Goal: Information Seeking & Learning: Find specific fact

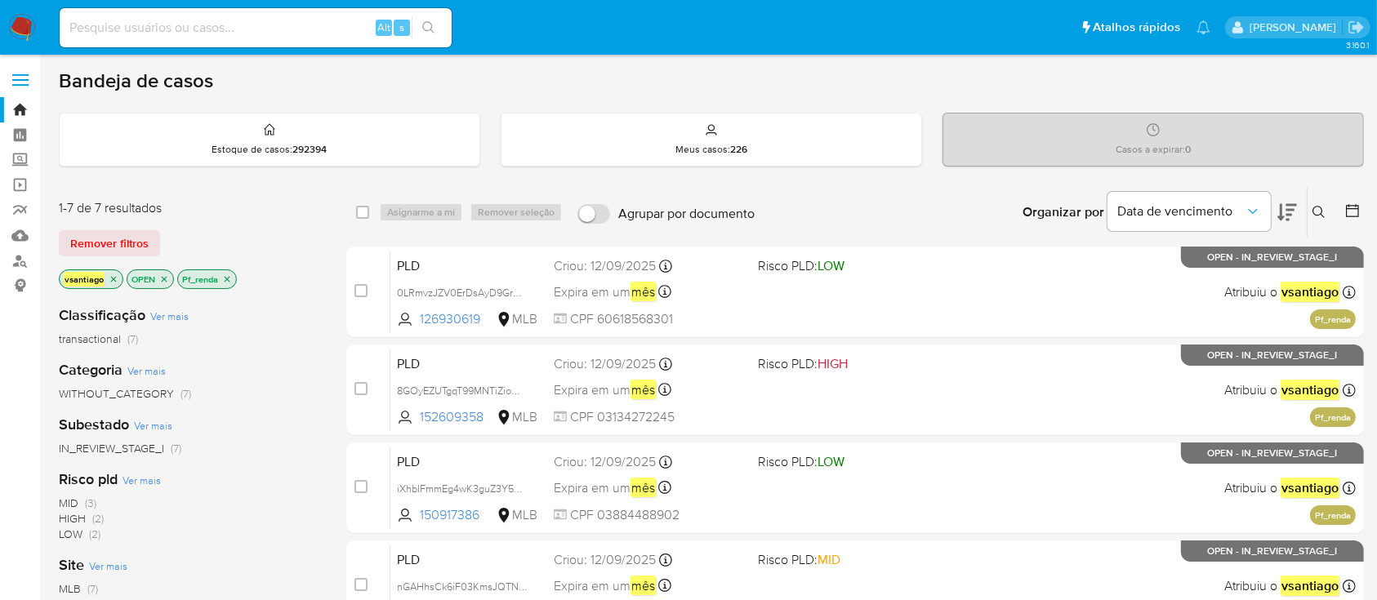
click at [304, 336] on div "transactional (7)" at bounding box center [189, 340] width 261 height 16
drag, startPoint x: 26, startPoint y: 25, endPoint x: 92, endPoint y: 7, distance: 68.3
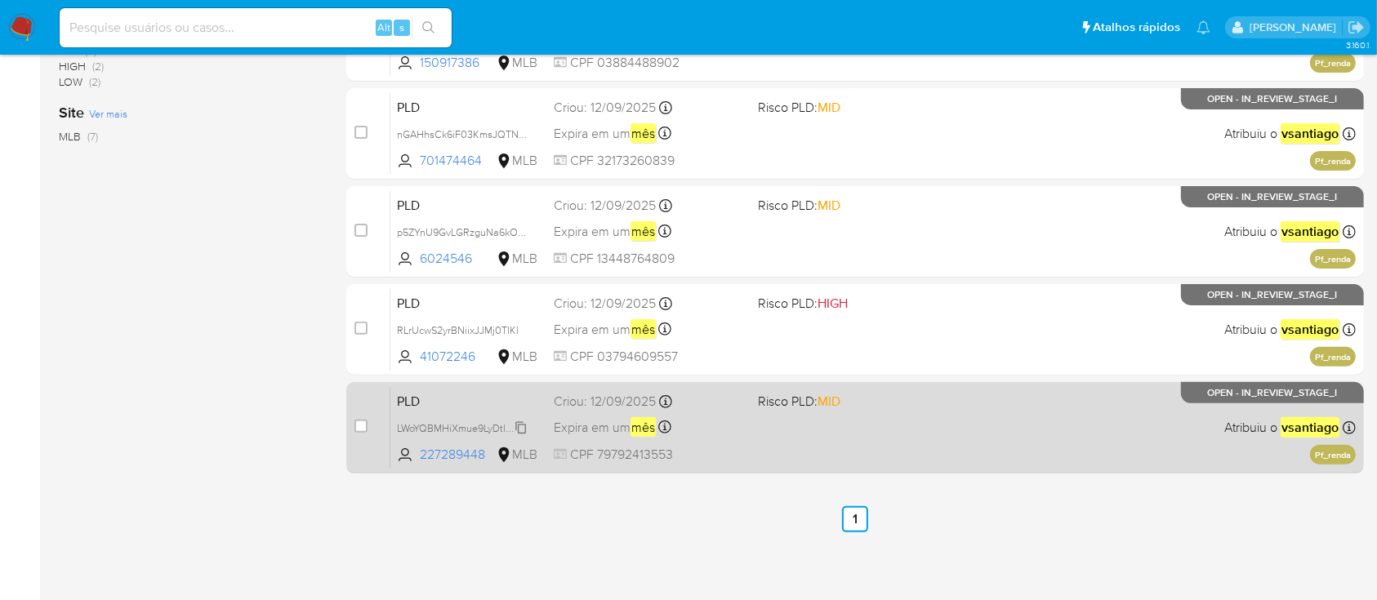
click at [495, 421] on span "LWoYQBMHiXmue9LyDtlP6mjZ" at bounding box center [465, 427] width 136 height 18
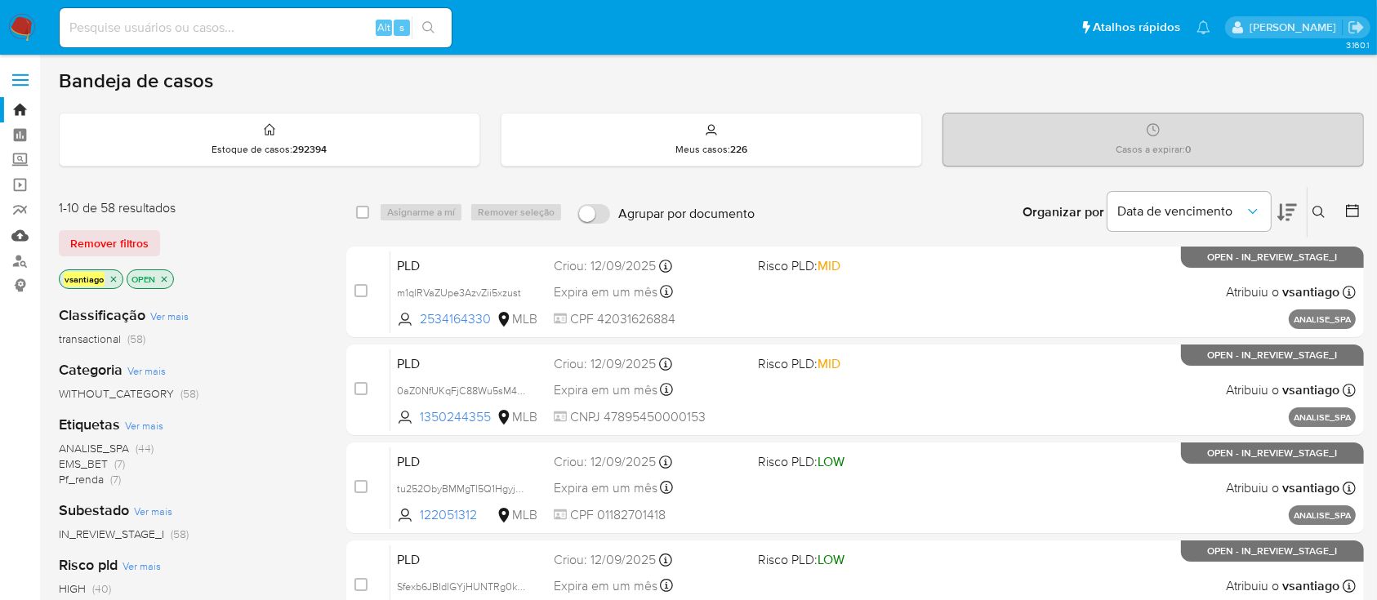
click at [13, 242] on link "Mulan" at bounding box center [97, 235] width 194 height 25
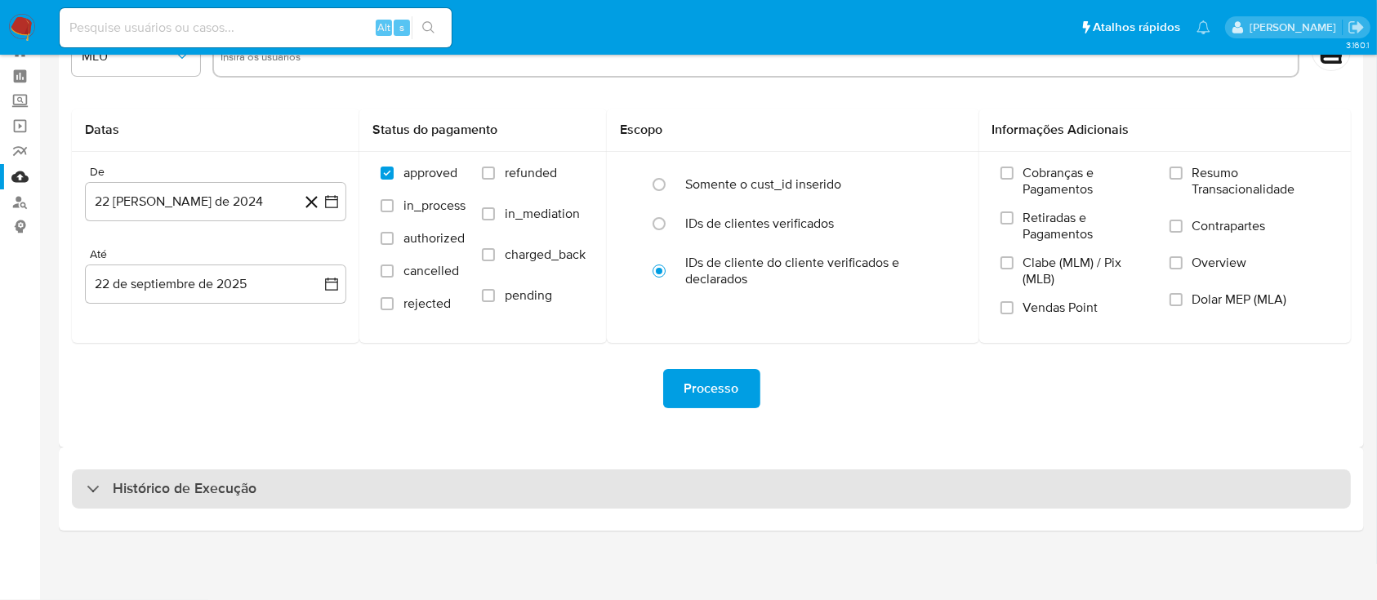
click at [559, 491] on div "Histórico de Execução" at bounding box center [711, 489] width 1279 height 39
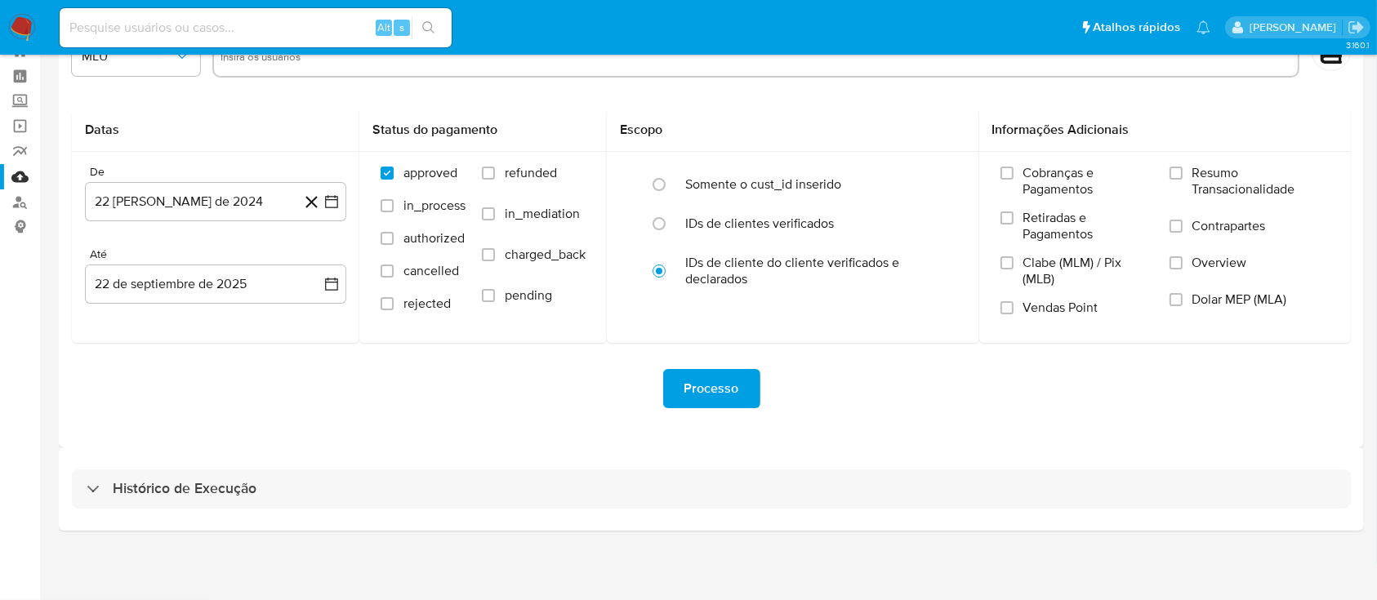
select select "10"
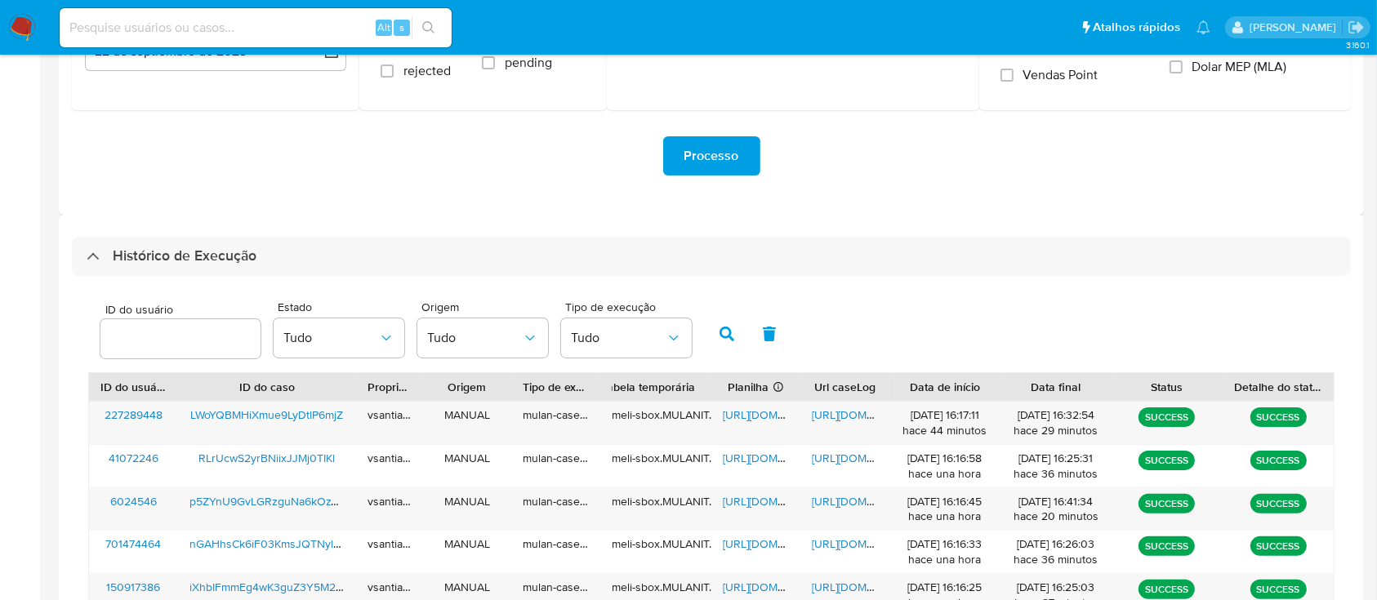
scroll to position [385, 0]
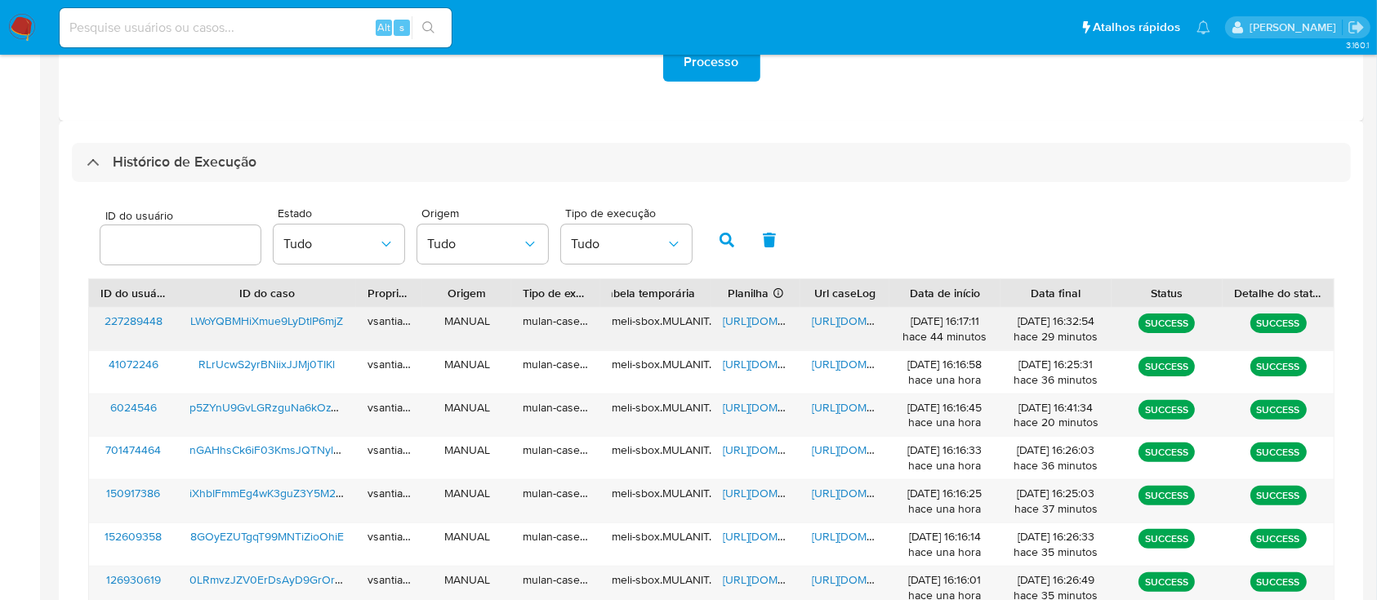
click at [238, 324] on span "LWoYQBMHiXmue9LyDtlP6mjZ" at bounding box center [266, 321] width 153 height 16
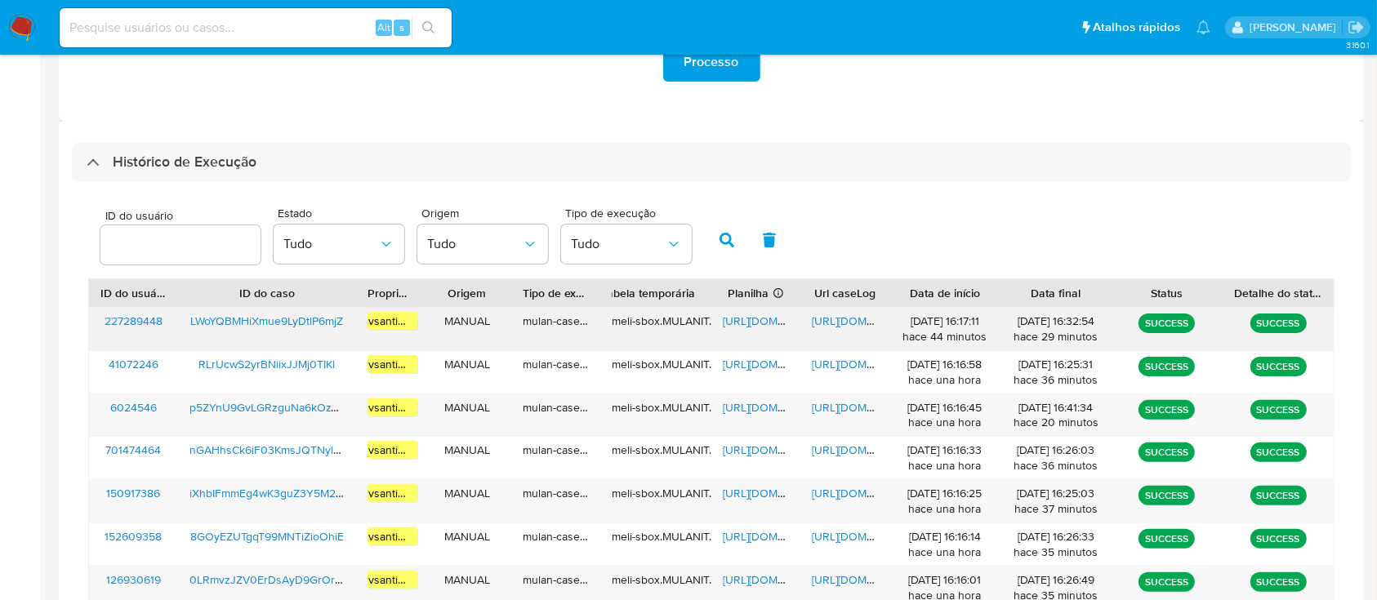
click at [755, 324] on span "https://docs.google.com/spreadsheets/d/1CkM3yfQC9pcaG5Li21xWObYQInfLu1BwN_XUID8…" at bounding box center [779, 321] width 113 height 16
click at [854, 323] on span "https://docs.google.com/document/d/1VyBafmQy9tO2fdD7GEd6f0rm5difABTNNB0iNPQG8Vs…" at bounding box center [868, 321] width 113 height 16
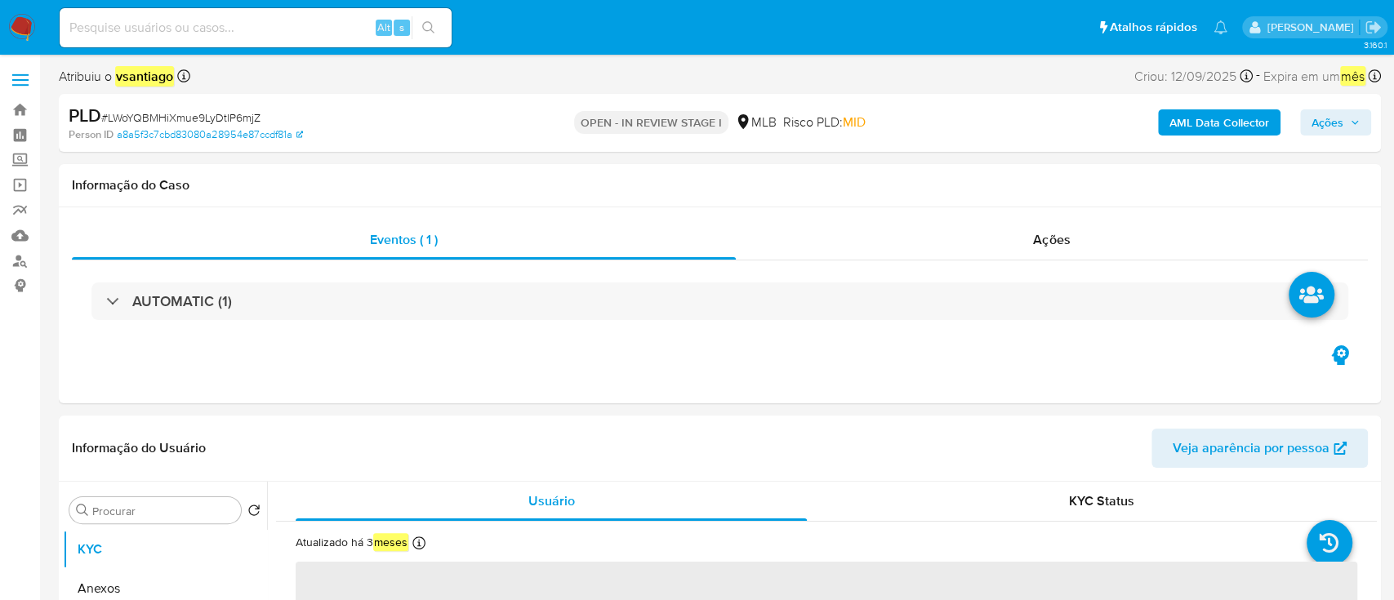
select select "10"
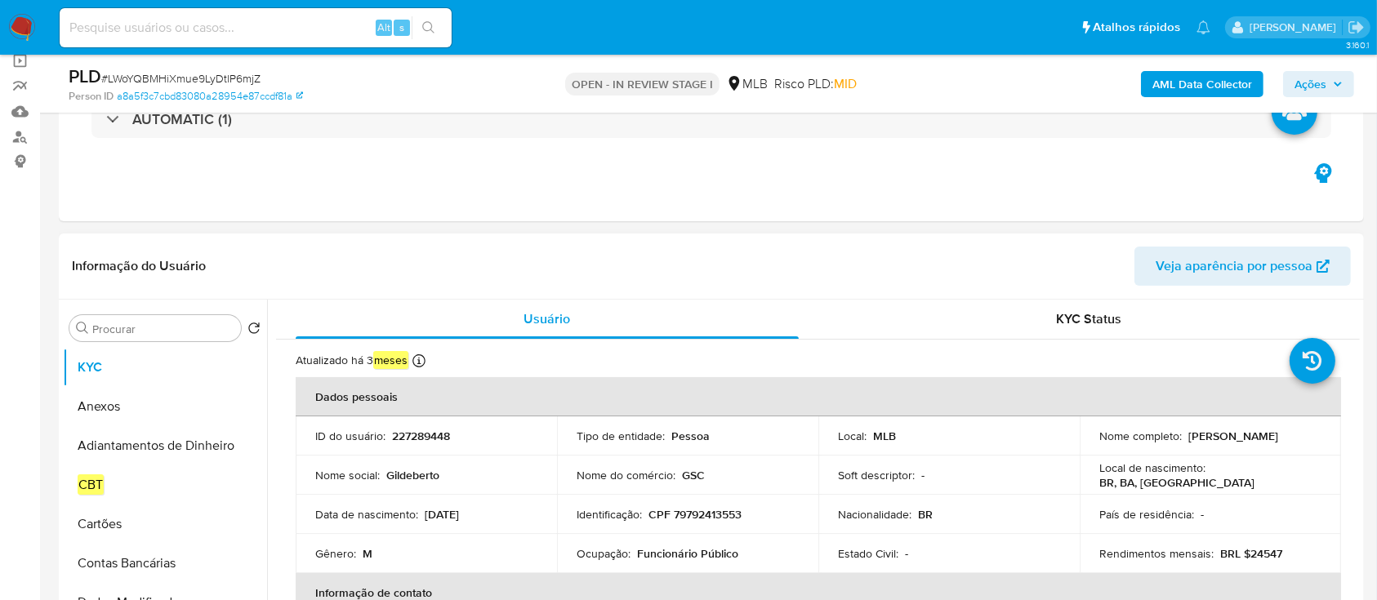
scroll to position [327, 0]
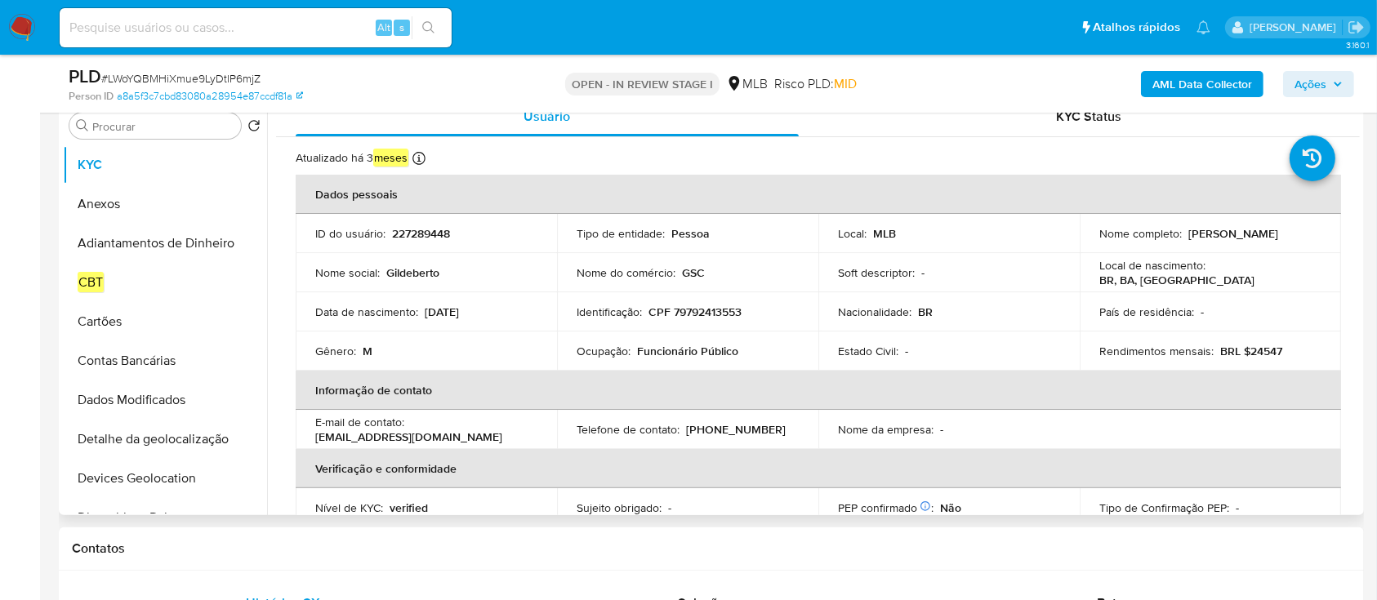
drag, startPoint x: 1248, startPoint y: 247, endPoint x: 1094, endPoint y: 245, distance: 153.5
click at [1094, 245] on td "Nome completo : Gildeberto de Souza Cardoso" at bounding box center [1210, 233] width 261 height 39
copy p "Gildeberto de Souza Cardoso"
click at [717, 312] on p "CPF 79792413553" at bounding box center [694, 312] width 93 height 15
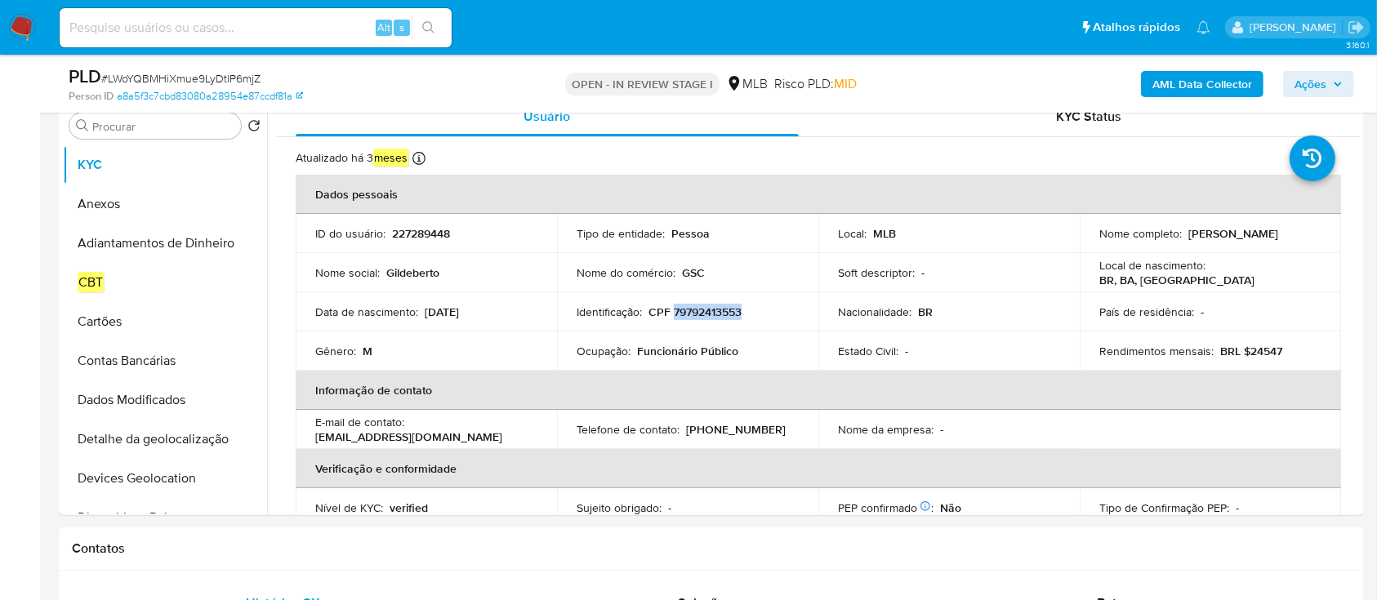
copy p "79792413553"
copy p "02/07/2025"
drag, startPoint x: 268, startPoint y: 169, endPoint x: 326, endPoint y: 167, distance: 58.0
click at [326, 167] on p "Atualizado: 02/07/2025 03:40:05" at bounding box center [305, 168] width 140 height 16
click at [180, 123] on input "Procurar" at bounding box center [163, 126] width 142 height 15
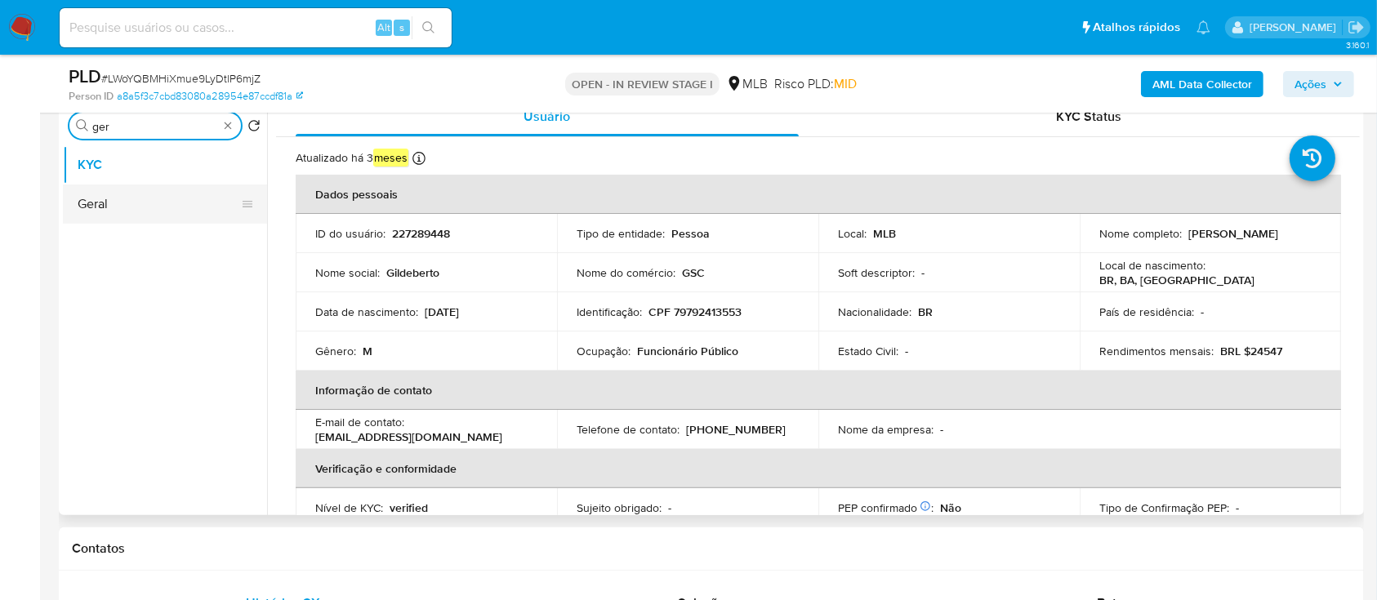
type input "ger"
click at [134, 203] on button "Geral" at bounding box center [158, 204] width 191 height 39
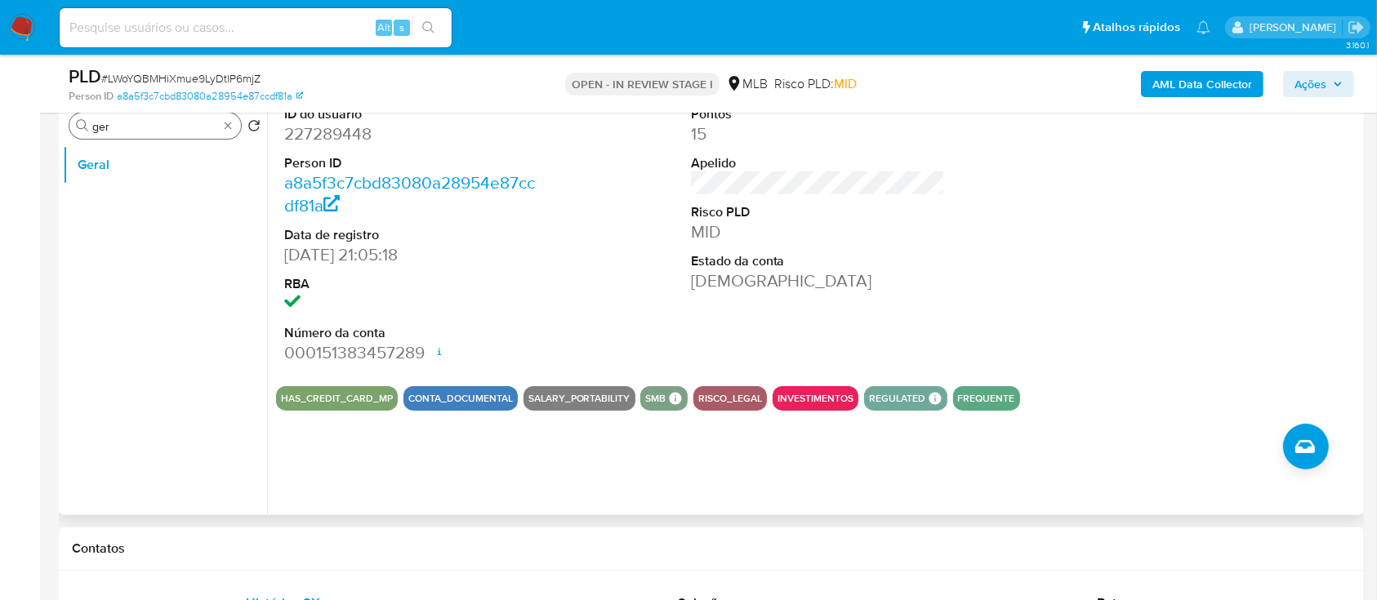
click at [161, 127] on input "ger" at bounding box center [155, 126] width 126 height 15
drag, startPoint x: 144, startPoint y: 166, endPoint x: 158, endPoint y: 167, distance: 14.7
click at [144, 167] on button "Documentação" at bounding box center [158, 164] width 191 height 39
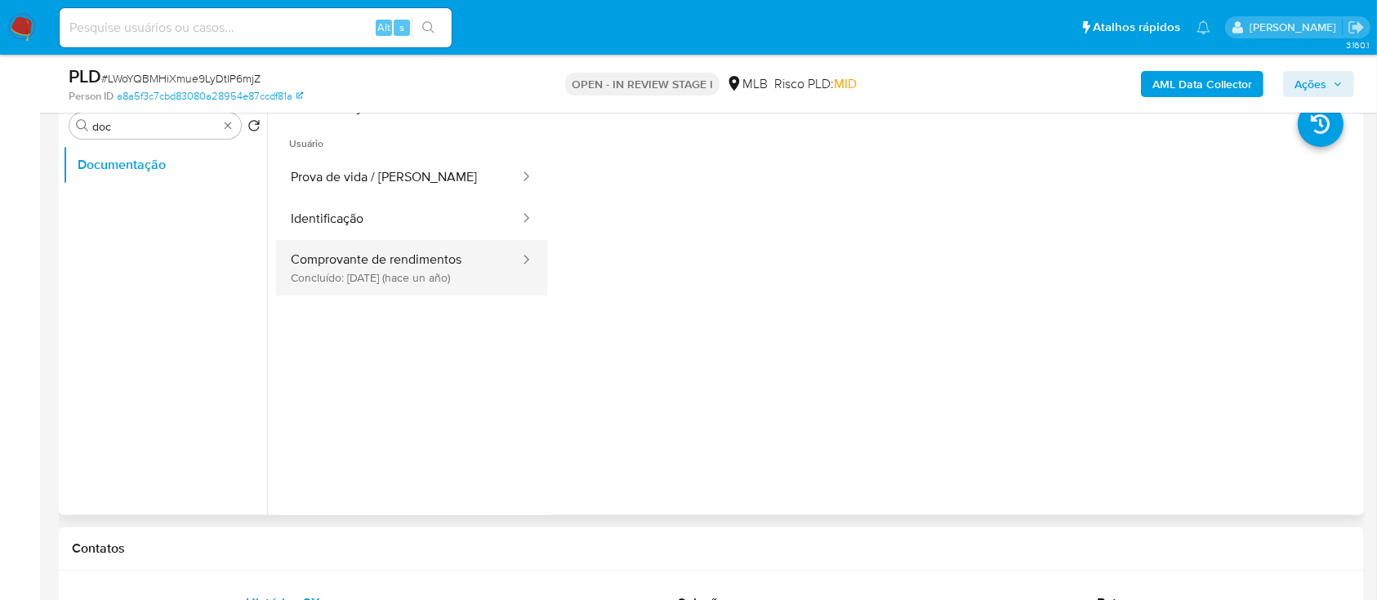
click at [413, 271] on button "Comprovante de rendimentos Concluído: 28/08/2024 (hace un año)" at bounding box center [398, 268] width 245 height 56
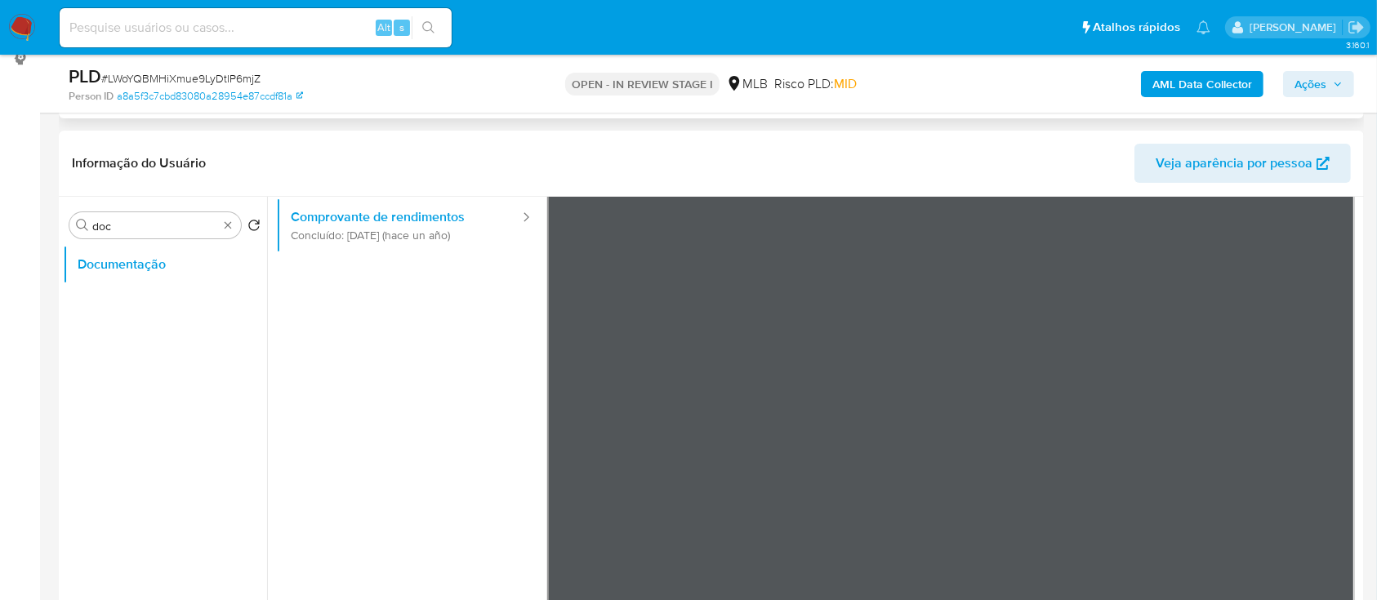
scroll to position [109, 0]
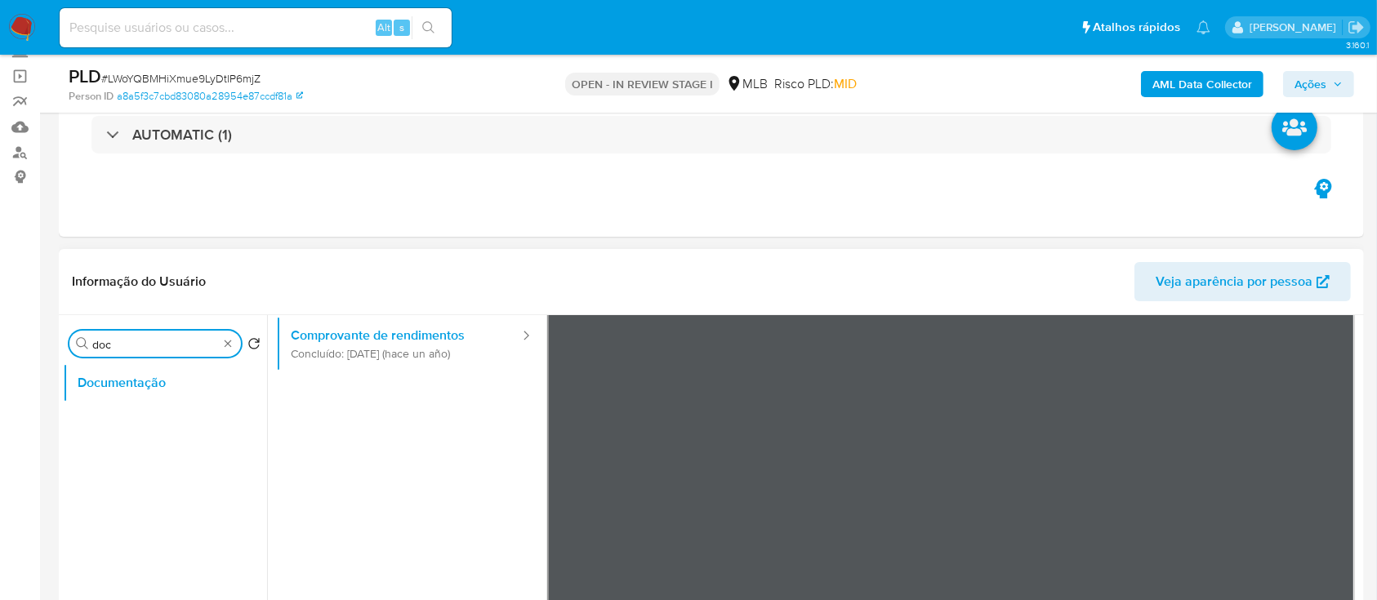
click at [140, 341] on input "doc" at bounding box center [155, 344] width 126 height 15
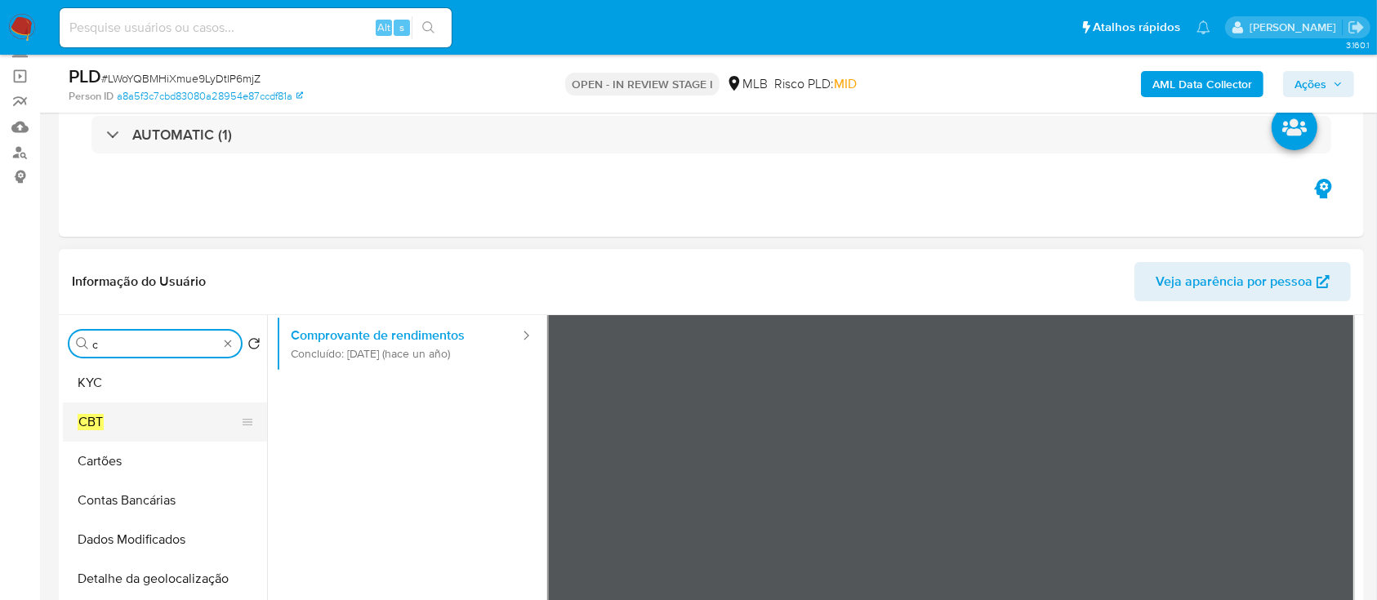
click at [136, 405] on button "CBT" at bounding box center [158, 422] width 191 height 39
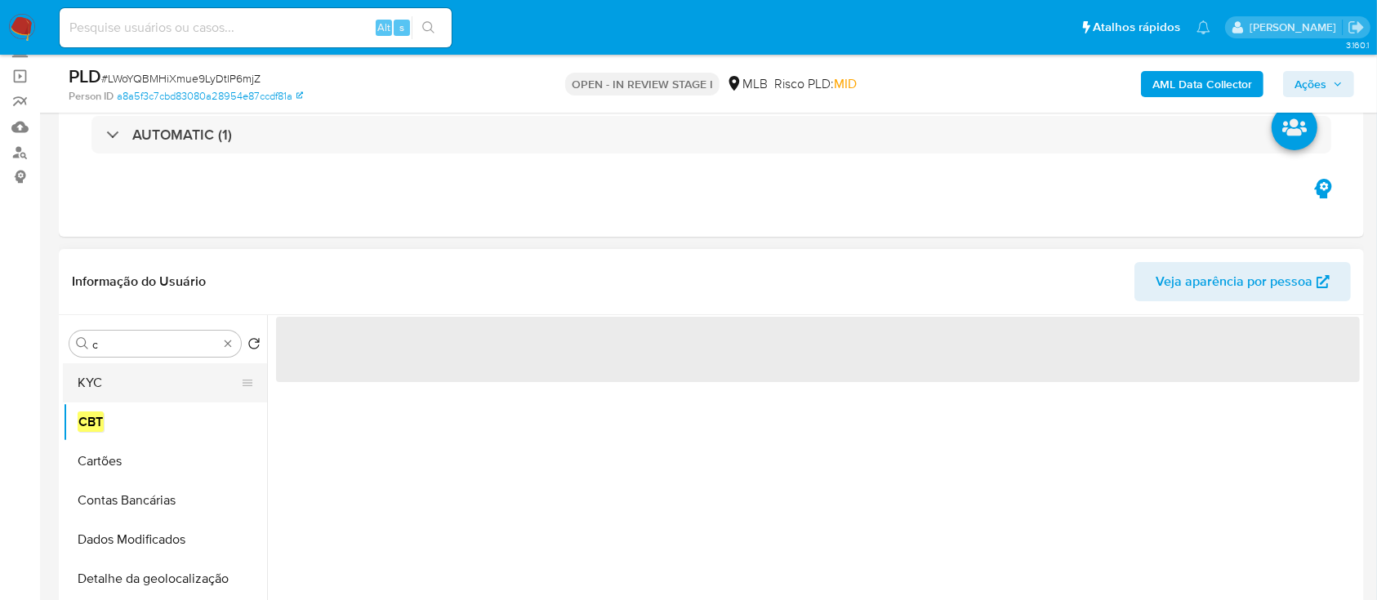
click at [129, 382] on button "KYC" at bounding box center [158, 382] width 191 height 39
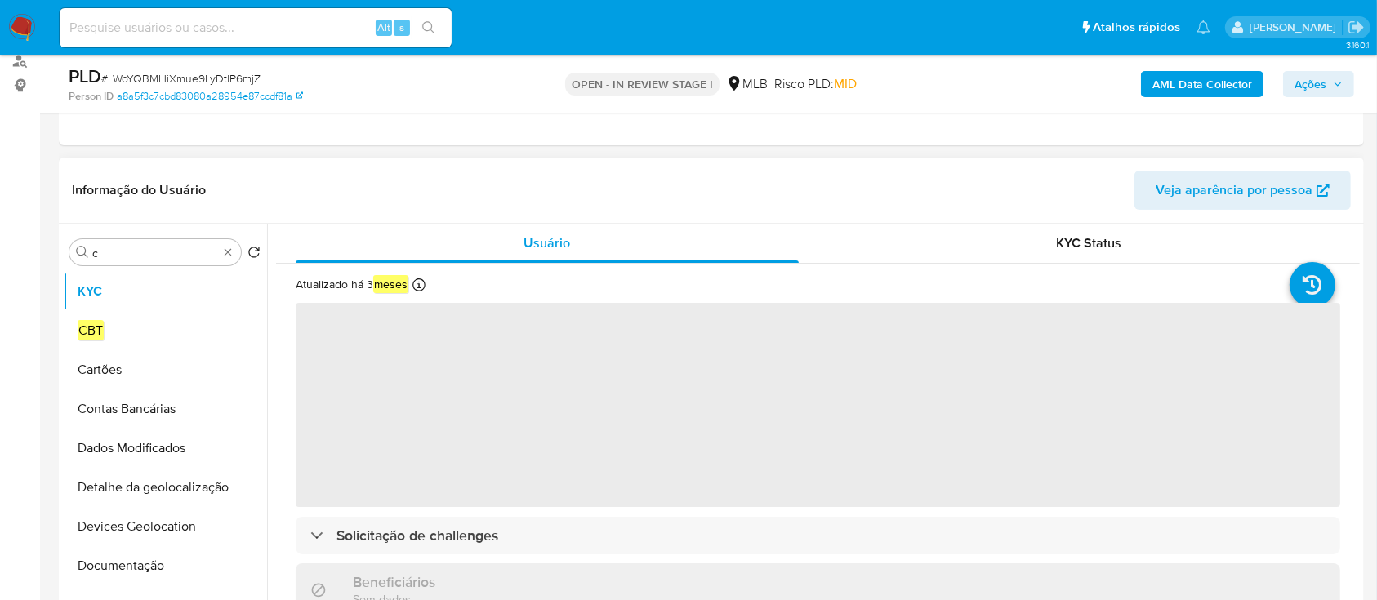
scroll to position [327, 0]
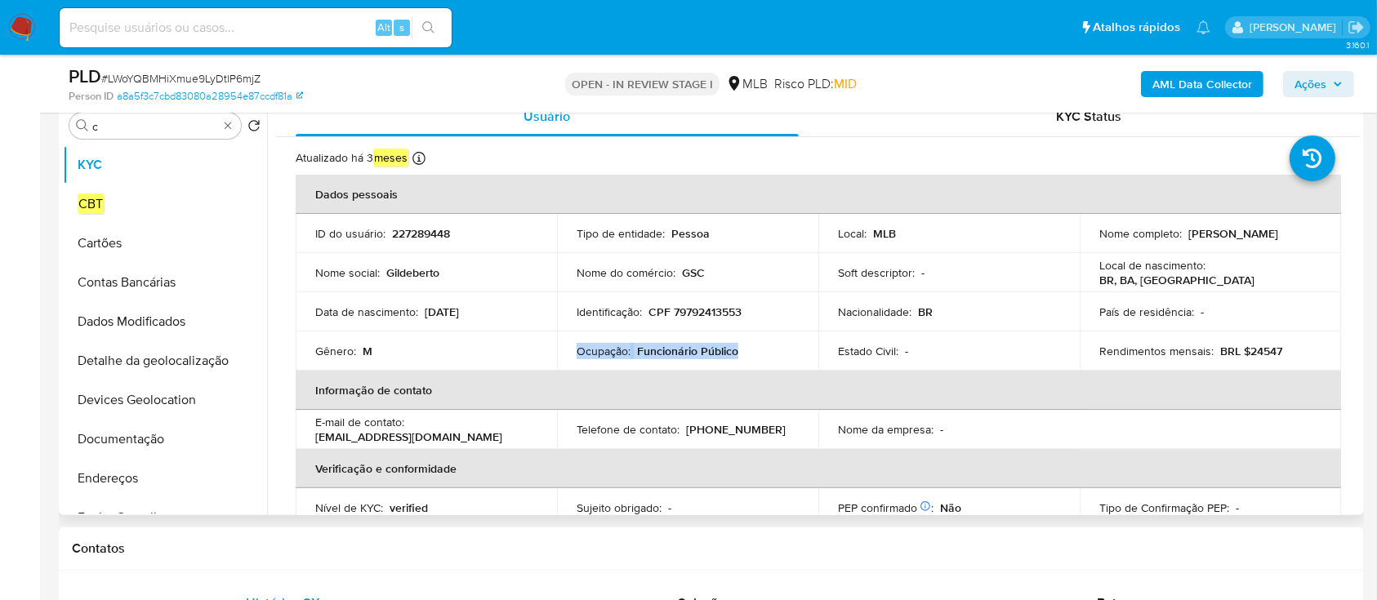
drag, startPoint x: 745, startPoint y: 354, endPoint x: 573, endPoint y: 354, distance: 171.5
click at [573, 354] on td "Ocupação : Funcionário Público" at bounding box center [687, 351] width 261 height 39
copy div "Ocupação : Funcionário Público"
click at [713, 363] on td "Ocupação : Funcionário Público" at bounding box center [687, 351] width 261 height 39
click at [167, 123] on input "c" at bounding box center [155, 126] width 126 height 15
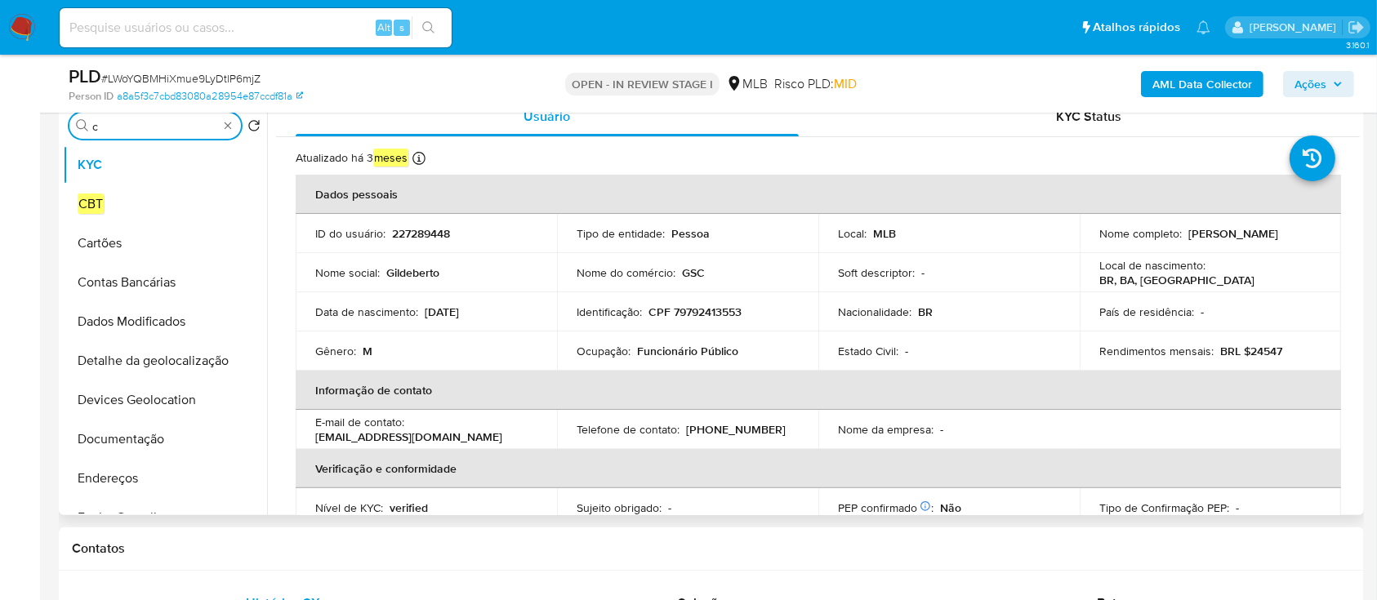
click at [167, 123] on input "c" at bounding box center [155, 126] width 126 height 15
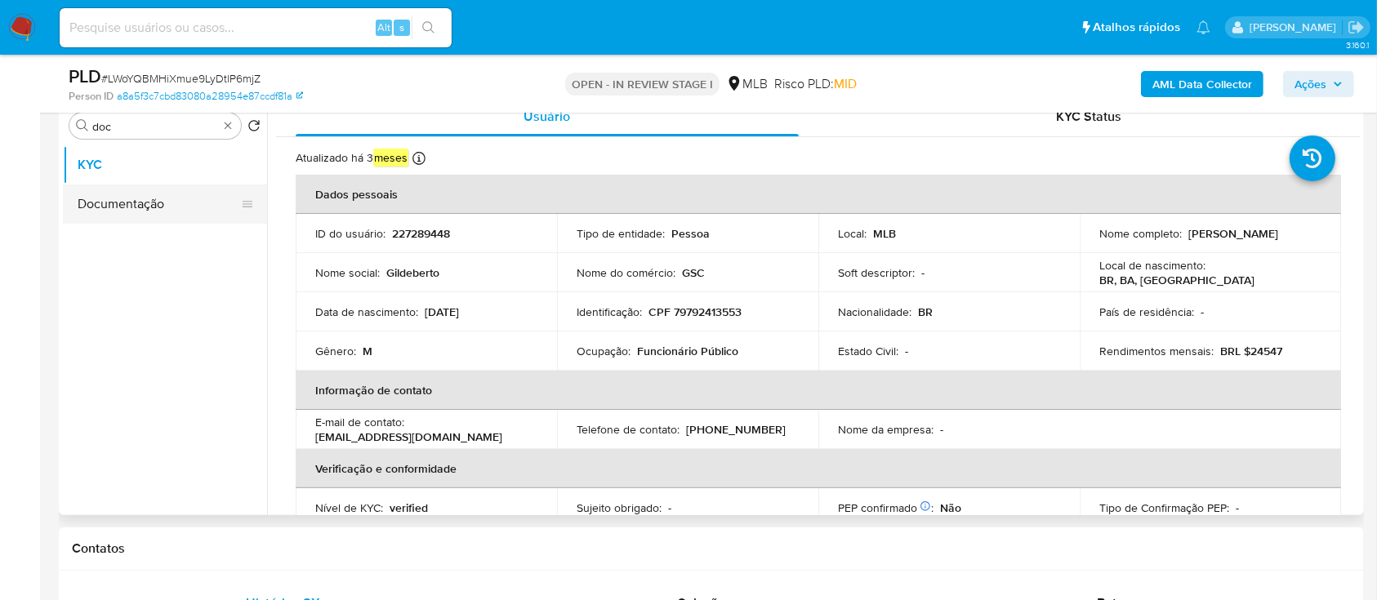
click at [163, 190] on button "Documentação" at bounding box center [158, 204] width 191 height 39
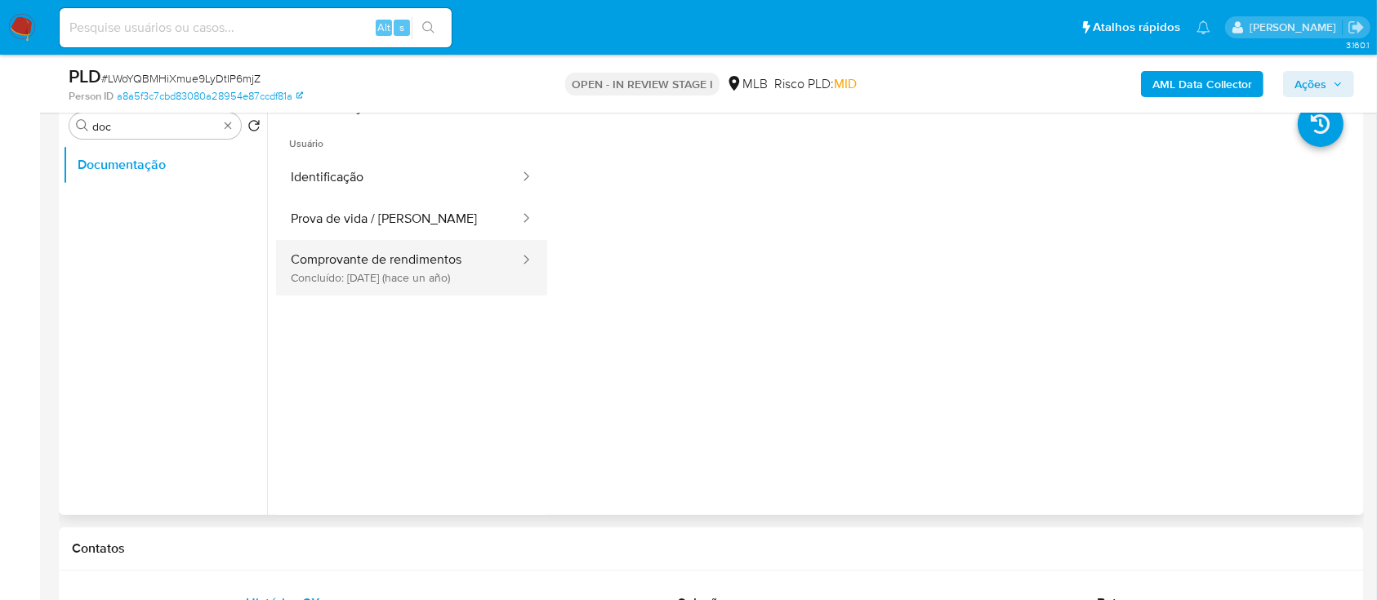
click at [351, 264] on button "Comprovante de rendimentos Concluído: 28/08/2024 (hace un año)" at bounding box center [398, 268] width 245 height 56
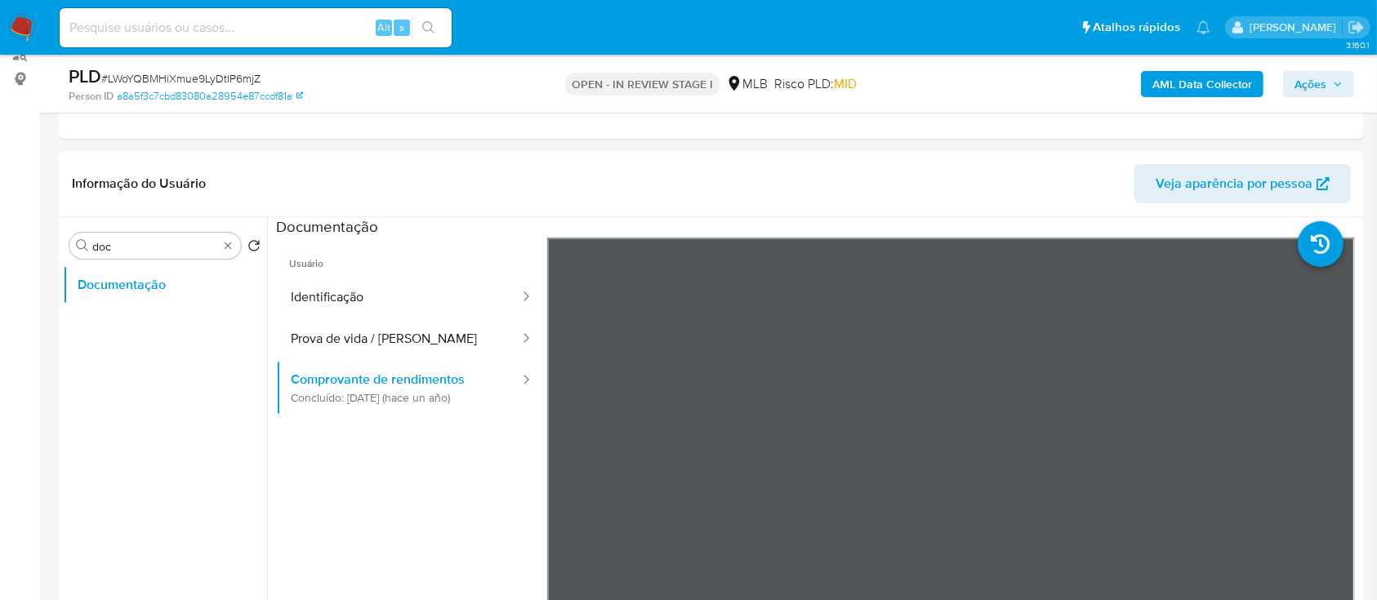
scroll to position [109, 0]
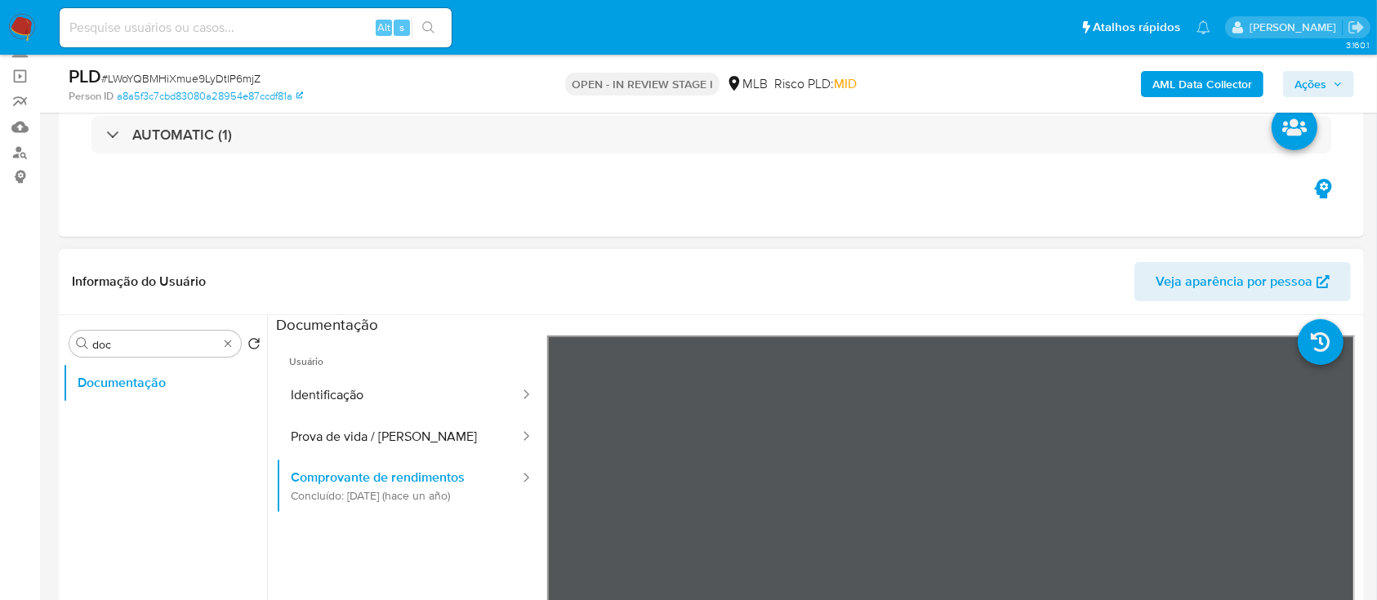
click at [828, 330] on div "Documentação" at bounding box center [818, 325] width 1084 height 20
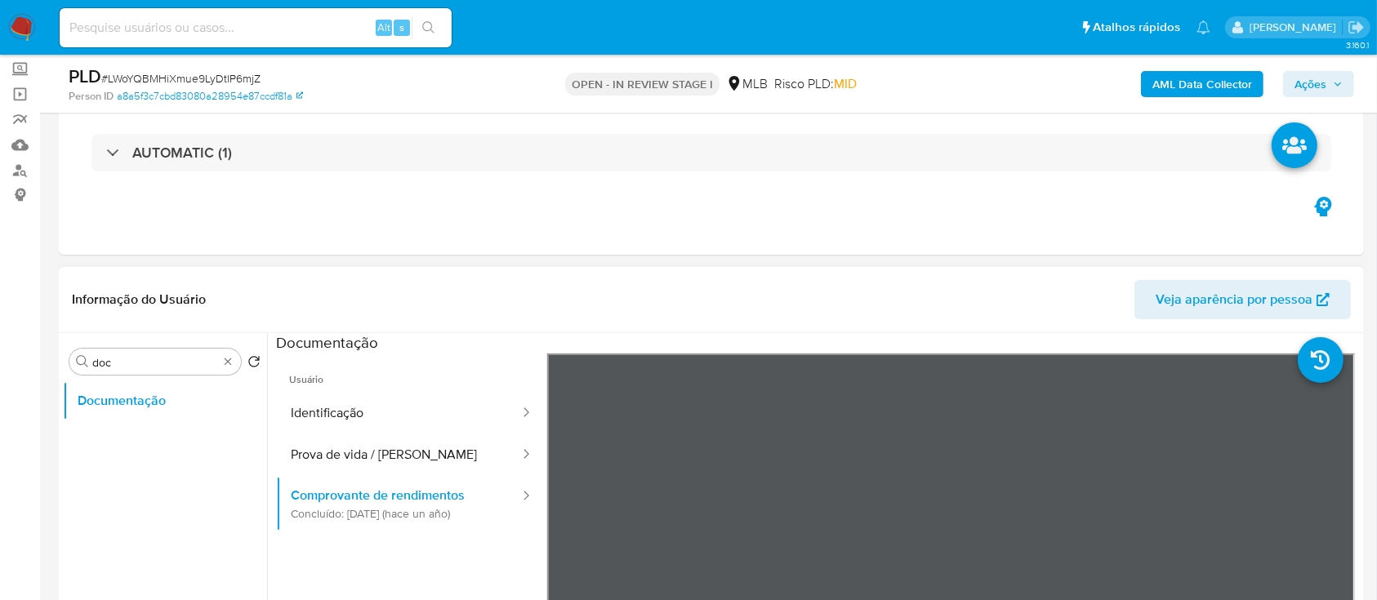
scroll to position [217, 0]
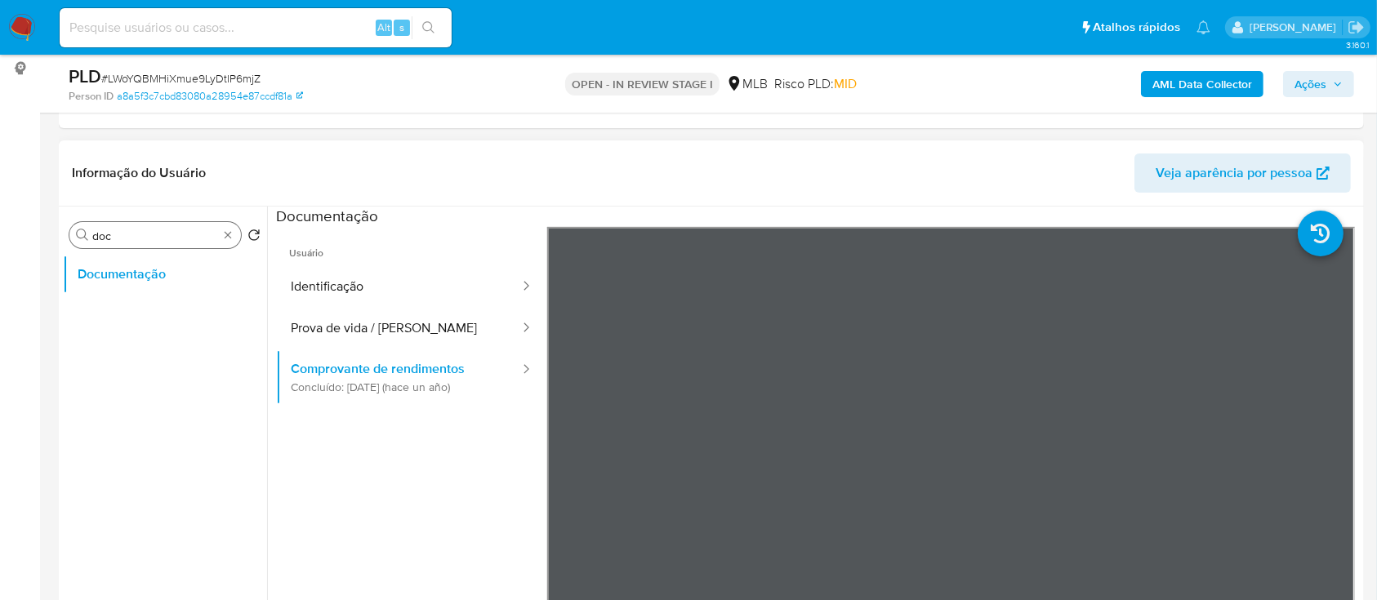
click at [157, 234] on input "doc" at bounding box center [155, 236] width 126 height 15
click at [158, 234] on input "doc" at bounding box center [155, 236] width 126 height 15
type input "gera"
click at [147, 318] on button "Geral" at bounding box center [158, 313] width 191 height 39
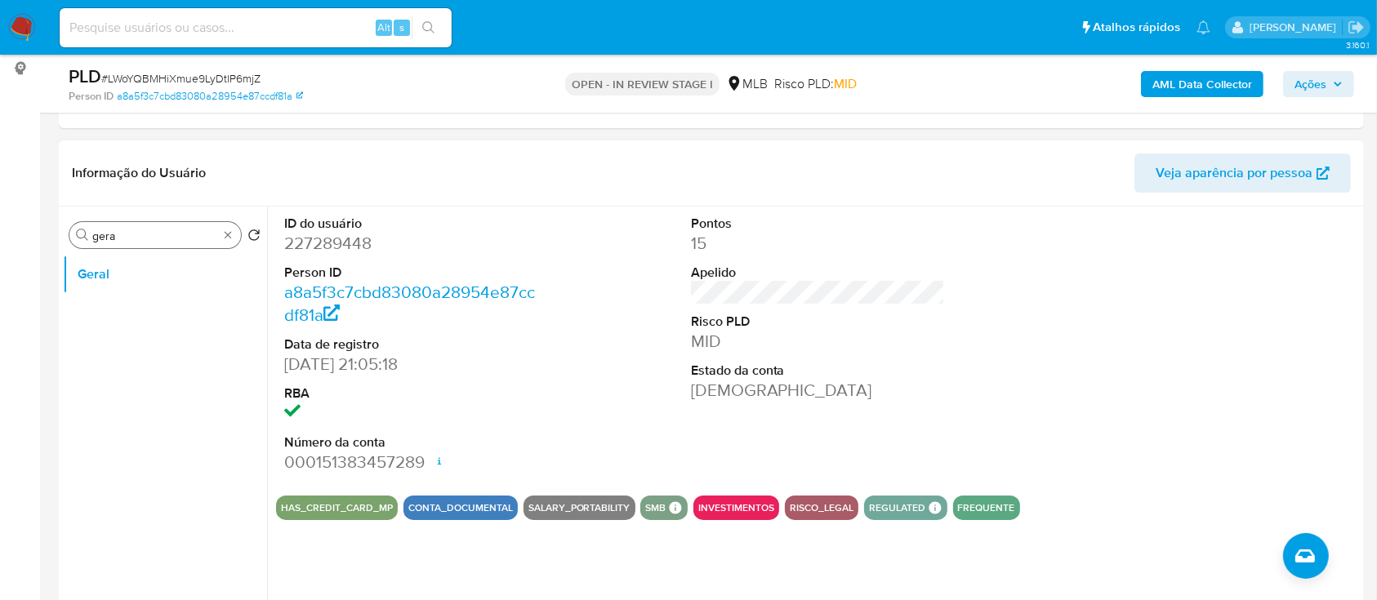
click at [150, 237] on input "gera" at bounding box center [155, 236] width 126 height 15
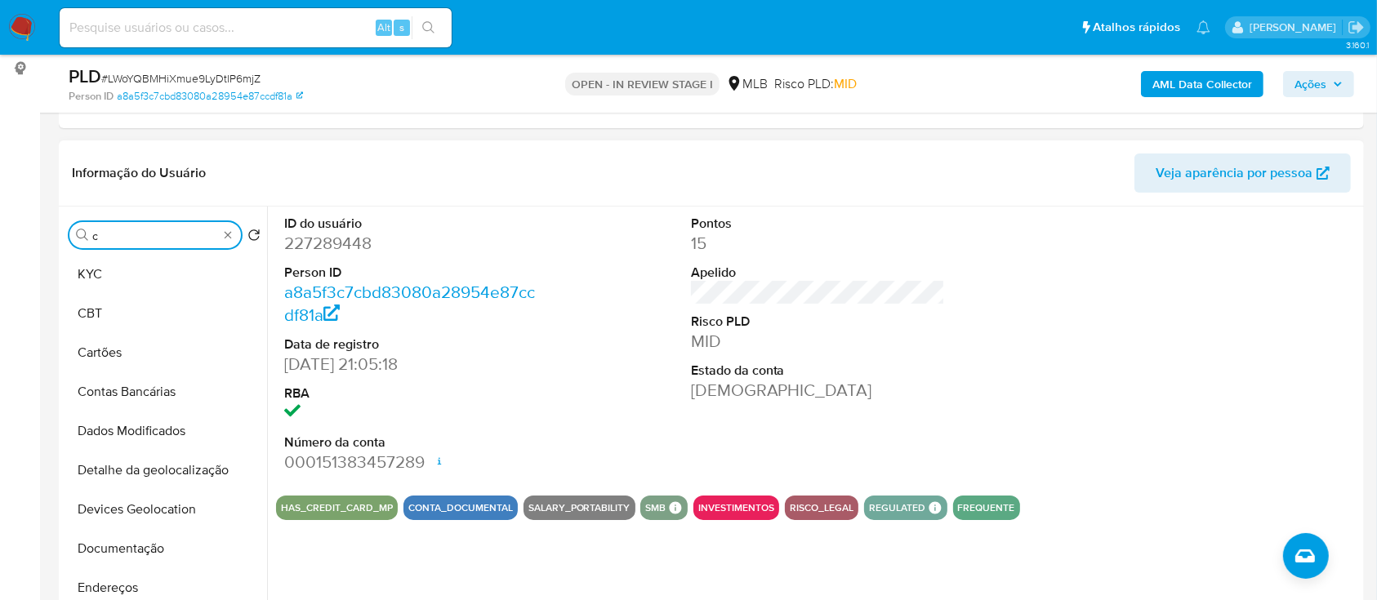
click at [150, 237] on input "c" at bounding box center [155, 236] width 126 height 15
type input "c"
click at [138, 274] on button "KYC" at bounding box center [158, 274] width 191 height 39
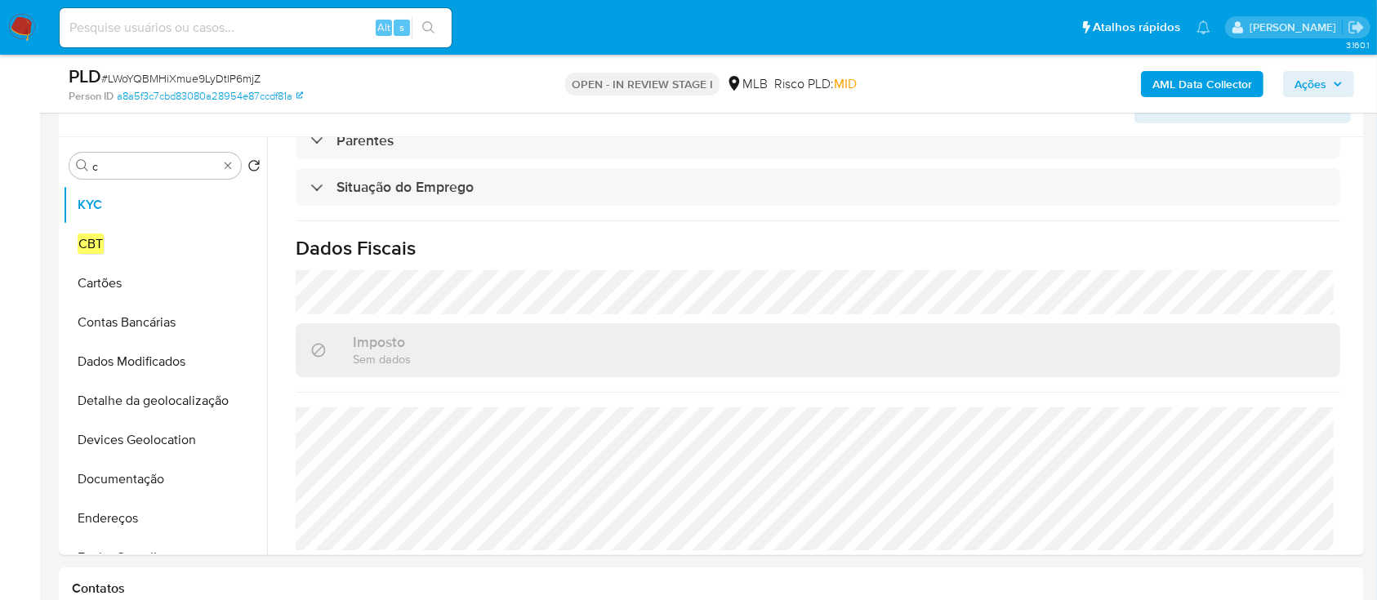
scroll to position [694, 0]
click at [135, 161] on input "c" at bounding box center [155, 166] width 126 height 15
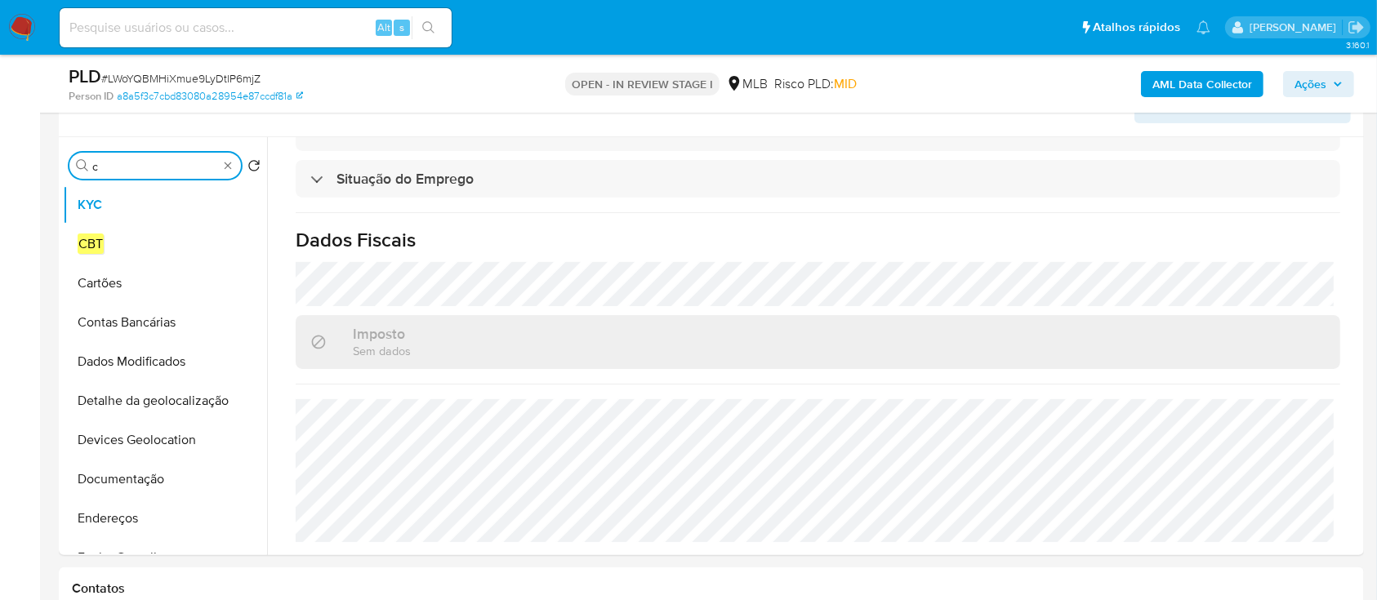
click at [136, 162] on input "c" at bounding box center [155, 166] width 126 height 15
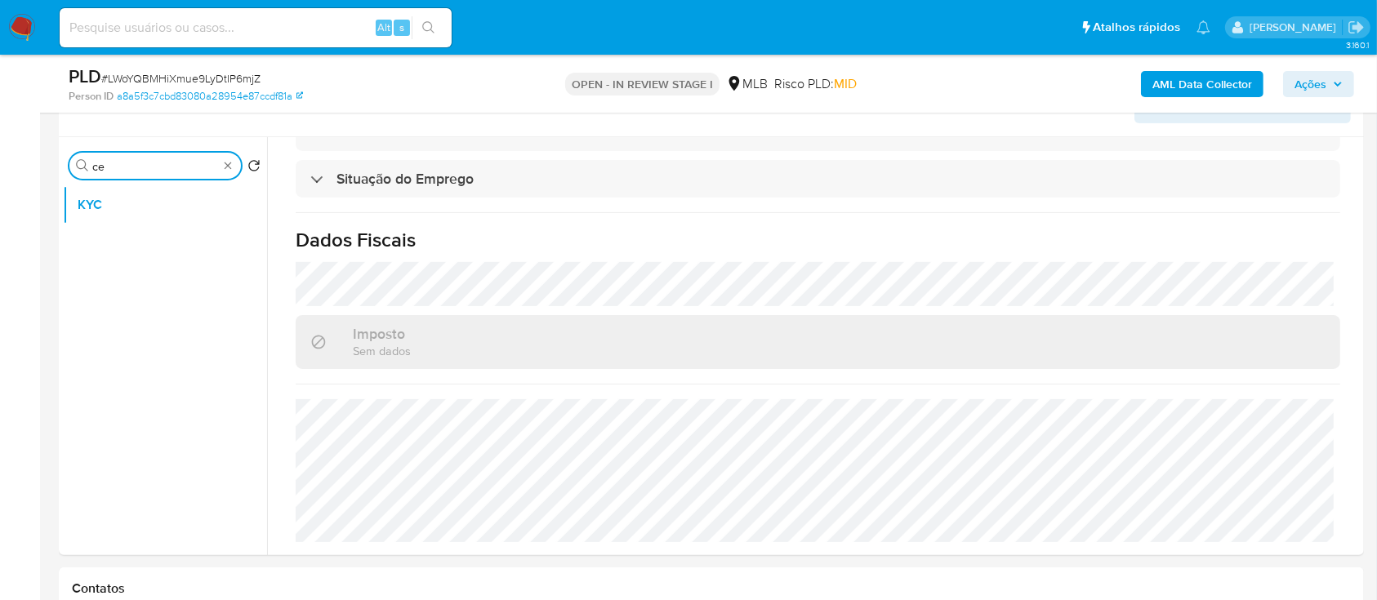
type input "c"
type input "ende"
drag, startPoint x: 150, startPoint y: 263, endPoint x: 149, endPoint y: 252, distance: 10.6
click at [150, 262] on button "Endereços" at bounding box center [165, 244] width 204 height 39
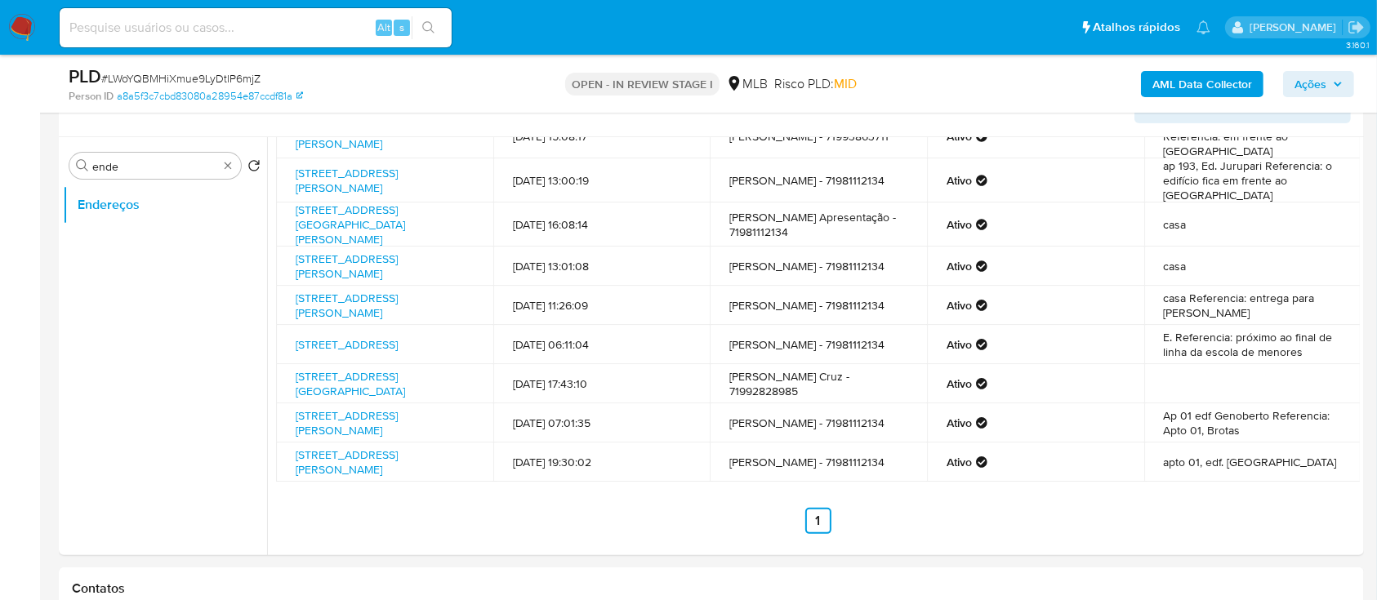
scroll to position [138, 0]
click at [172, 153] on div "Procurar ende" at bounding box center [155, 166] width 172 height 26
click at [170, 163] on input "ende" at bounding box center [155, 166] width 126 height 15
click at [170, 164] on input "ende" at bounding box center [155, 166] width 126 height 15
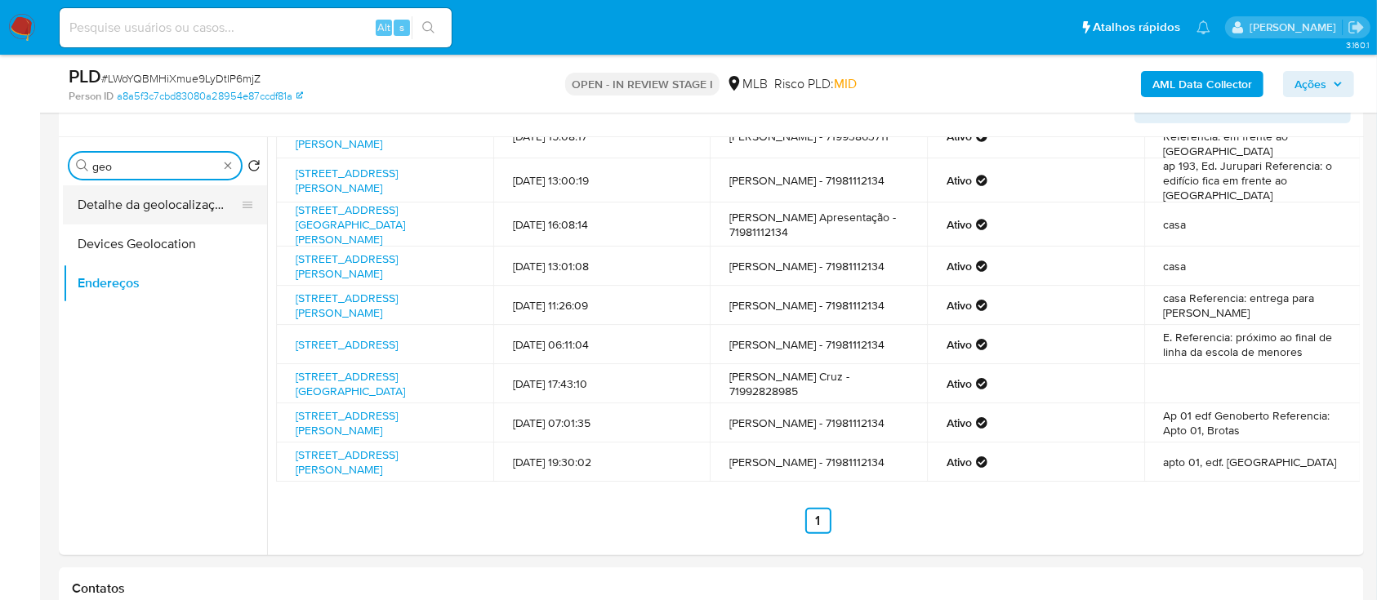
type input "geo"
click at [154, 198] on button "Detalhe da geolocalização" at bounding box center [158, 204] width 191 height 39
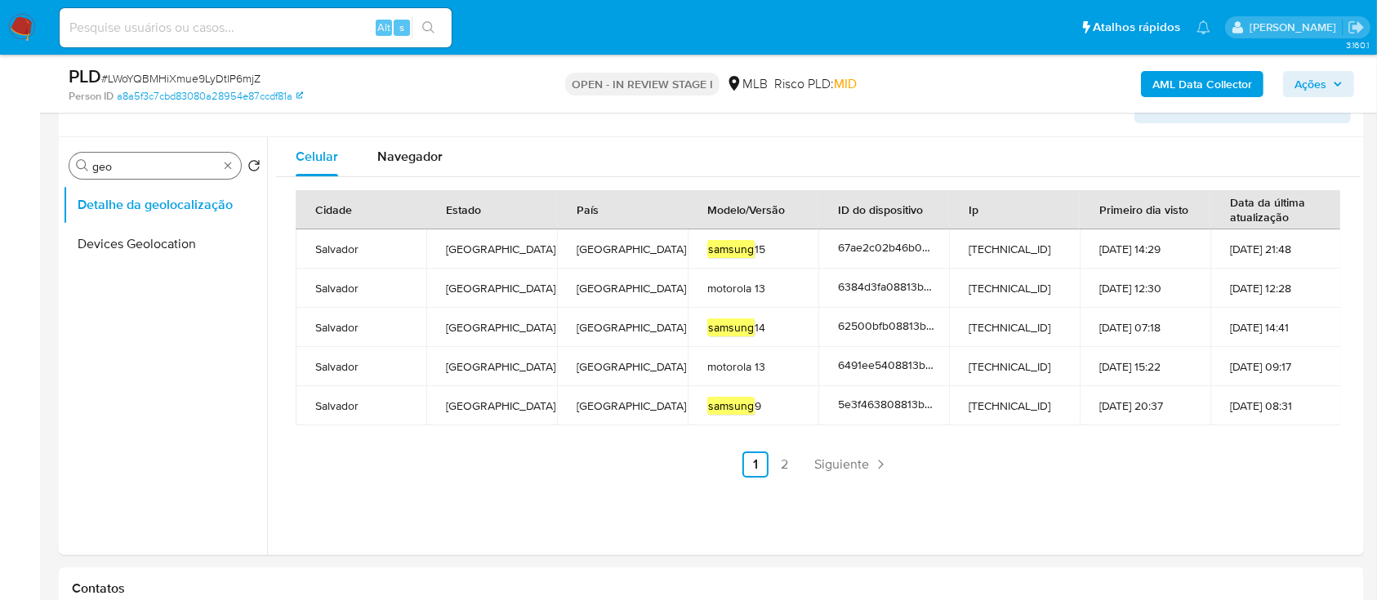
click at [131, 172] on input "geo" at bounding box center [155, 166] width 126 height 15
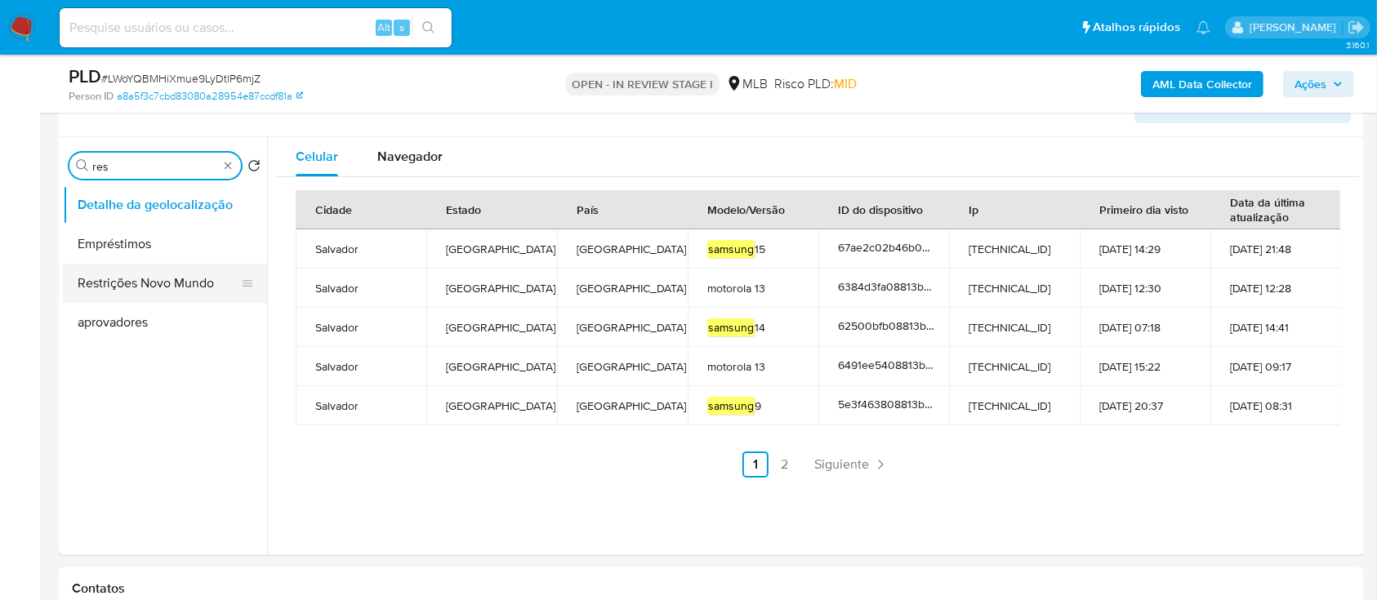
type input "res"
click at [139, 293] on button "Restrições Novo Mundo" at bounding box center [158, 283] width 191 height 39
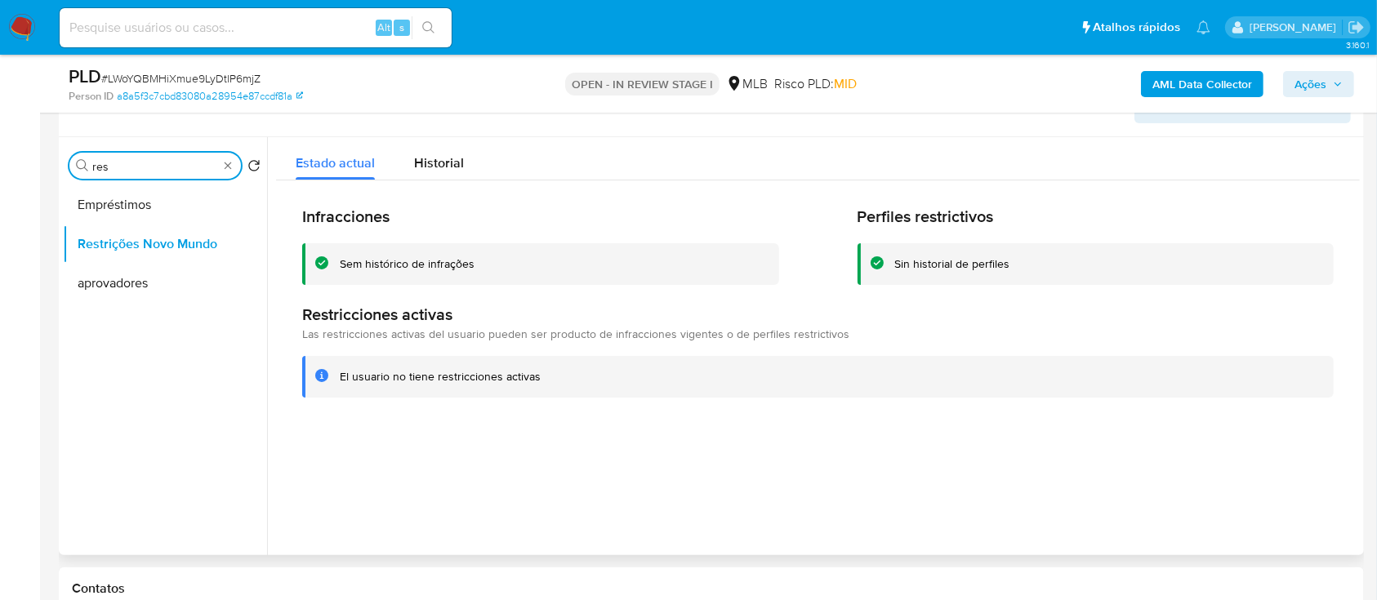
click at [134, 173] on div "Procurar res" at bounding box center [155, 166] width 172 height 26
click at [140, 169] on input "res" at bounding box center [155, 166] width 126 height 15
type input "point"
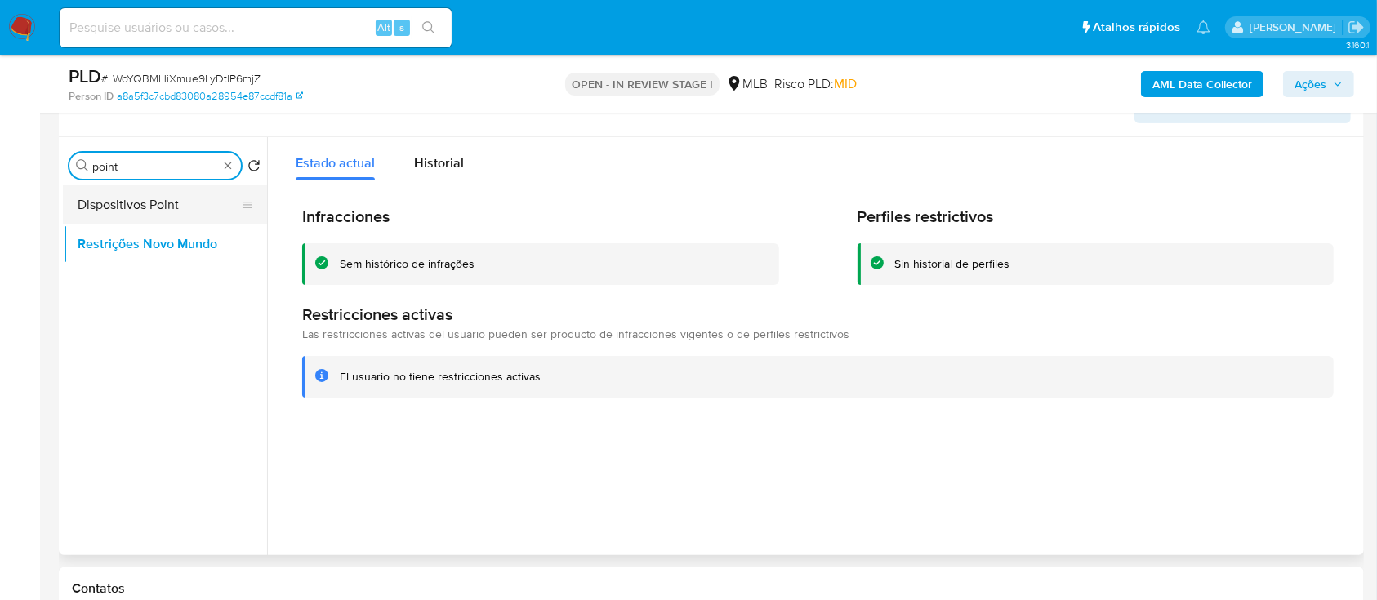
click at [132, 203] on button "Dispositivos Point" at bounding box center [158, 204] width 191 height 39
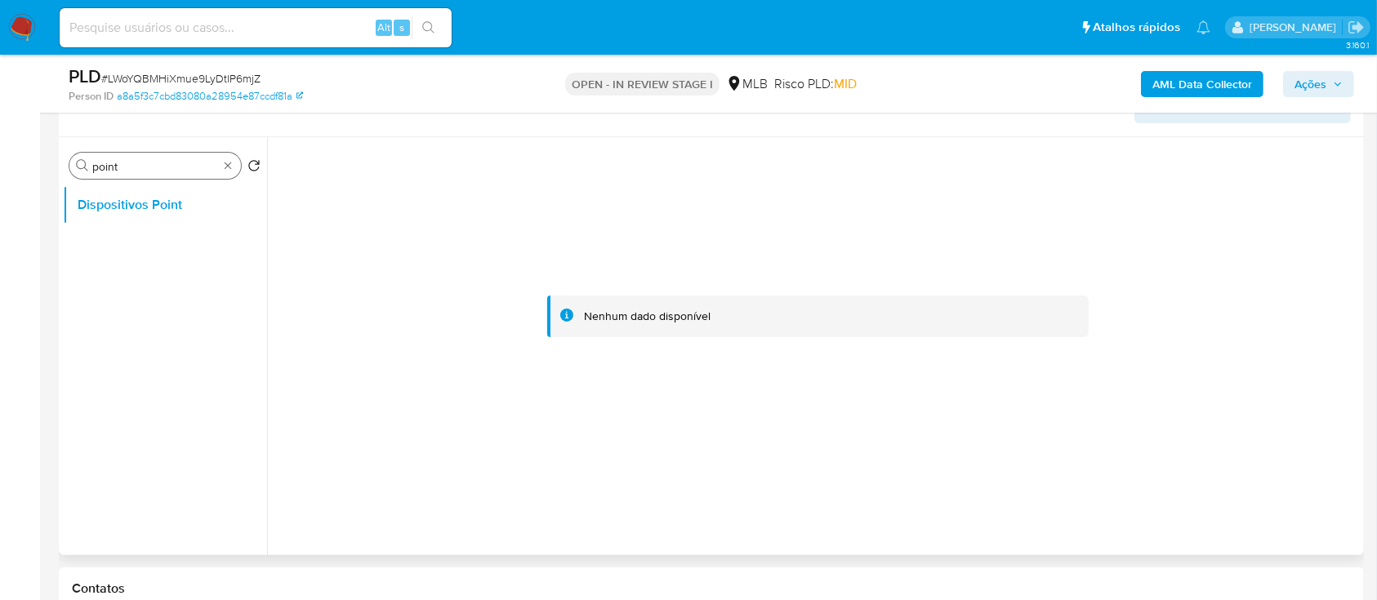
click at [172, 173] on div "Procurar point" at bounding box center [155, 166] width 172 height 26
click at [171, 173] on div "Procurar point" at bounding box center [155, 166] width 172 height 26
click at [165, 170] on input "point" at bounding box center [155, 166] width 126 height 15
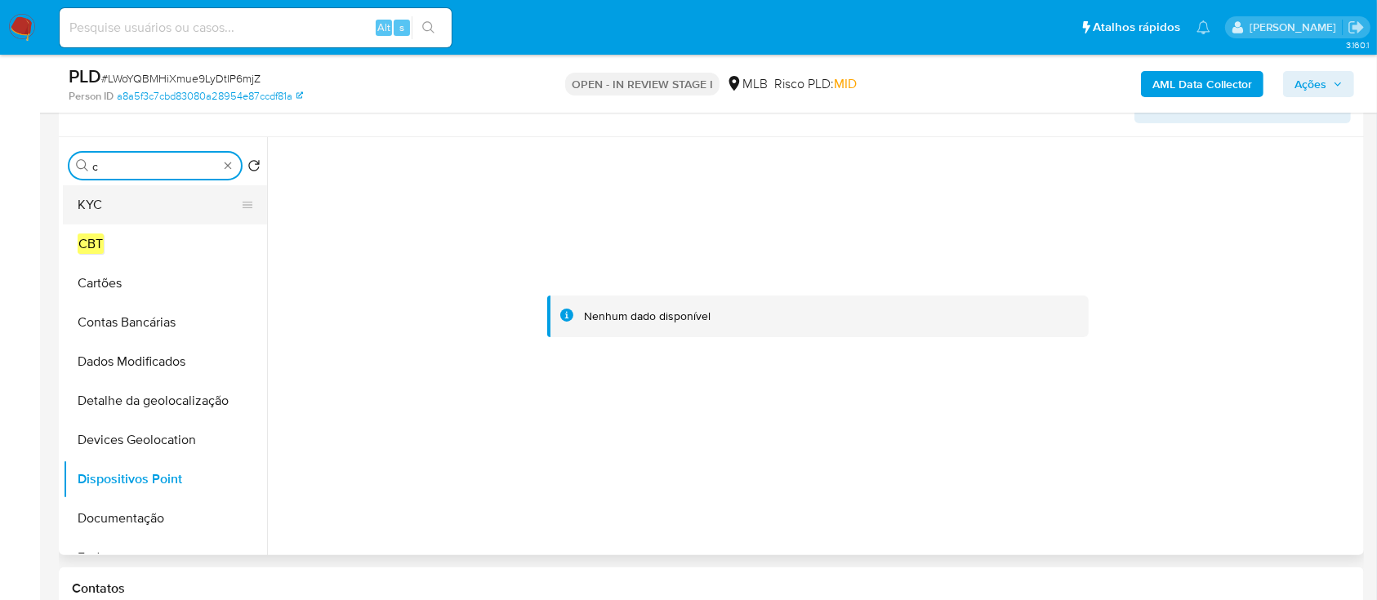
click at [118, 204] on button "KYC" at bounding box center [158, 204] width 191 height 39
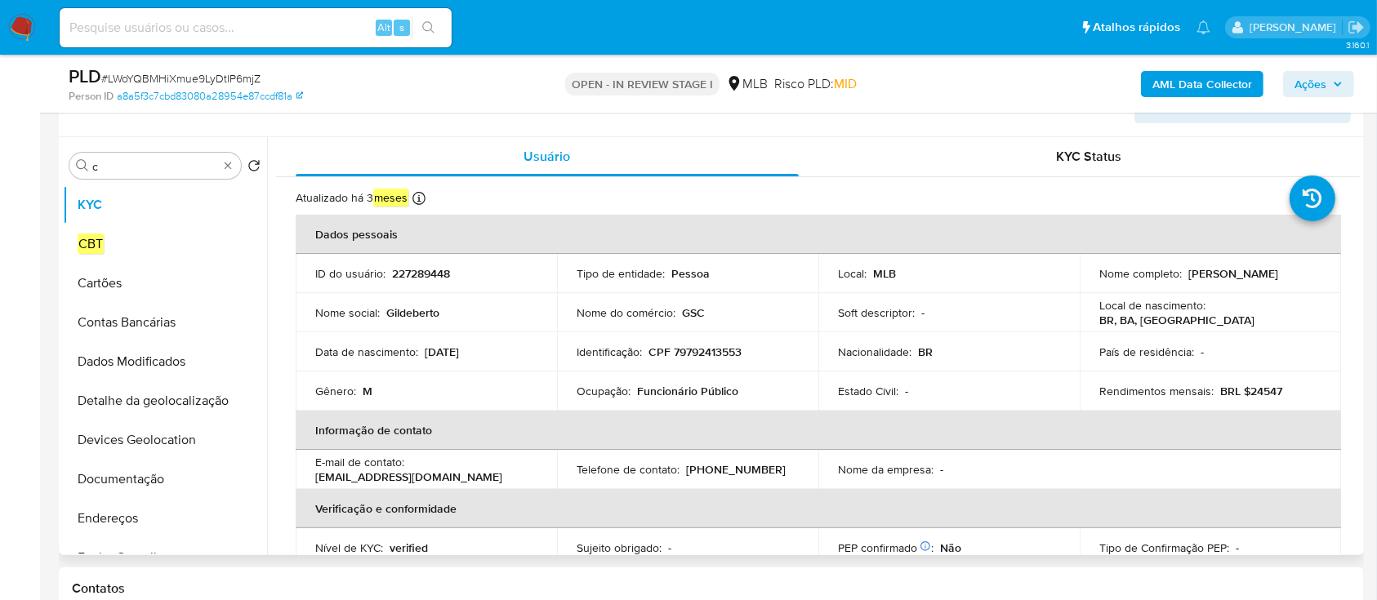
drag, startPoint x: 1094, startPoint y: 283, endPoint x: 1249, endPoint y: 288, distance: 155.2
click at [1249, 291] on td "Nome completo : Gildeberto de Souza Cardoso" at bounding box center [1210, 273] width 261 height 39
copy p "Gildeberto de Souza Cardoso"
click at [714, 353] on p "CPF 79792413553" at bounding box center [694, 352] width 93 height 15
click at [714, 352] on p "CPF 79792413553" at bounding box center [694, 352] width 93 height 15
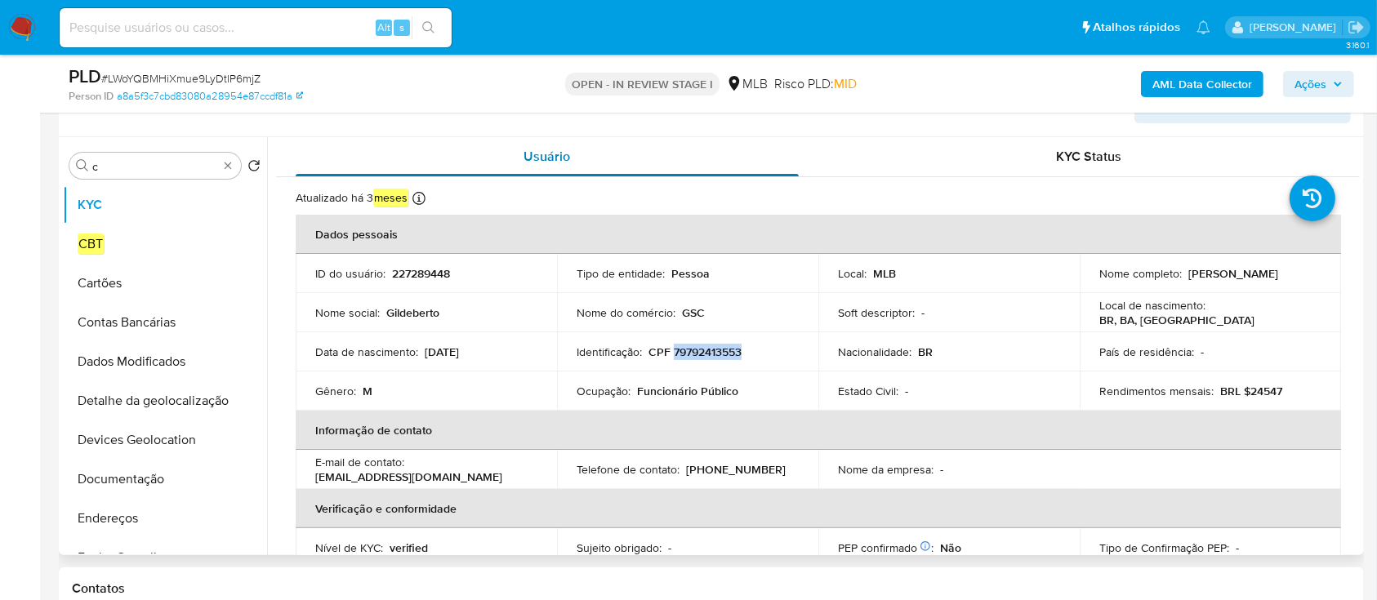
copy p "79792413553"
drag, startPoint x: 1241, startPoint y: 284, endPoint x: 1094, endPoint y: 282, distance: 146.2
click at [1099, 281] on div "Nome completo : Gildeberto de Souza Cardoso" at bounding box center [1210, 273] width 222 height 15
copy p "Gildeberto de Souza Cardoso"
click at [145, 162] on input "c" at bounding box center [155, 166] width 126 height 15
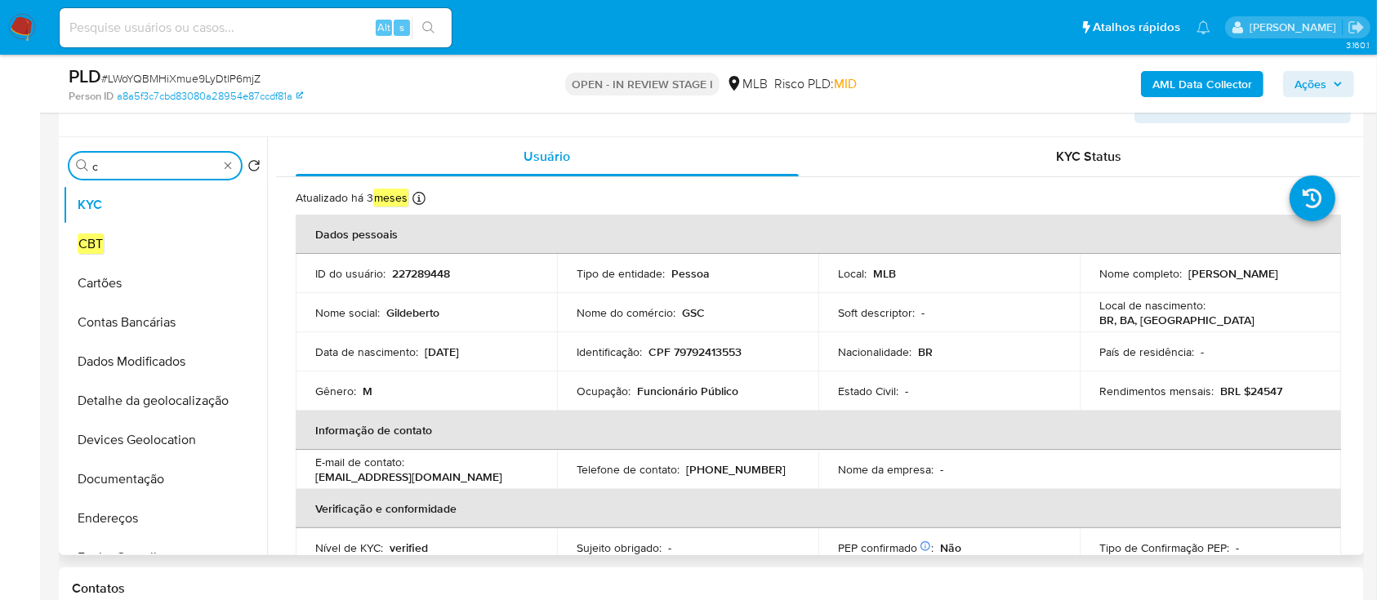
click at [145, 162] on input "c" at bounding box center [155, 166] width 126 height 15
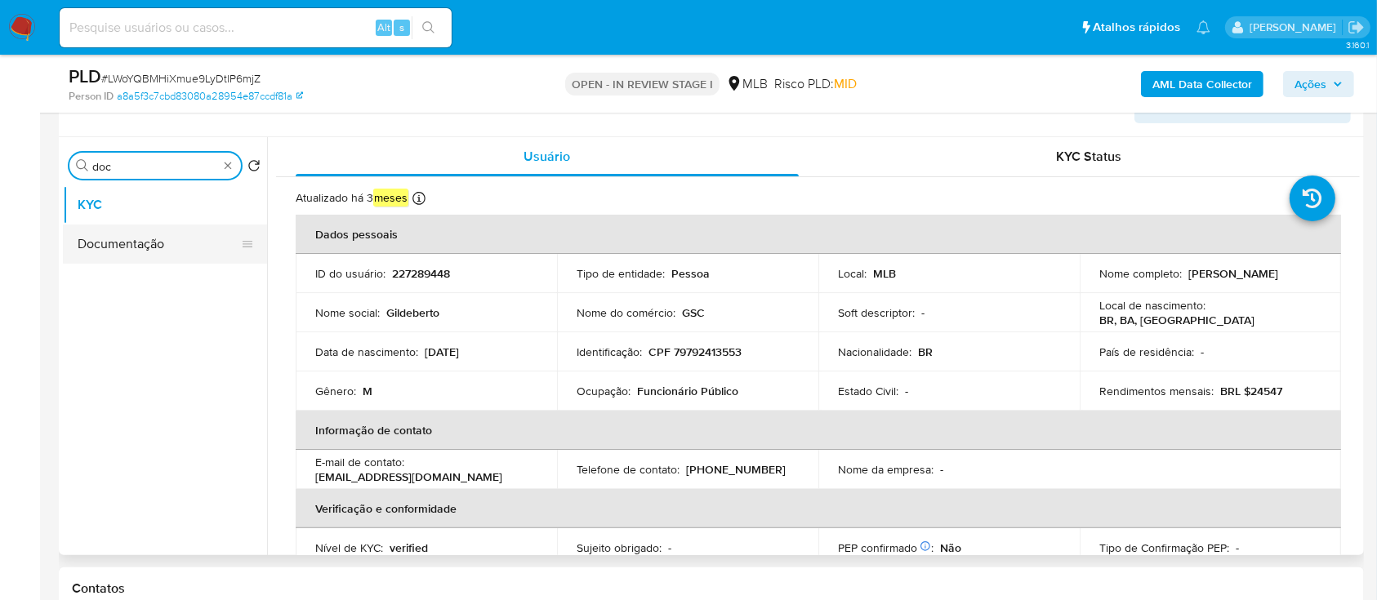
click at [134, 229] on button "Documentação" at bounding box center [158, 244] width 191 height 39
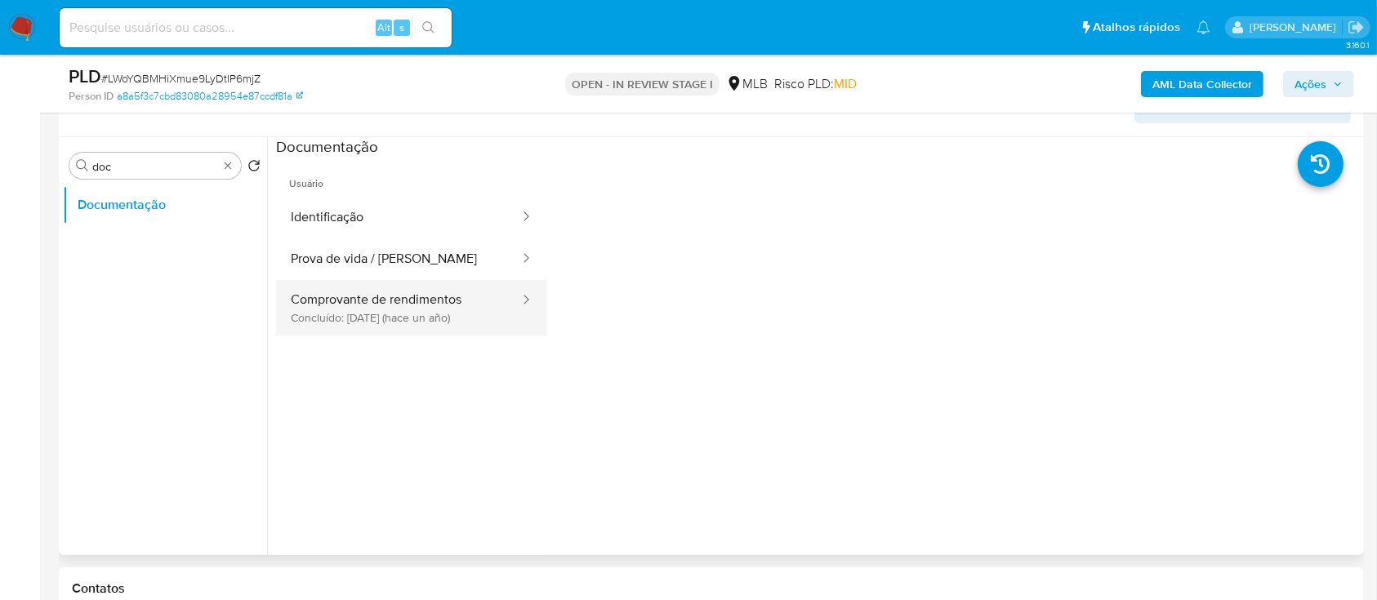
click at [417, 304] on button "Comprovante de rendimentos Concluído: 28/08/2024 (hace un año)" at bounding box center [398, 308] width 245 height 56
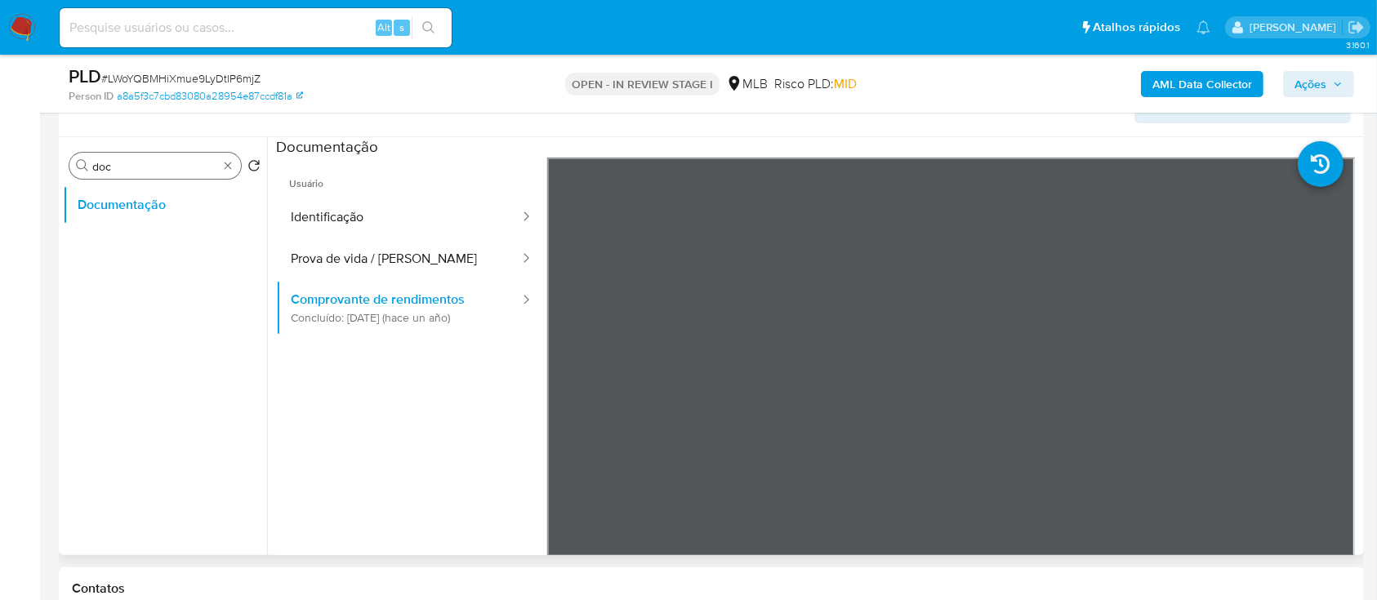
click at [156, 166] on input "doc" at bounding box center [155, 166] width 126 height 15
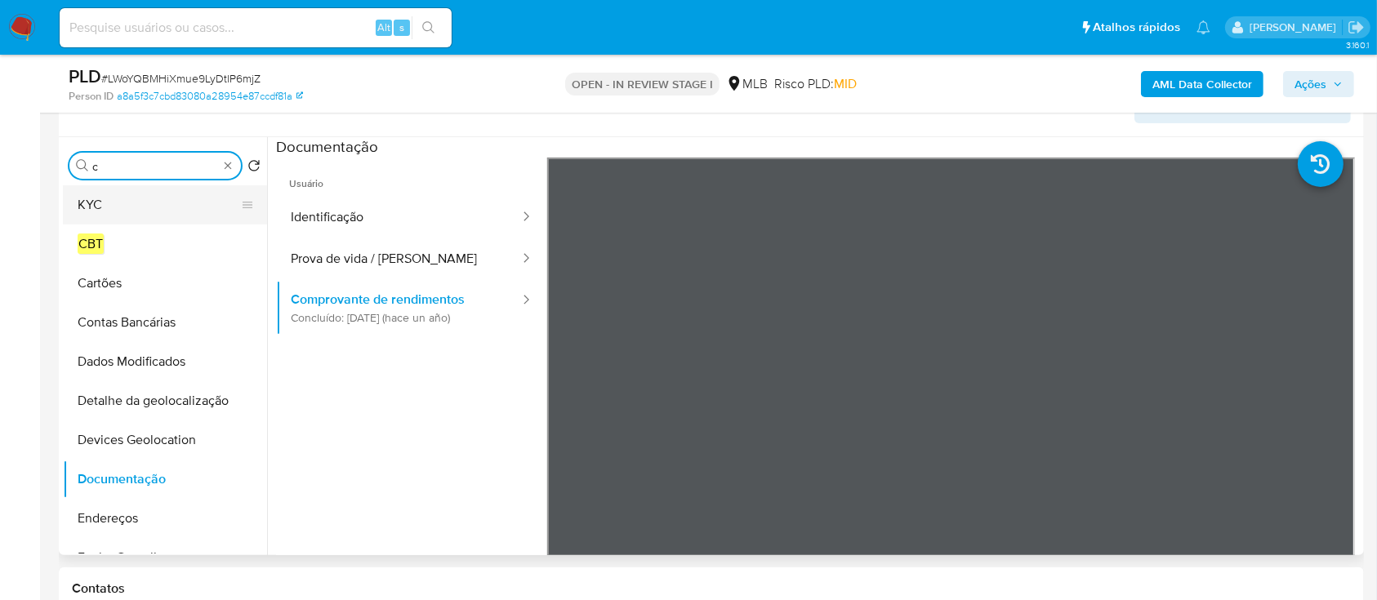
type input "c"
click at [133, 205] on button "KYC" at bounding box center [158, 204] width 191 height 39
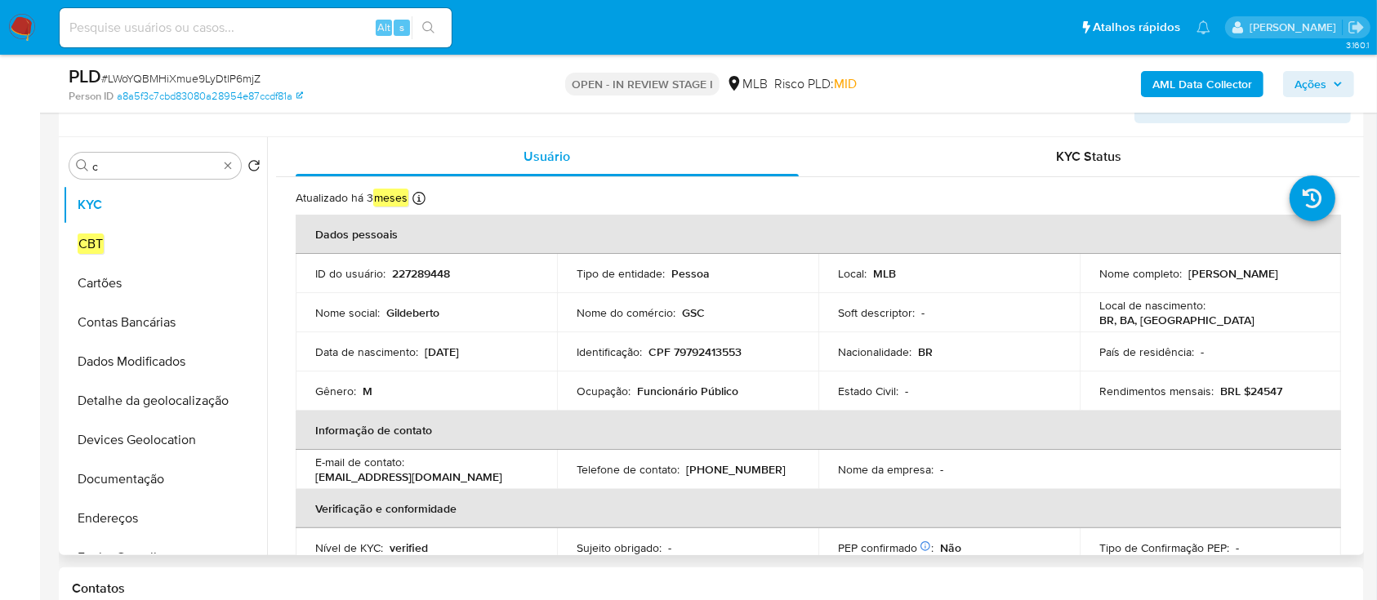
click at [683, 352] on p "CPF 79792413553" at bounding box center [694, 352] width 93 height 15
copy p "79792413553"
drag, startPoint x: 1211, startPoint y: 287, endPoint x: 1089, endPoint y: 287, distance: 121.7
click at [1089, 287] on td "Nome completo : Gildeberto de Souza Cardoso" at bounding box center [1210, 273] width 261 height 39
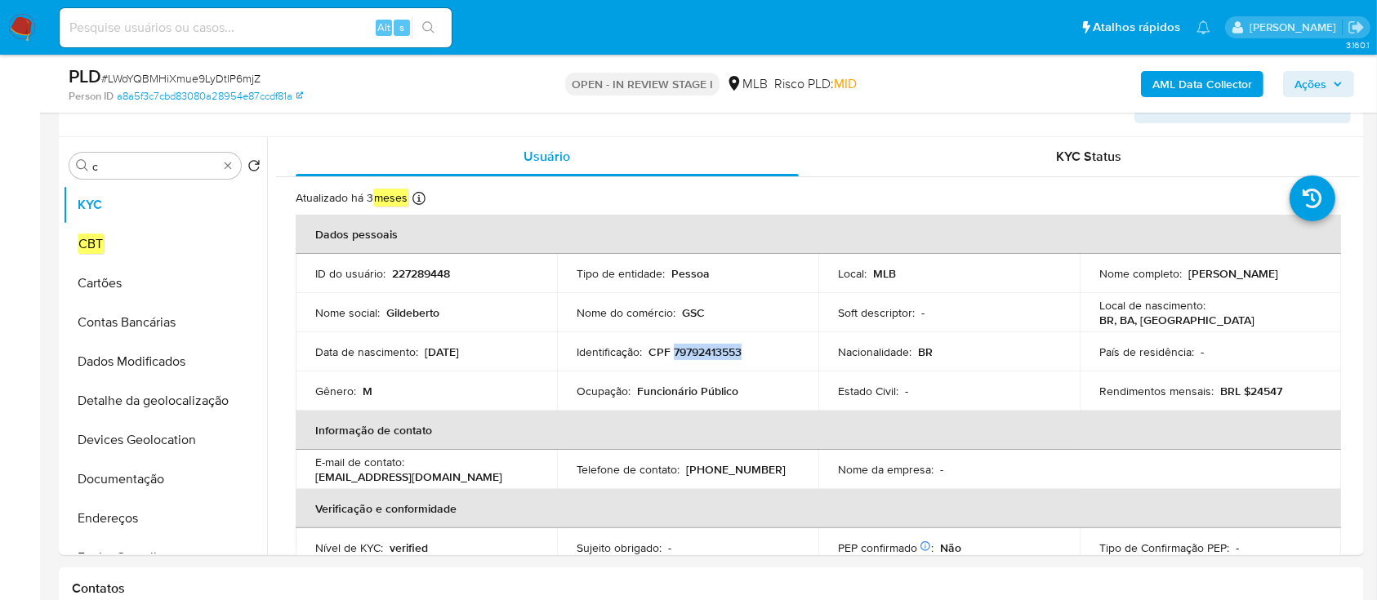
copy p "Gildeberto de Souza Cardoso"
click at [704, 354] on p "CPF 79792413553" at bounding box center [694, 352] width 93 height 15
copy p "79792413553"
click at [709, 345] on p "CPF 79792413553" at bounding box center [694, 352] width 93 height 15
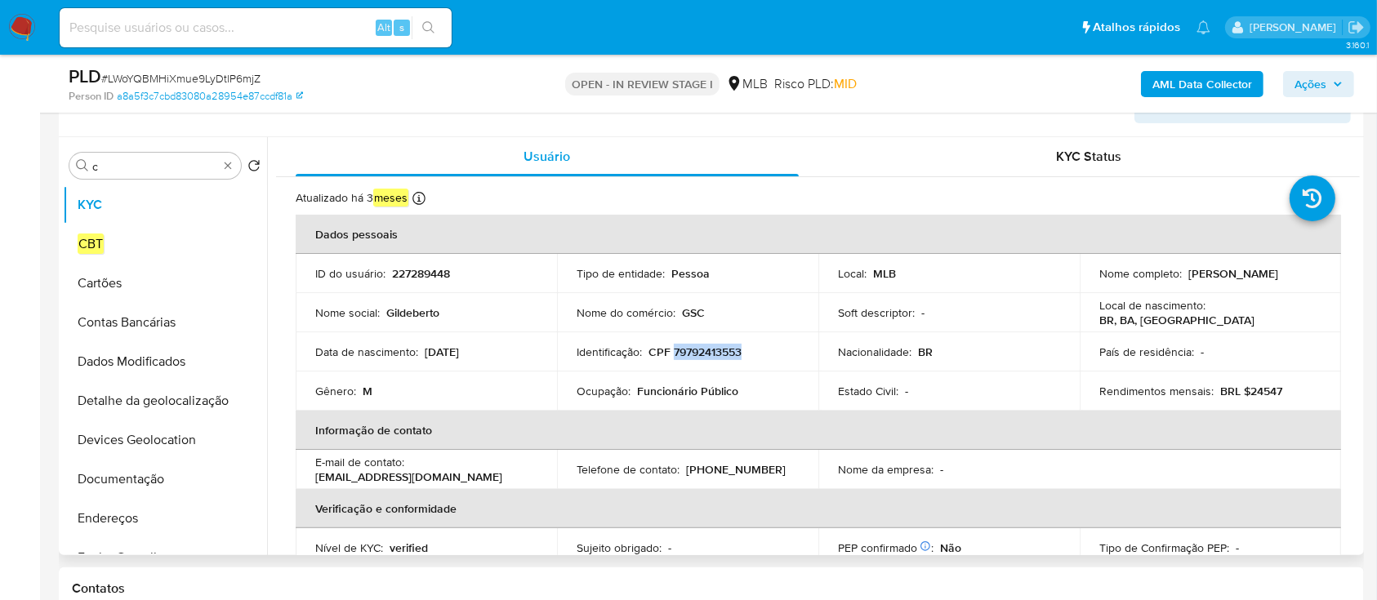
click at [709, 345] on p "CPF 79792413553" at bounding box center [694, 352] width 93 height 15
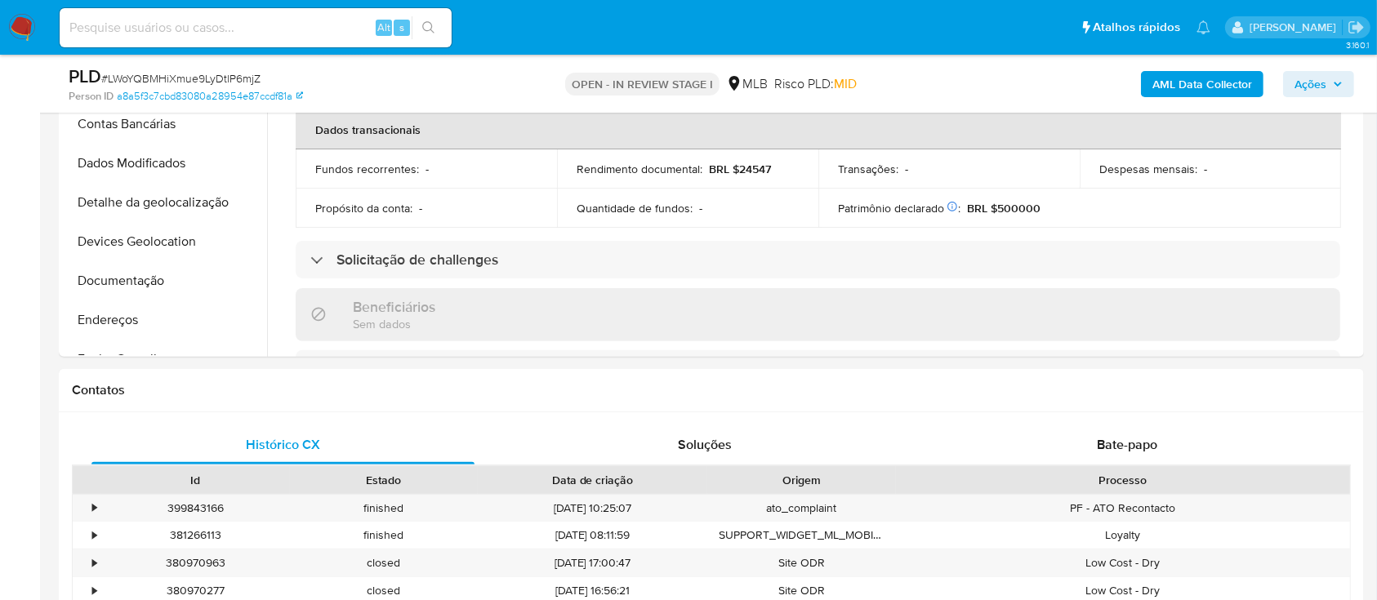
scroll to position [69, 0]
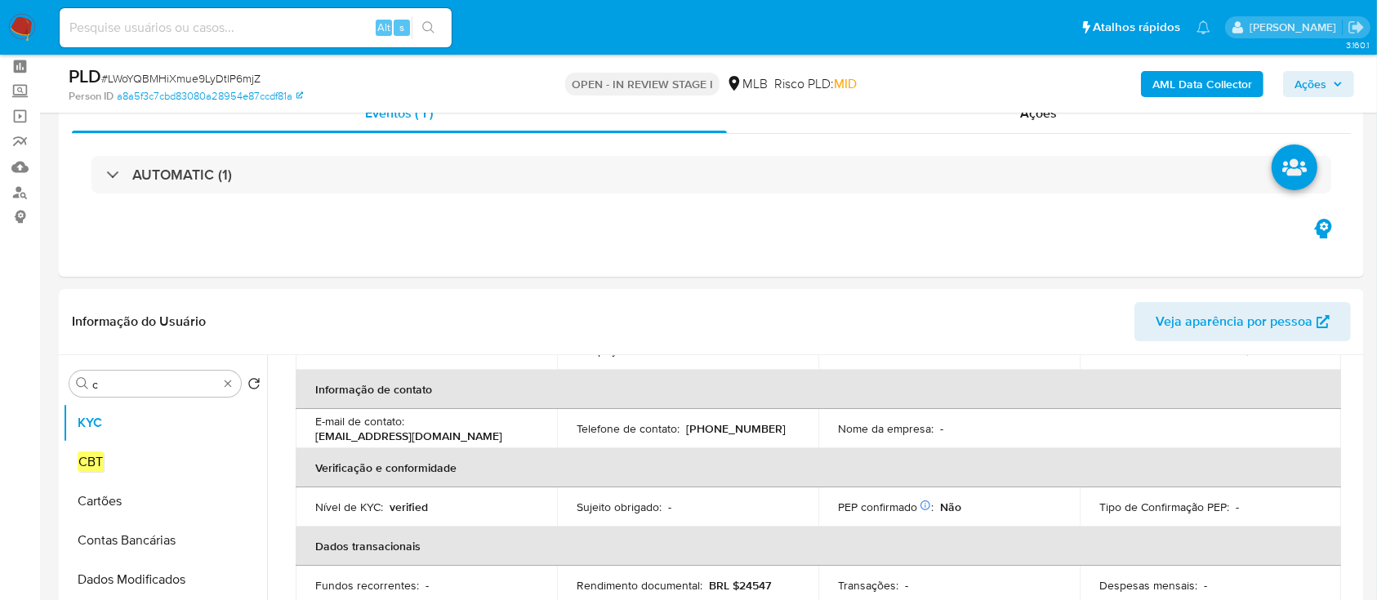
drag, startPoint x: 31, startPoint y: 29, endPoint x: 40, endPoint y: 29, distance: 9.0
click at [31, 29] on img at bounding box center [22, 28] width 28 height 28
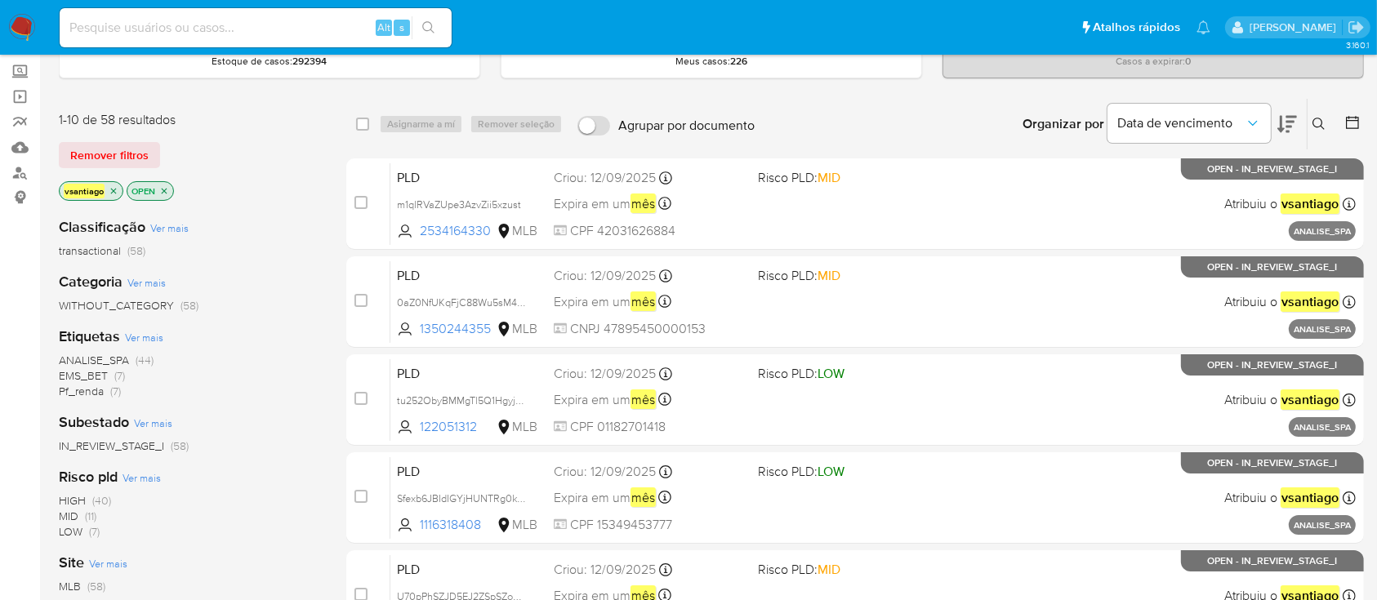
scroll to position [109, 0]
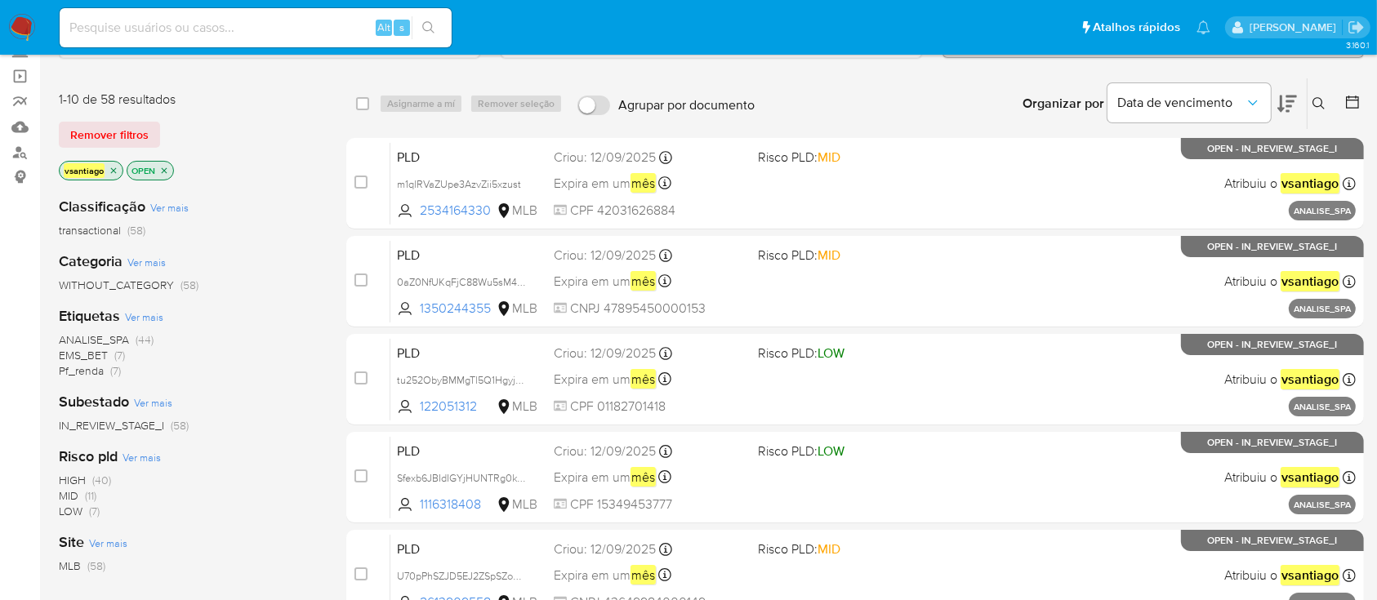
click at [85, 373] on span "Pf_renda" at bounding box center [81, 371] width 45 height 16
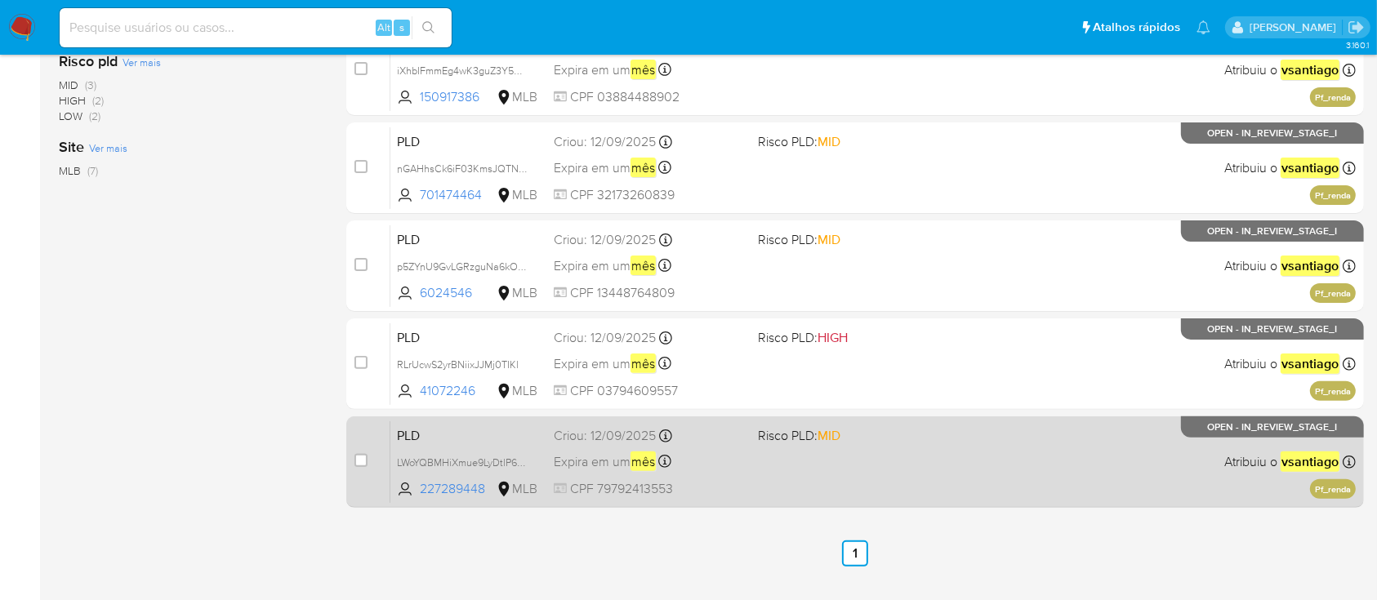
scroll to position [452, 0]
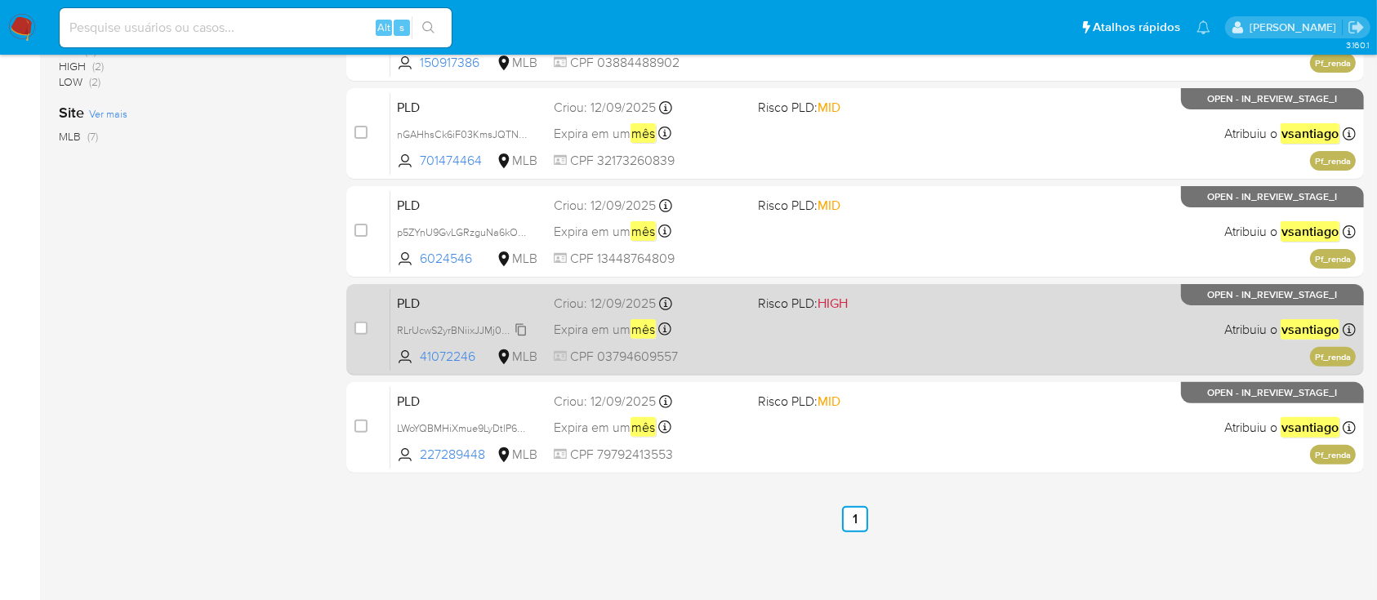
click at [482, 327] on span "RLrUcwS2yrBNiixJJMj0TIKl" at bounding box center [458, 329] width 122 height 18
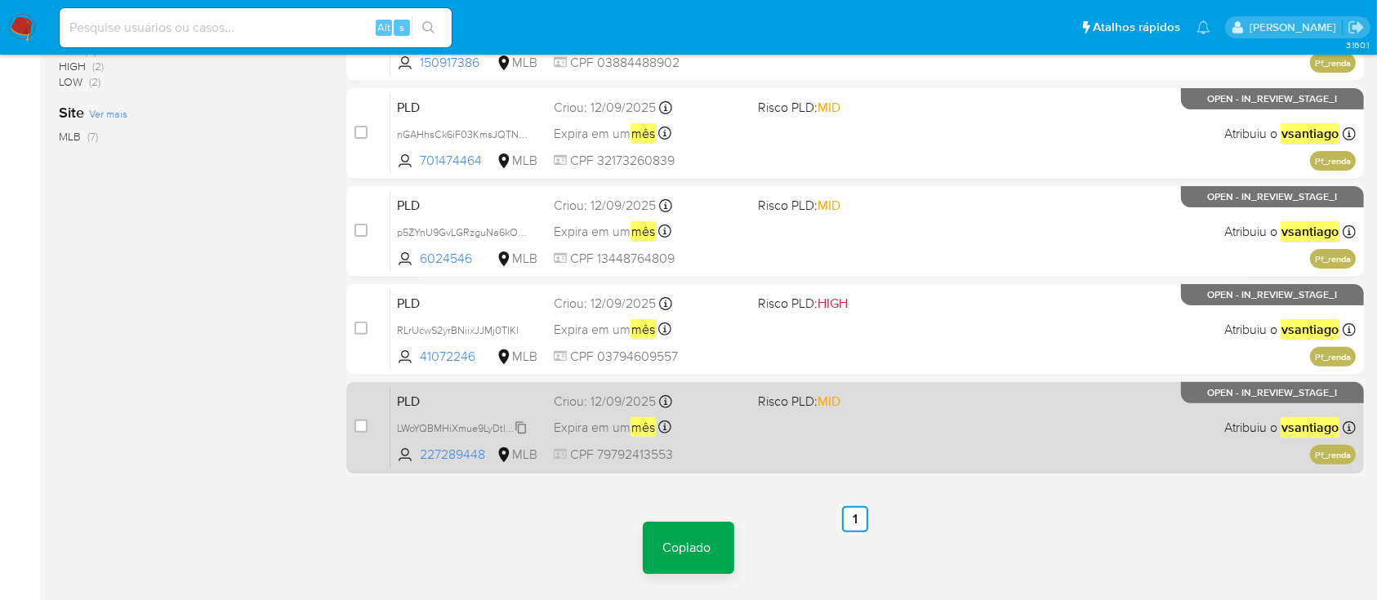
click at [459, 427] on span "LWoYQBMHiXmue9LyDtlP6mjZ" at bounding box center [465, 427] width 136 height 18
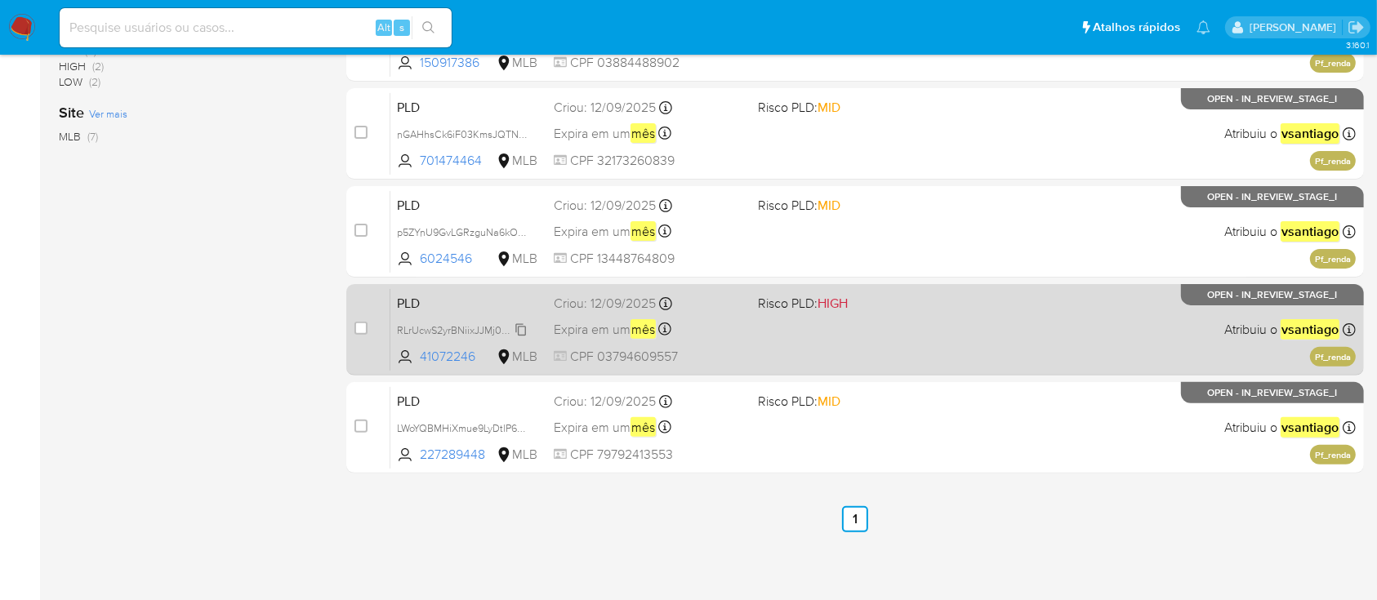
click at [472, 329] on span "RLrUcwS2yrBNiixJJMj0TIKl" at bounding box center [458, 329] width 122 height 18
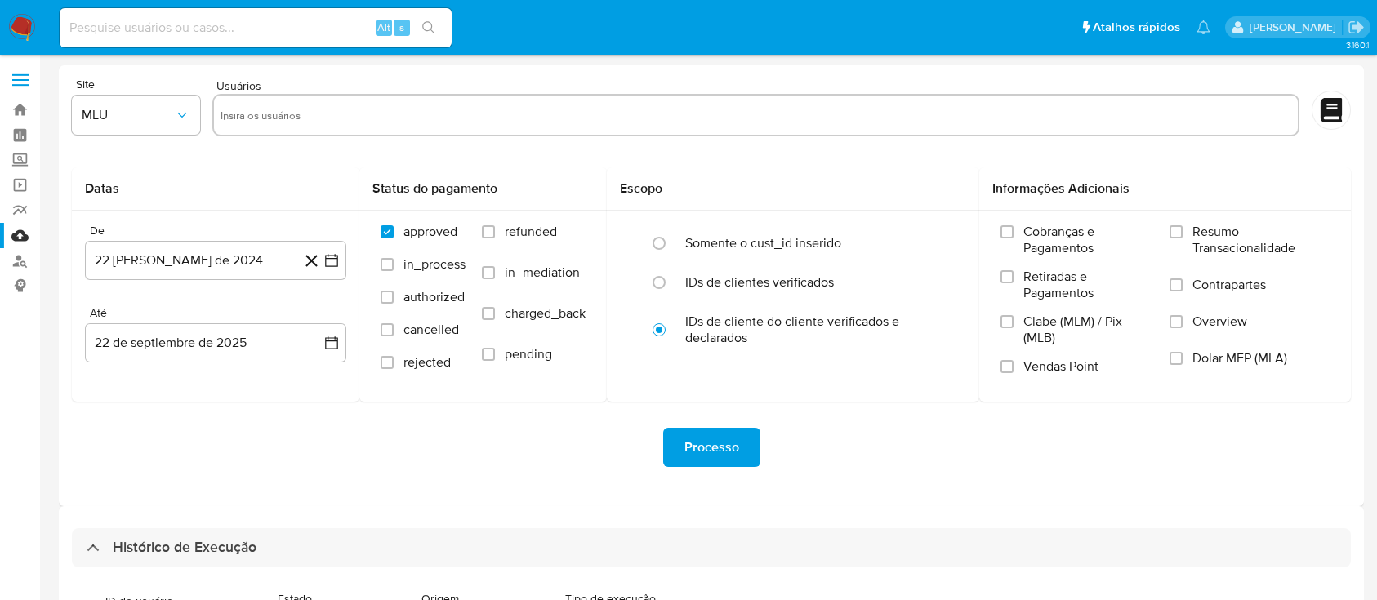
select select "10"
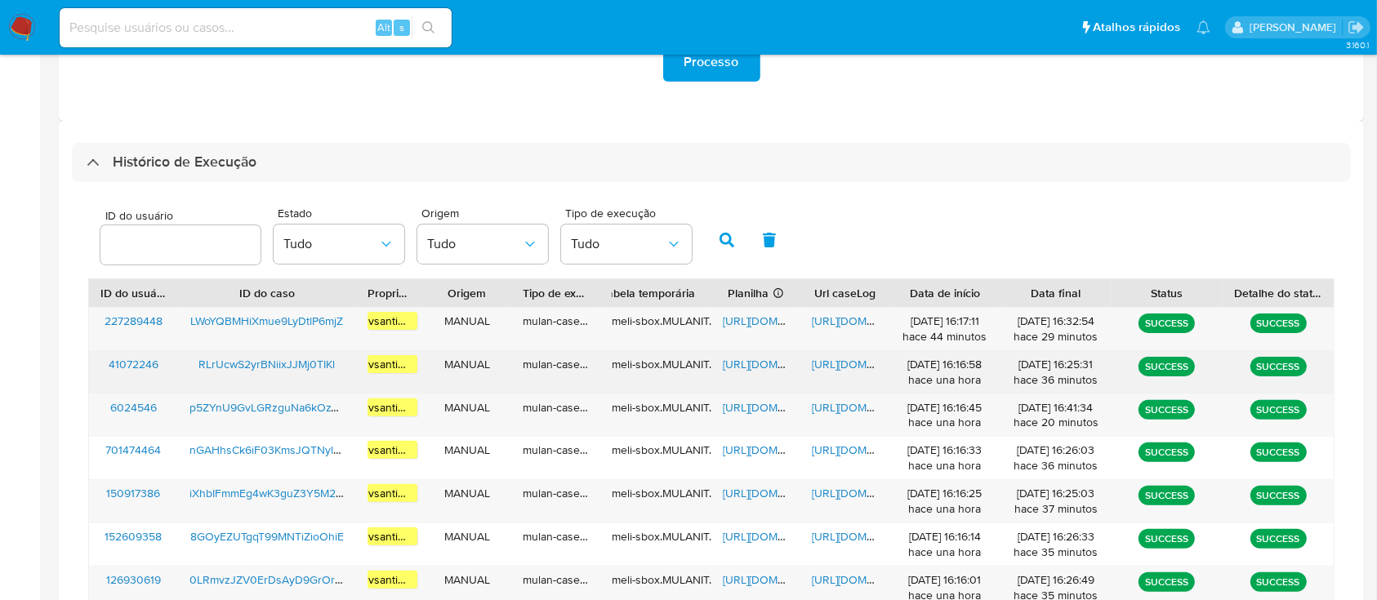
click at [306, 363] on span "RLrUcwS2yrBNiixJJMj0TIKl" at bounding box center [266, 364] width 136 height 16
click at [785, 368] on span "https://docs.google.com/spreadsheets/d/1xTBFyw4ewv8lAAh5G-XvPnKOT3ZTzb3xVfIZnQd…" at bounding box center [779, 364] width 113 height 16
click at [841, 370] on span "https://docs.google.com/document/d/1OrUyTgh43wQhU9MzAKHFP-5AWIQmGyD5JH_dVuH5h8Q…" at bounding box center [868, 364] width 113 height 16
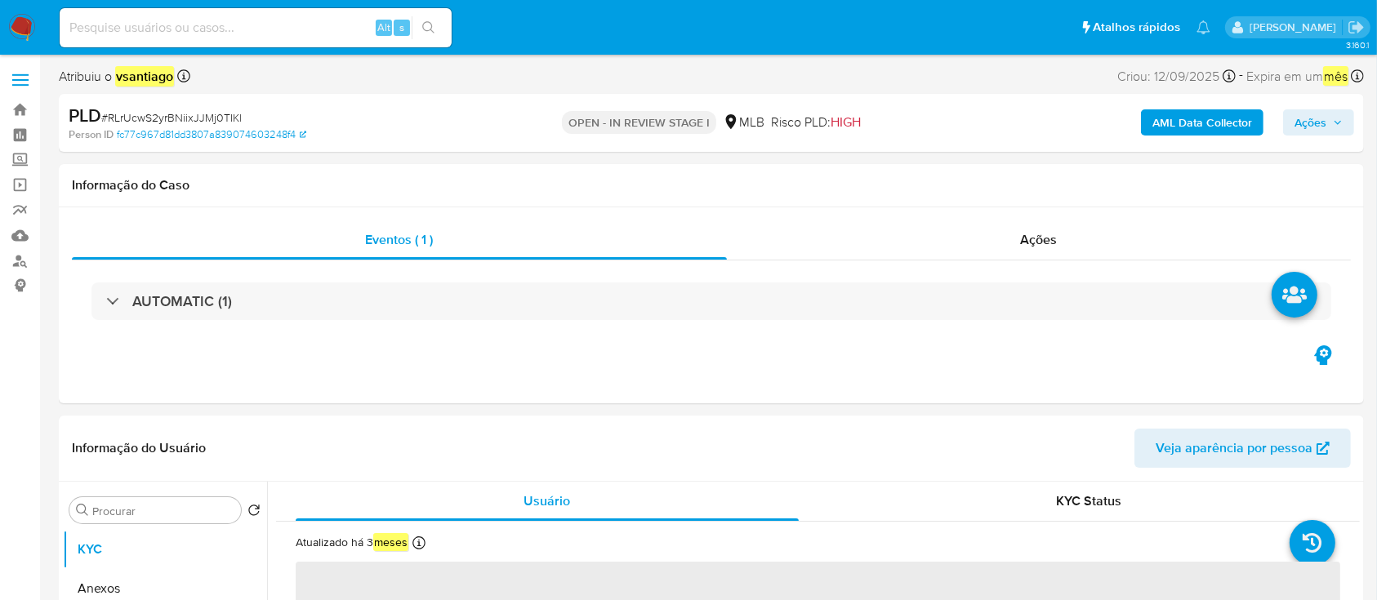
select select "10"
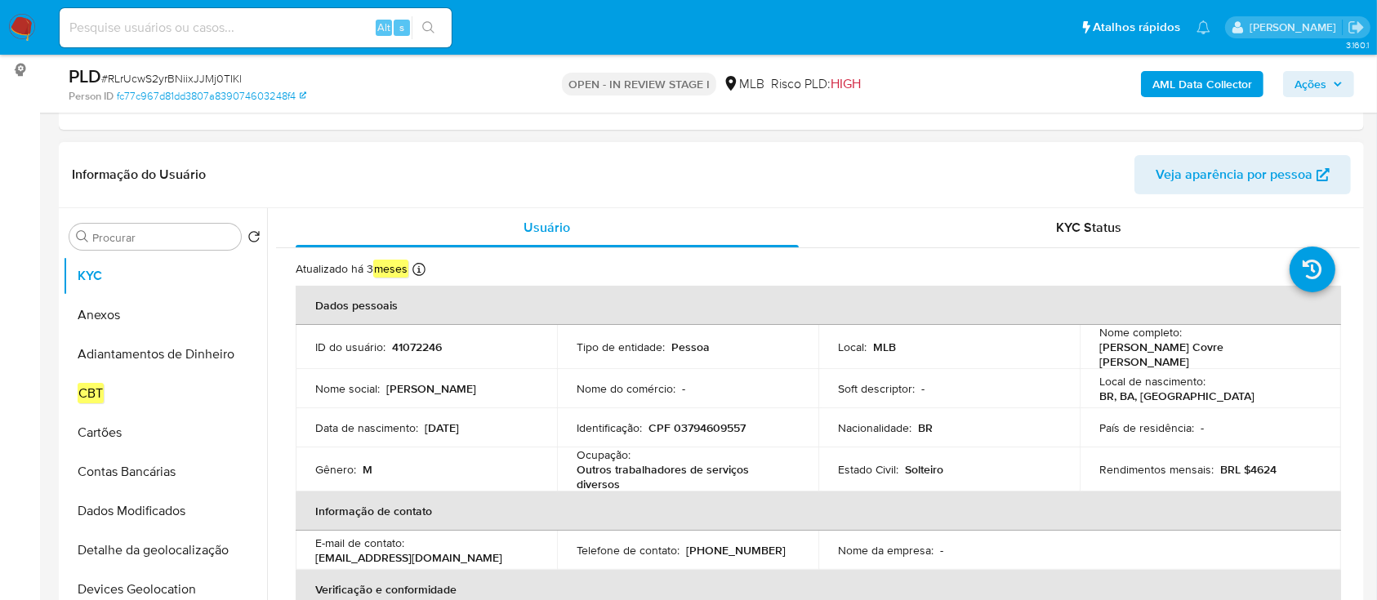
scroll to position [217, 0]
drag, startPoint x: 1251, startPoint y: 354, endPoint x: 1087, endPoint y: 354, distance: 164.2
click at [1087, 356] on td "Nome completo : [PERSON_NAME] Covre [PERSON_NAME]" at bounding box center [1210, 345] width 261 height 44
copy p "[PERSON_NAME] Covre [PERSON_NAME]"
click at [720, 421] on p "CPF 03794609557" at bounding box center [696, 426] width 97 height 15
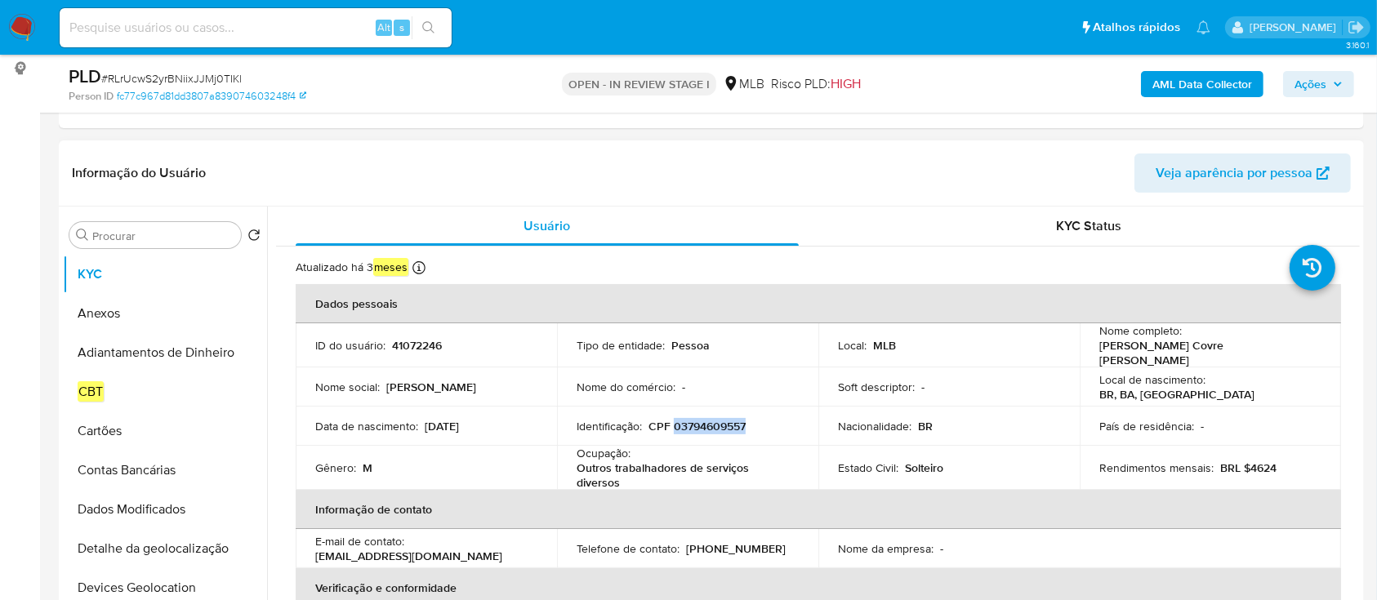
click at [720, 421] on p "CPF 03794609557" at bounding box center [696, 426] width 97 height 15
copy p "03794609557"
click at [159, 234] on input "Procurar" at bounding box center [163, 236] width 142 height 15
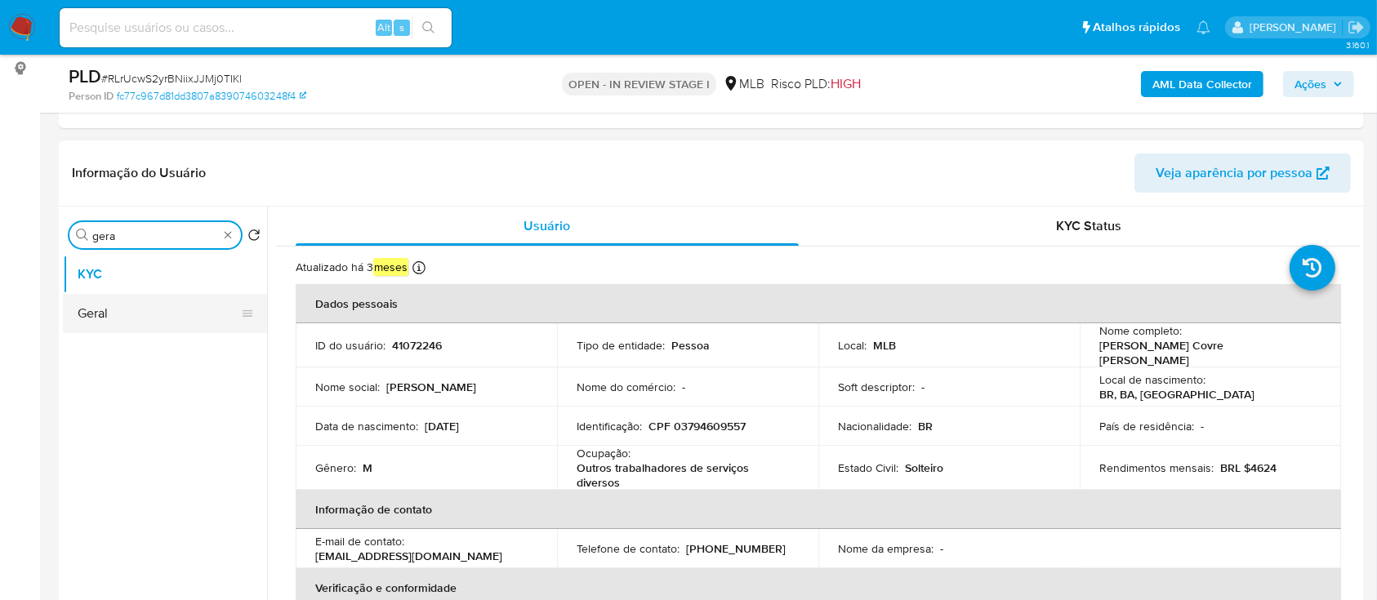
type input "gera"
click at [150, 313] on button "Geral" at bounding box center [158, 313] width 191 height 39
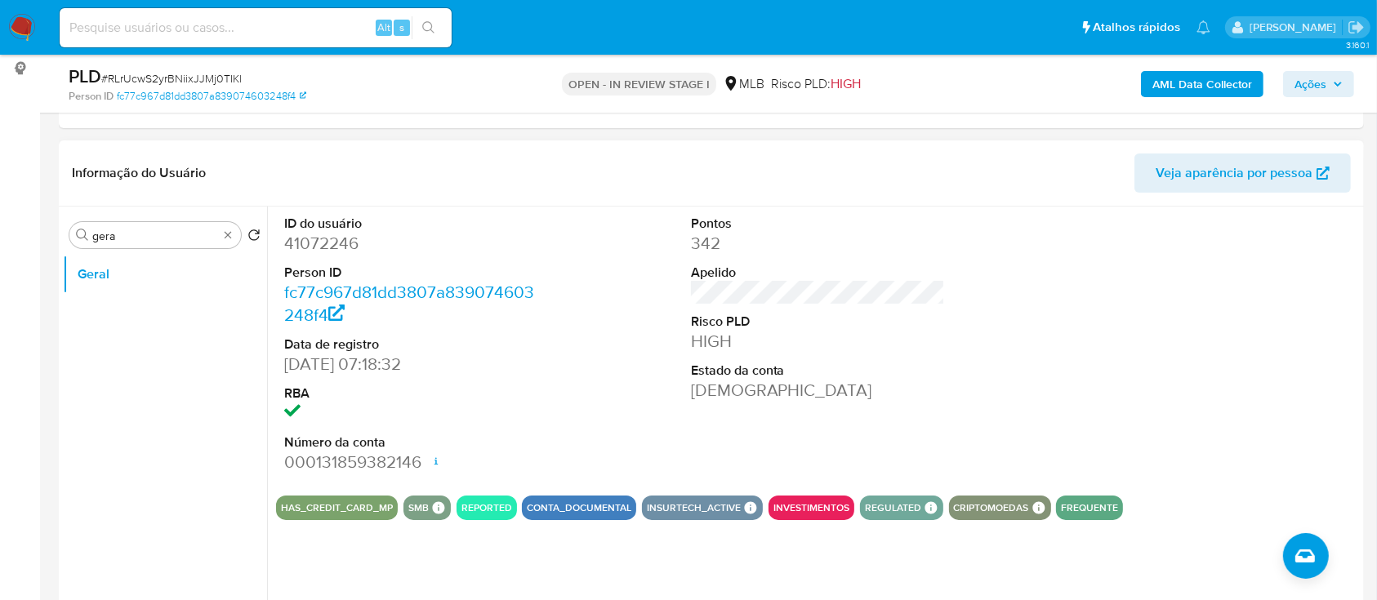
scroll to position [327, 0]
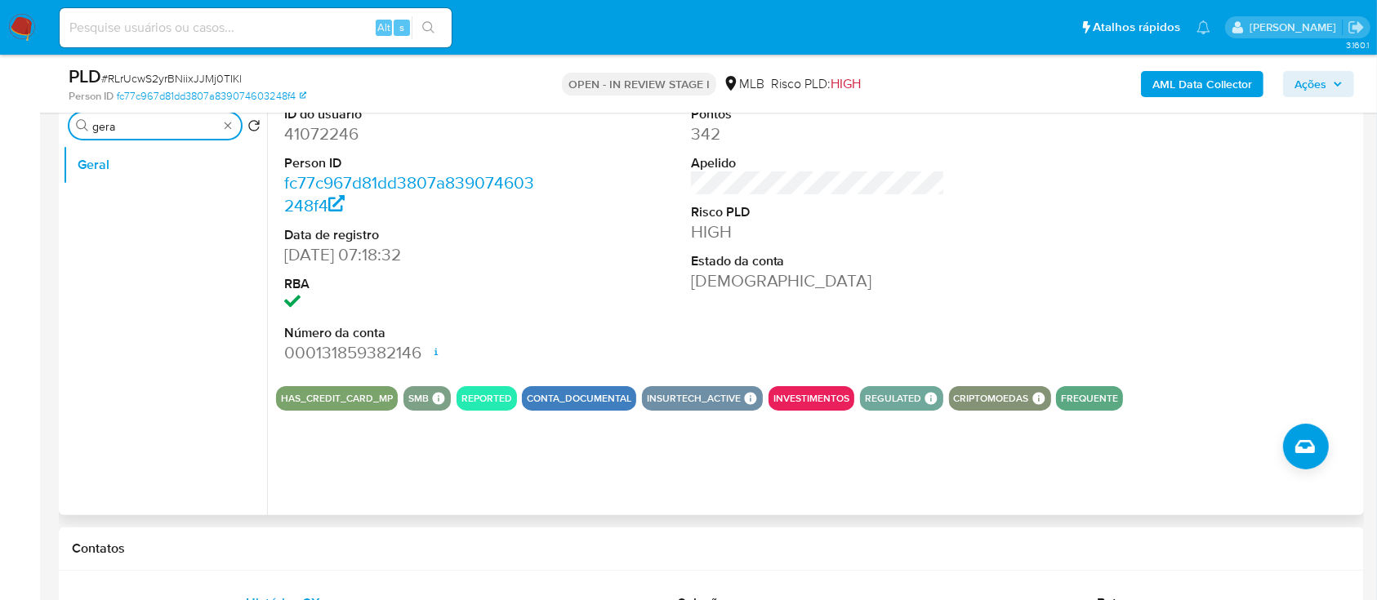
click at [155, 132] on input "gera" at bounding box center [155, 126] width 126 height 15
click at [150, 172] on button "Documentação" at bounding box center [158, 164] width 191 height 39
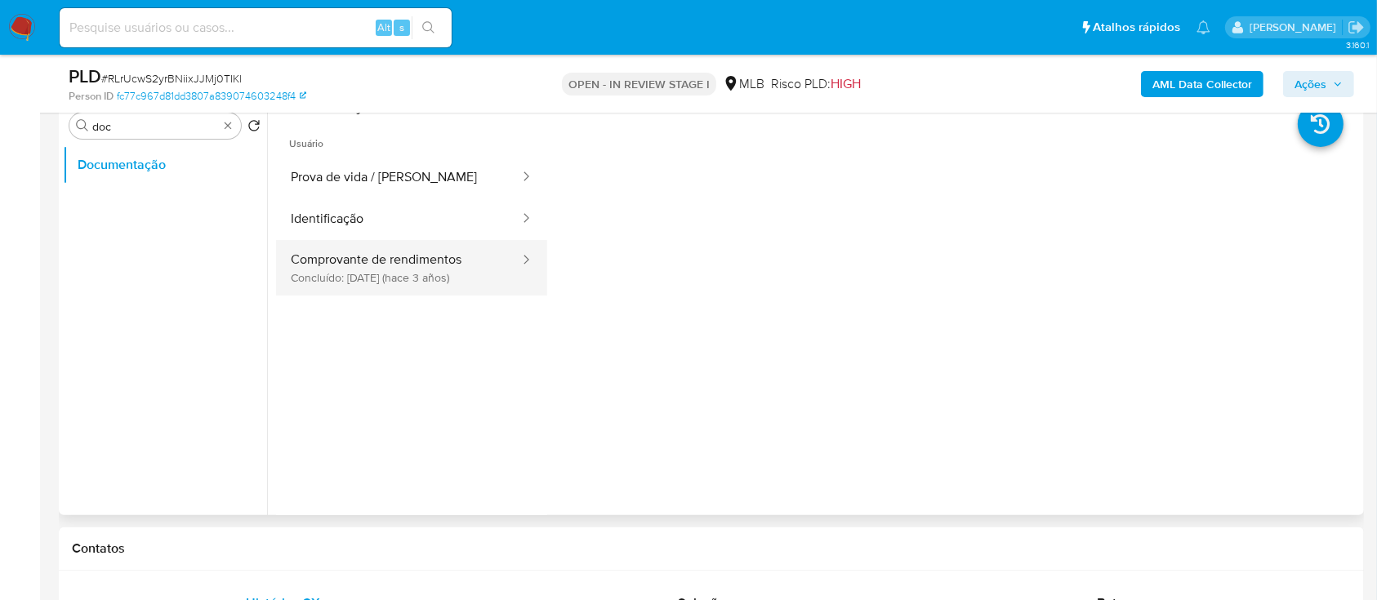
click at [389, 273] on button "Comprovante de rendimentos Concluído: [DATE] (hace 3 años)" at bounding box center [398, 268] width 245 height 56
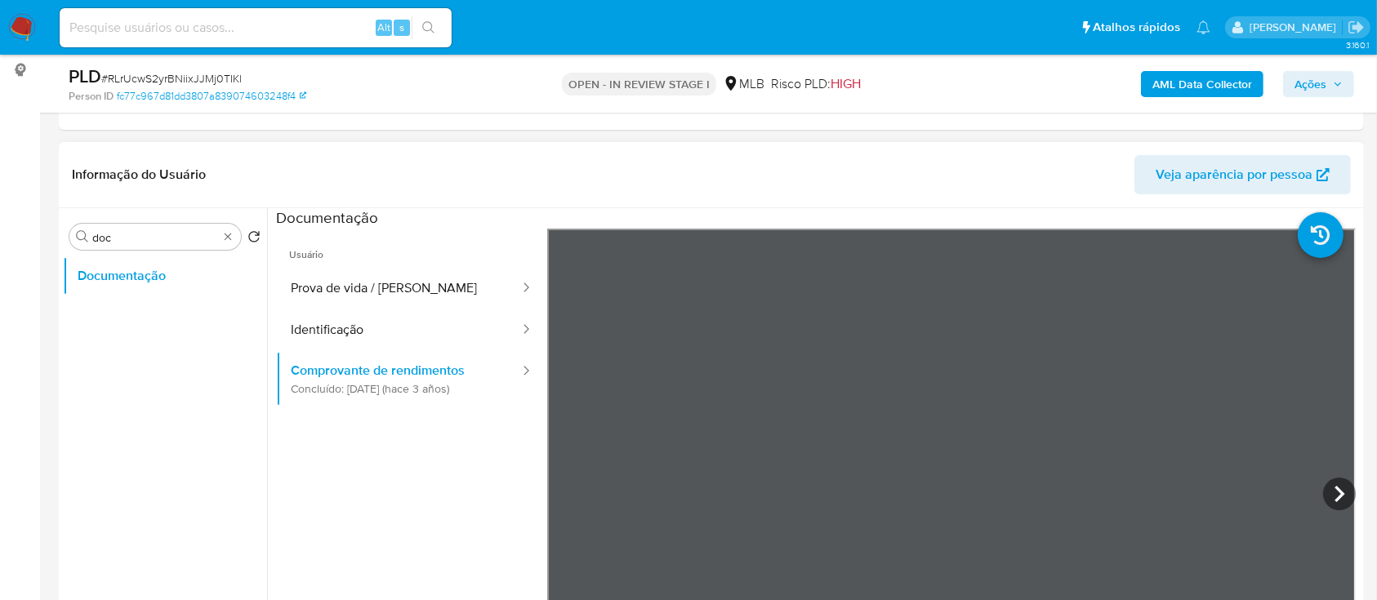
scroll to position [109, 0]
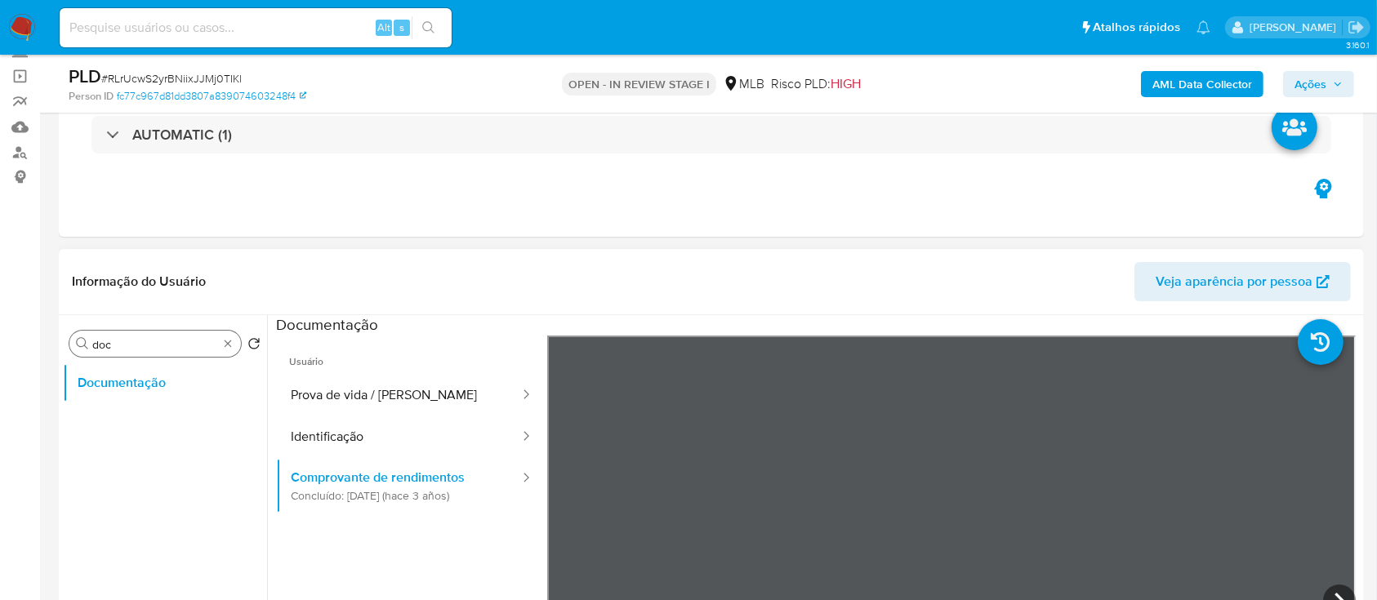
click at [127, 345] on input "doc" at bounding box center [155, 344] width 126 height 15
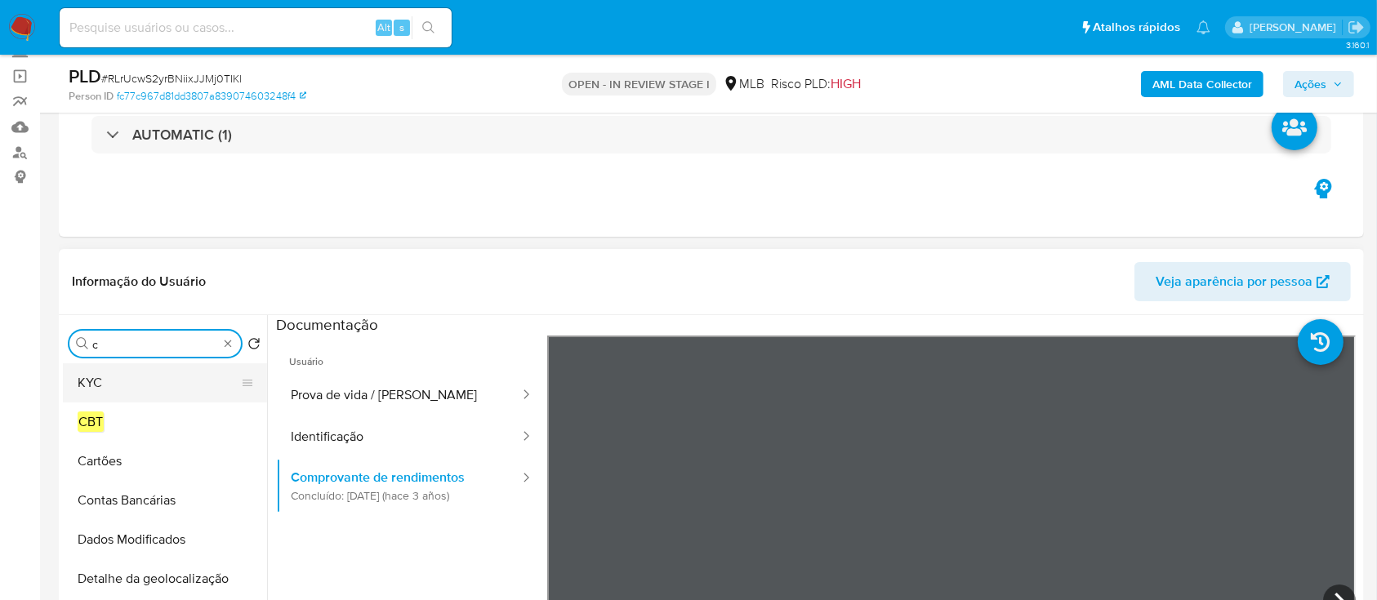
click at [111, 399] on button "KYC" at bounding box center [158, 382] width 191 height 39
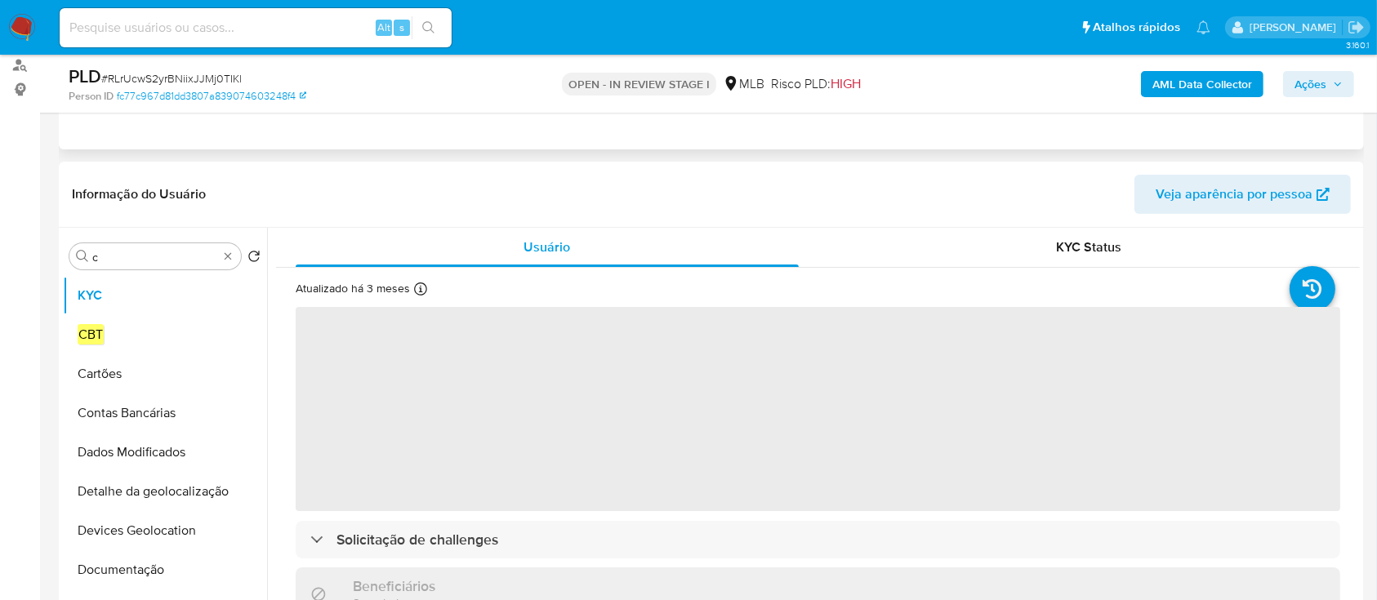
scroll to position [217, 0]
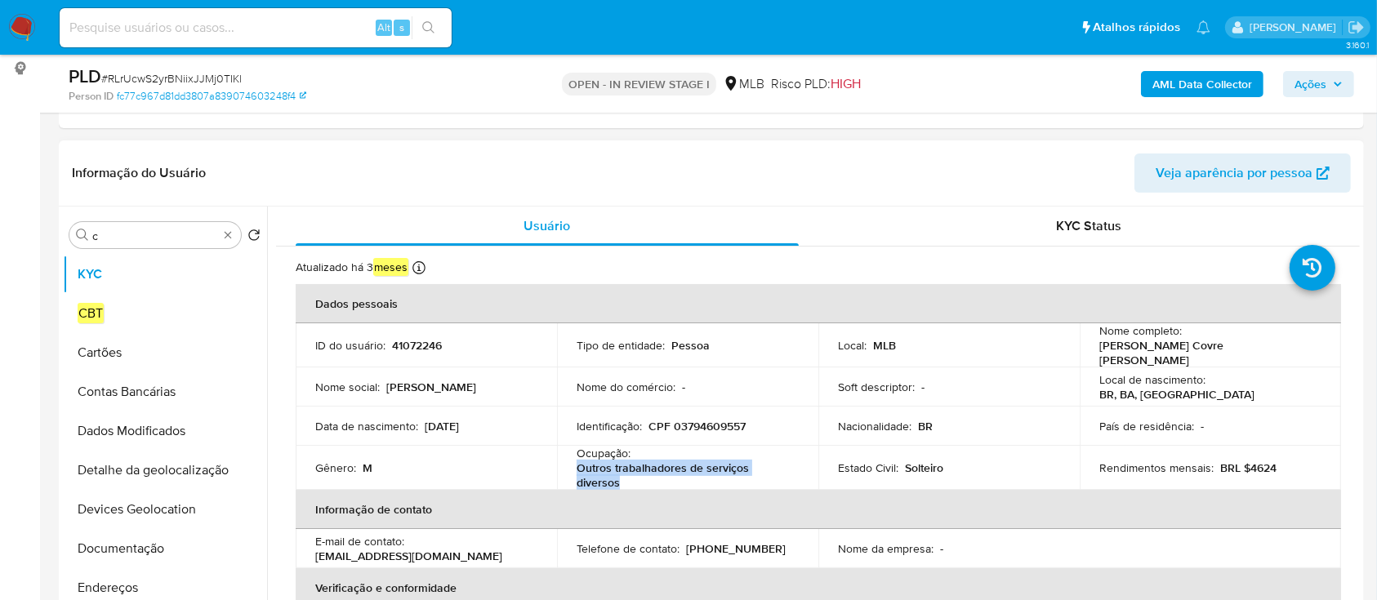
drag, startPoint x: 637, startPoint y: 483, endPoint x: 574, endPoint y: 464, distance: 65.6
click at [574, 464] on td "Ocupação : Outros trabalhadores de serviços diversos" at bounding box center [687, 468] width 261 height 44
copy p "Outros trabalhadores de serviços diversos"
click at [139, 234] on input "c" at bounding box center [155, 236] width 126 height 15
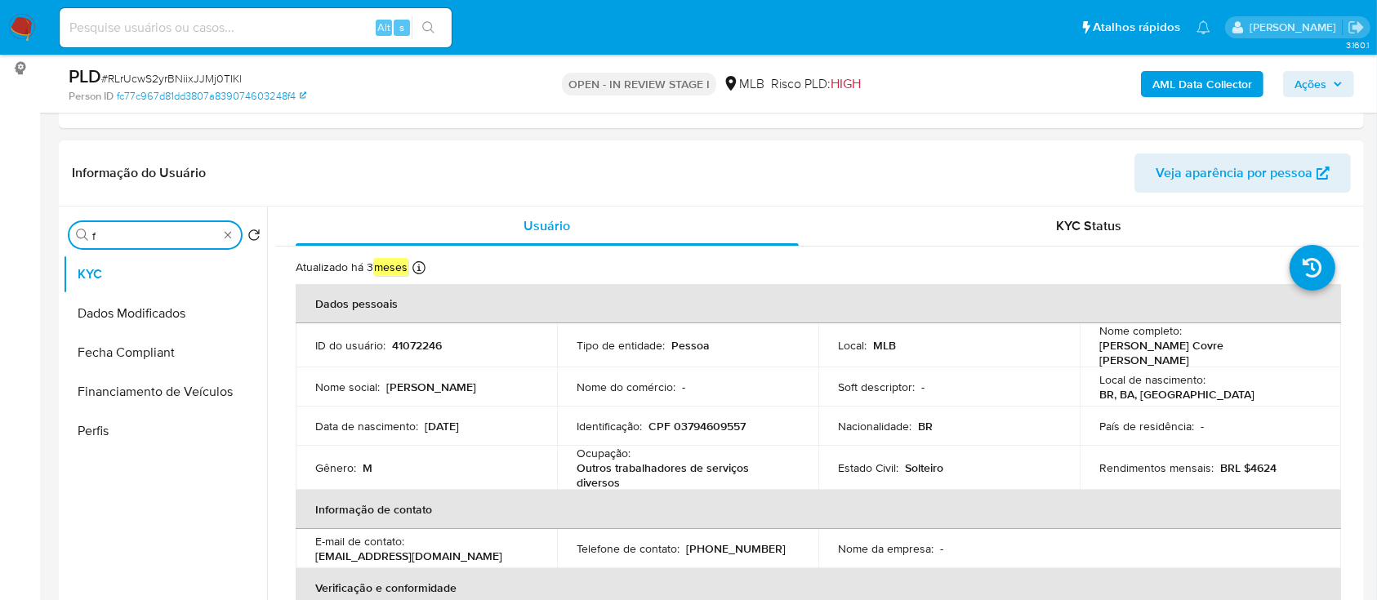
click at [140, 234] on input "f" at bounding box center [155, 236] width 126 height 15
type input "ger"
click at [112, 322] on button "Geral" at bounding box center [158, 313] width 191 height 39
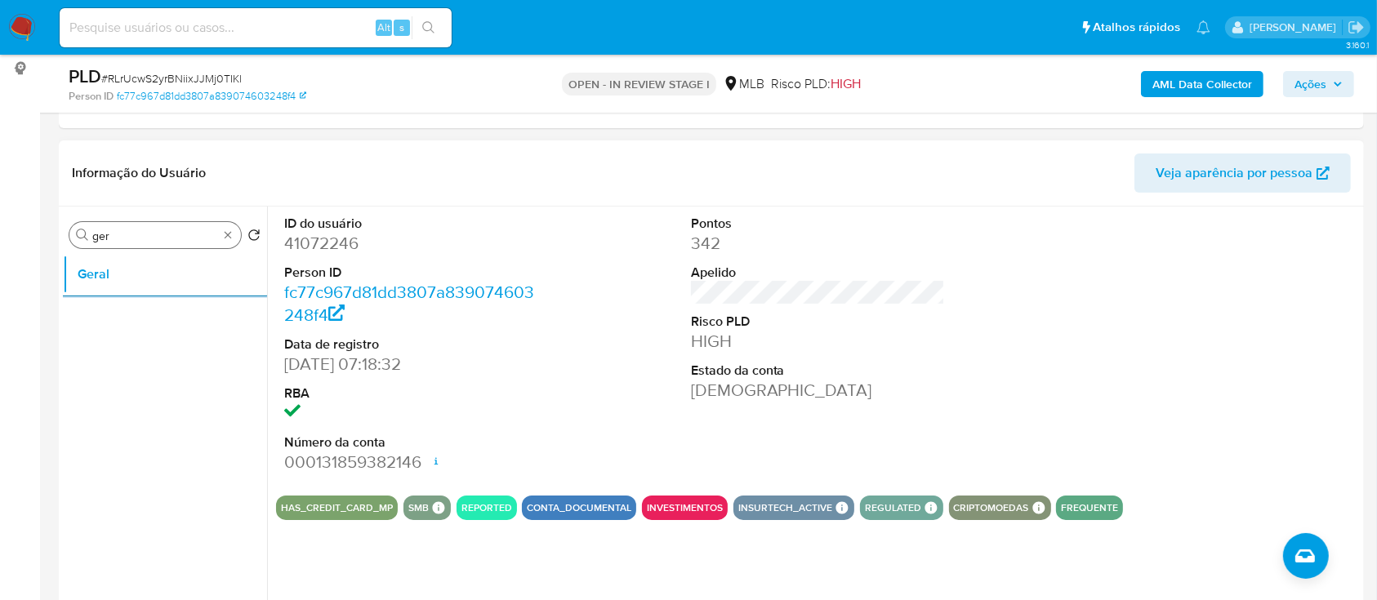
click at [131, 234] on input "ger" at bounding box center [155, 236] width 126 height 15
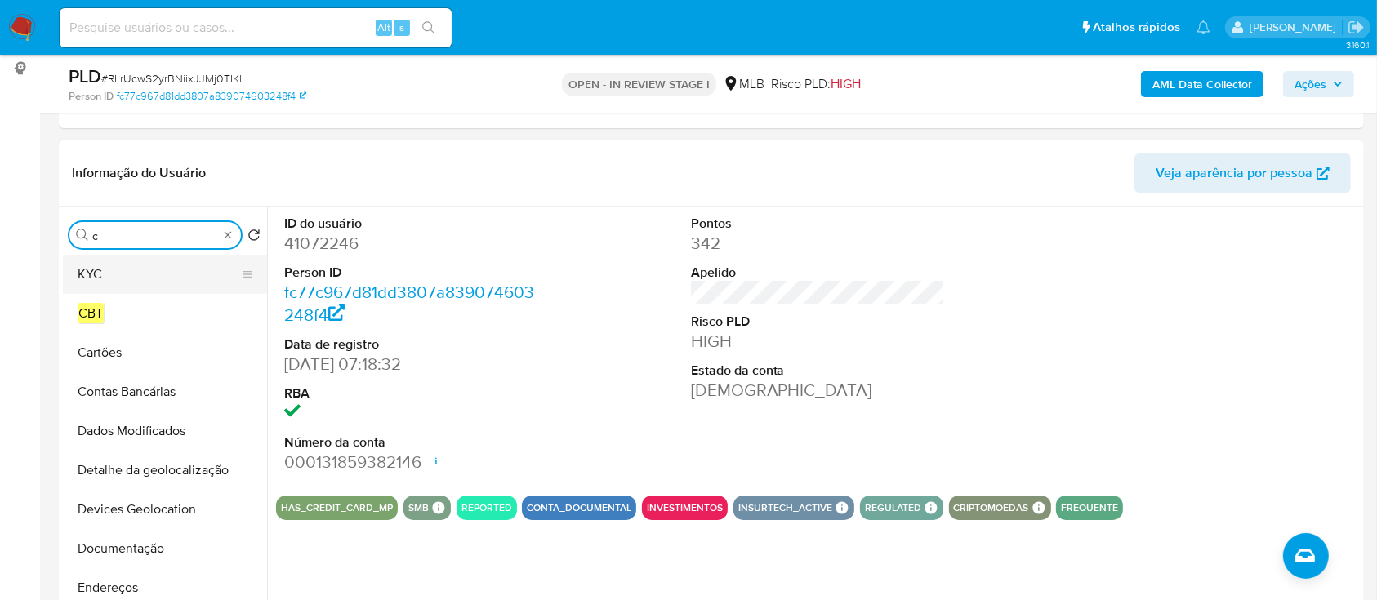
type input "c"
click at [123, 283] on button "KYC" at bounding box center [158, 274] width 191 height 39
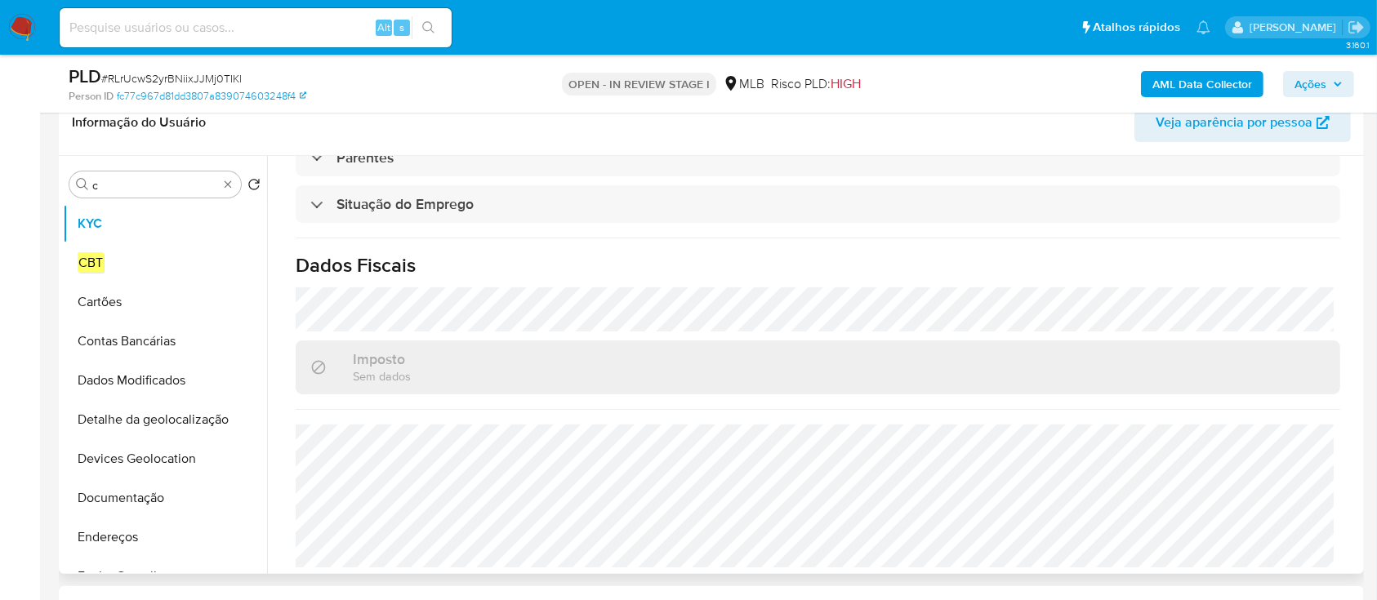
scroll to position [699, 0]
click at [160, 180] on input "c" at bounding box center [155, 185] width 126 height 15
click at [160, 180] on input "e" at bounding box center [155, 185] width 126 height 15
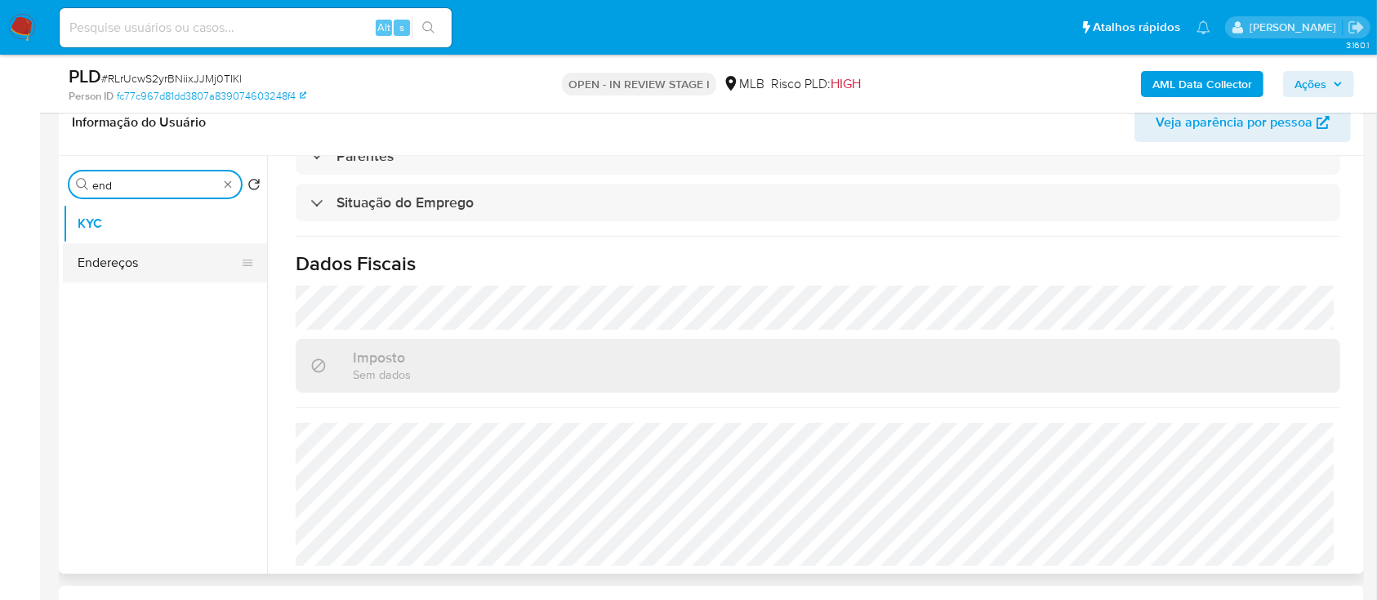
type input "end"
click at [125, 265] on button "Endereços" at bounding box center [158, 262] width 191 height 39
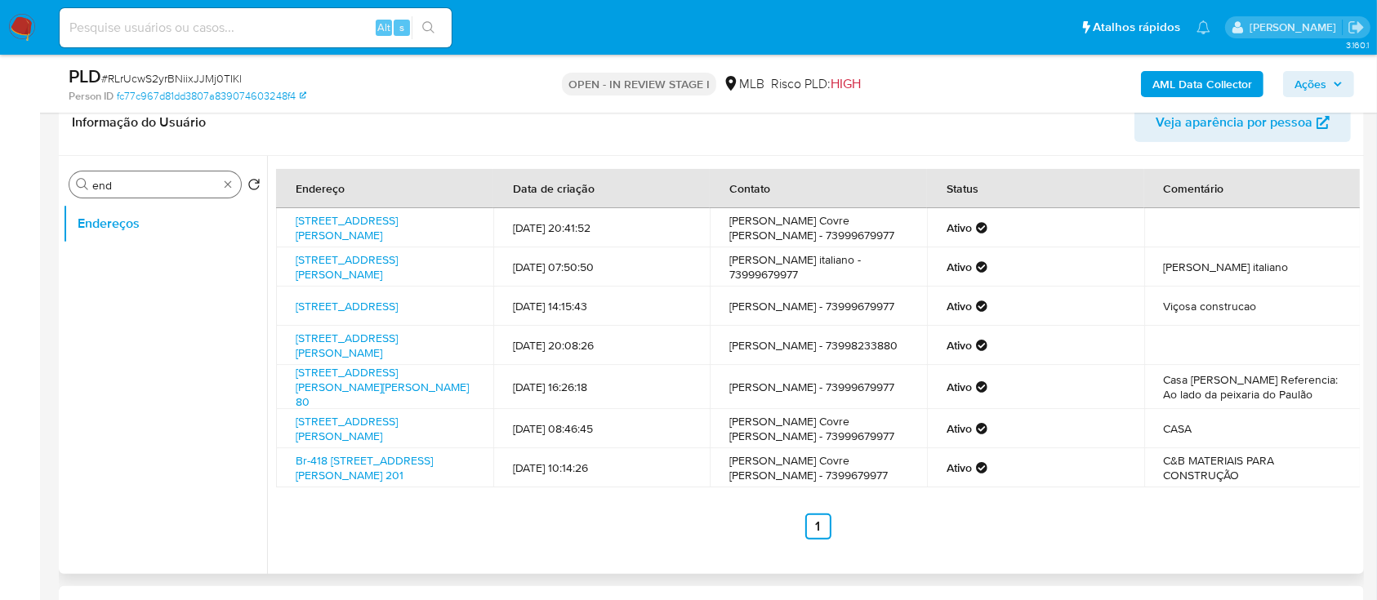
click at [157, 186] on input "end" at bounding box center [155, 185] width 126 height 15
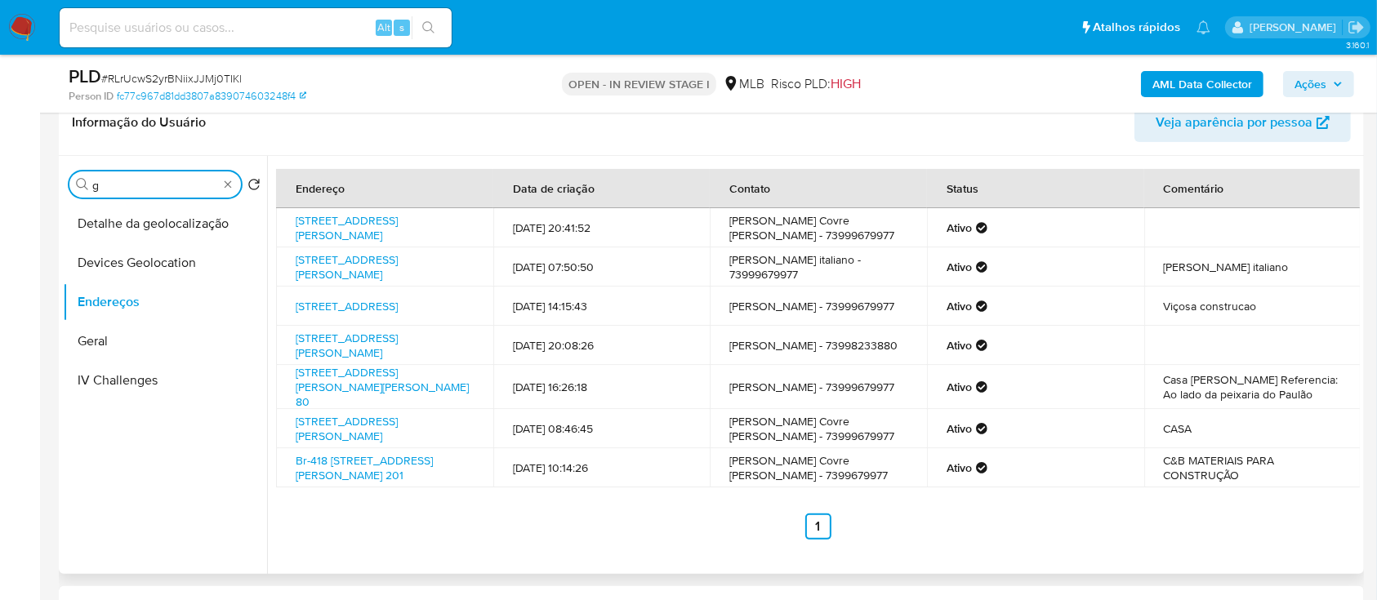
click at [157, 186] on input "g" at bounding box center [155, 185] width 126 height 15
type input "geo"
click at [146, 218] on button "Detalhe da geolocalização" at bounding box center [158, 223] width 191 height 39
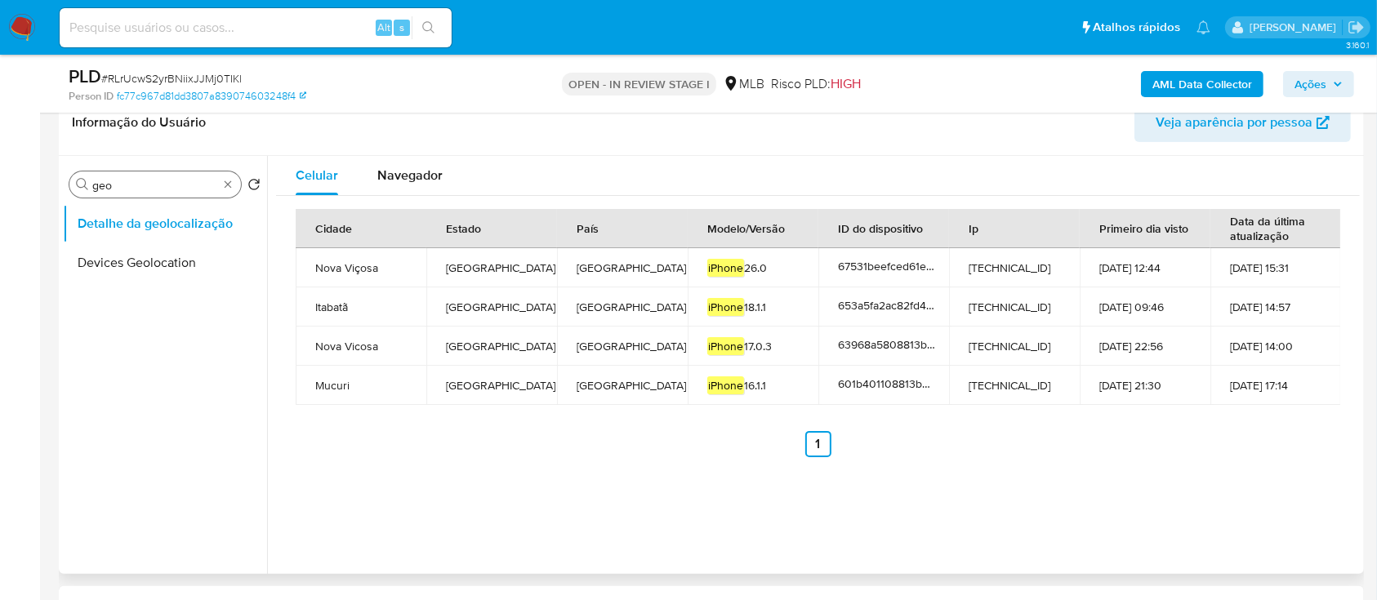
click at [119, 185] on input "geo" at bounding box center [155, 185] width 126 height 15
click at [120, 185] on input "geo" at bounding box center [155, 185] width 126 height 15
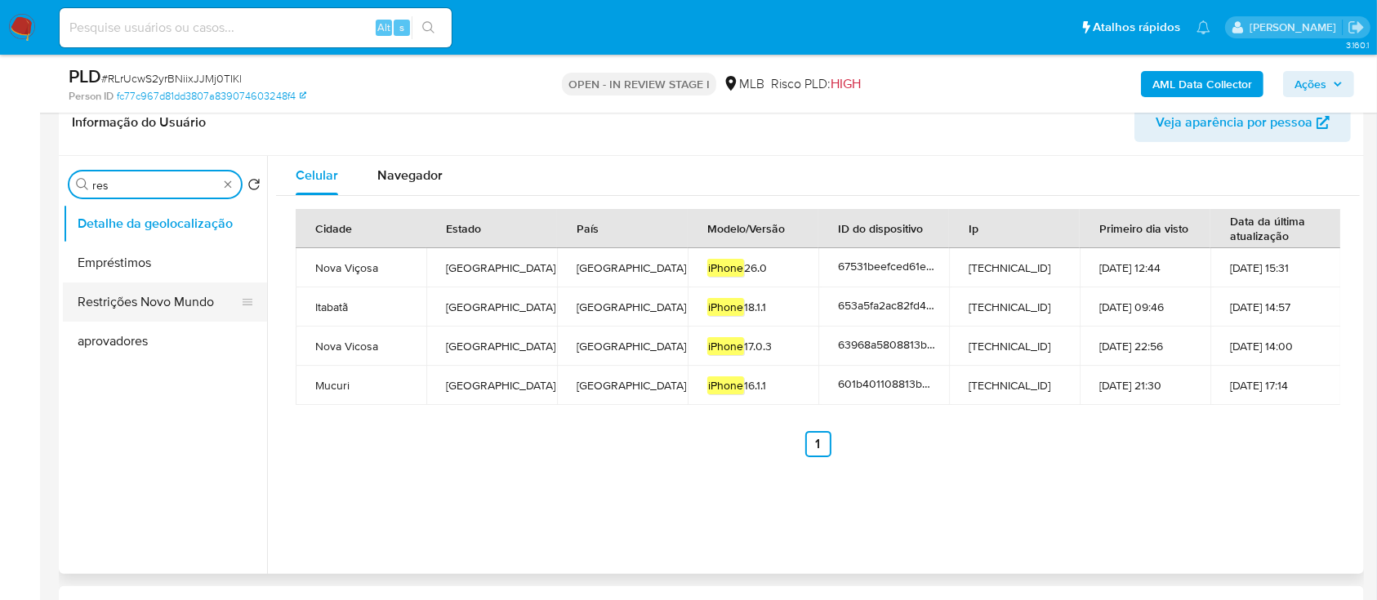
type input "res"
click at [141, 310] on button "Restrições Novo Mundo" at bounding box center [158, 302] width 191 height 39
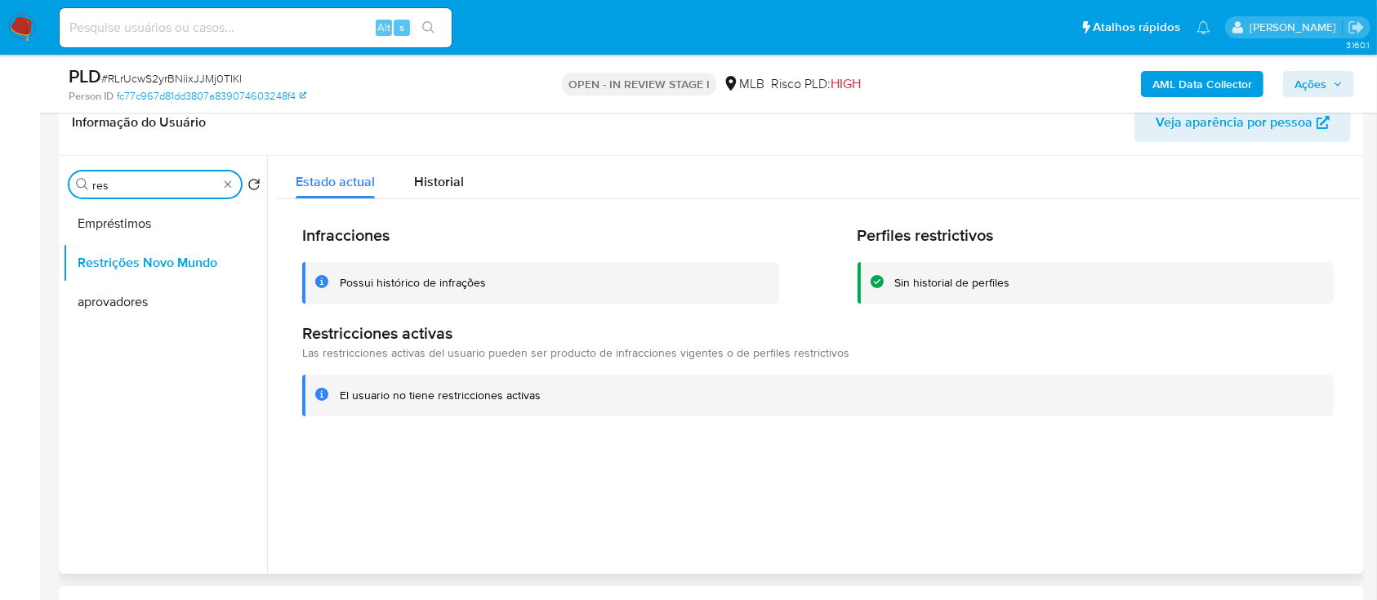
click at [151, 178] on input "res" at bounding box center [155, 185] width 126 height 15
click at [152, 178] on input "res" at bounding box center [155, 185] width 126 height 15
type input "point"
click at [141, 212] on button "Dispositivos Point" at bounding box center [158, 223] width 191 height 39
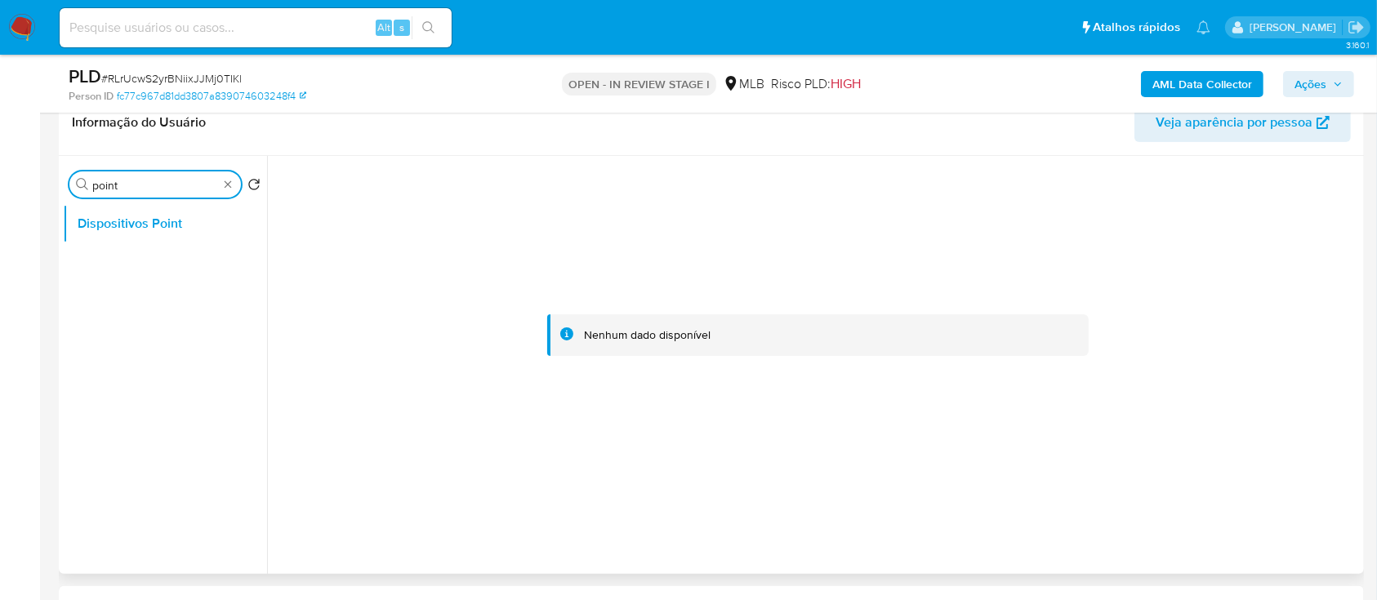
click at [128, 185] on input "point" at bounding box center [155, 185] width 126 height 15
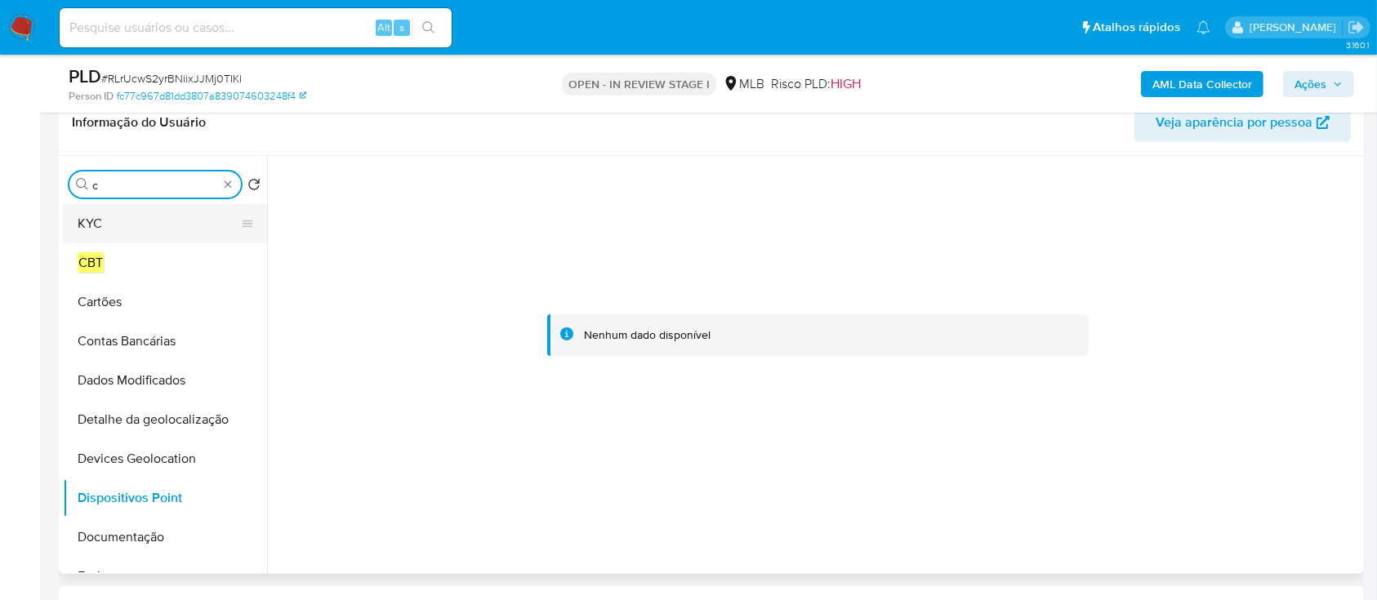
type input "c"
click at [124, 225] on button "KYC" at bounding box center [158, 223] width 191 height 39
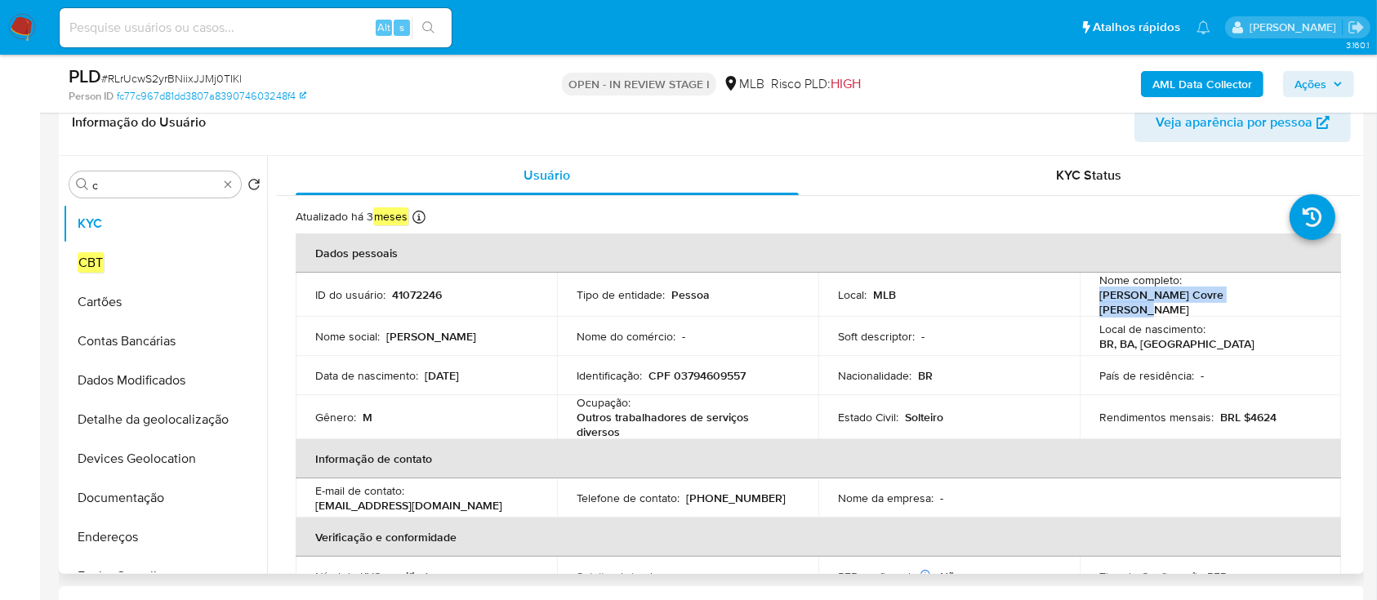
drag, startPoint x: 1255, startPoint y: 304, endPoint x: 1076, endPoint y: 292, distance: 179.3
click at [1085, 302] on td "Nome completo : [PERSON_NAME] Covre [PERSON_NAME]" at bounding box center [1210, 295] width 261 height 44
copy p "[PERSON_NAME] Covre [PERSON_NAME]"
click at [700, 368] on p "CPF 03794609557" at bounding box center [696, 375] width 97 height 15
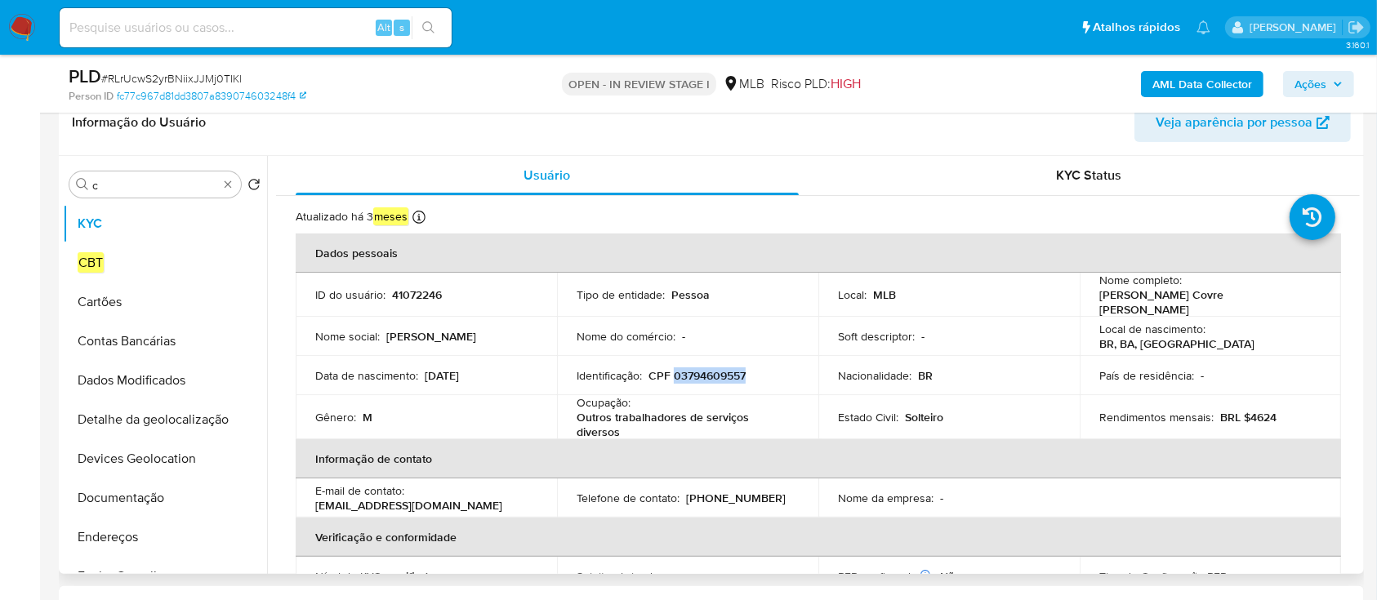
copy p "03794609557"
click at [719, 372] on p "CPF 03794609557" at bounding box center [696, 375] width 97 height 15
drag, startPoint x: 1252, startPoint y: 304, endPoint x: 1094, endPoint y: 305, distance: 158.4
click at [1099, 305] on div "Nome completo : [PERSON_NAME] Covre [PERSON_NAME]" at bounding box center [1210, 295] width 222 height 44
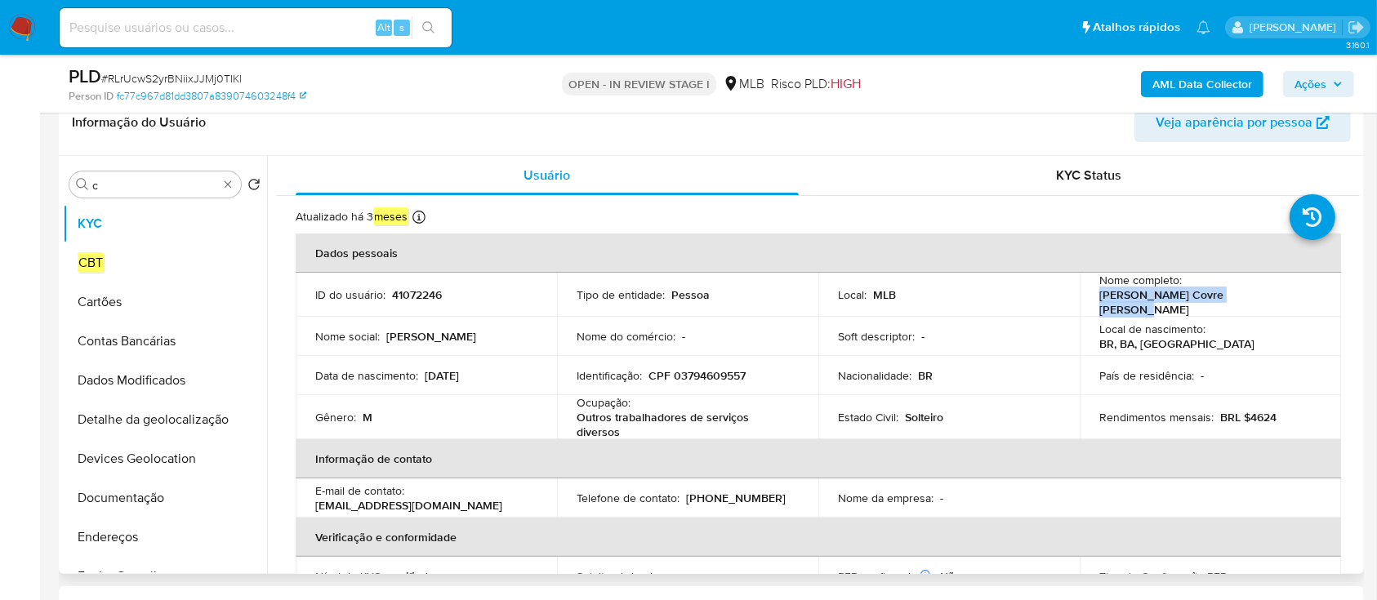
copy p "[PERSON_NAME] Covre [PERSON_NAME]"
click at [705, 368] on p "CPF 03794609557" at bounding box center [696, 375] width 97 height 15
copy p "03794609557"
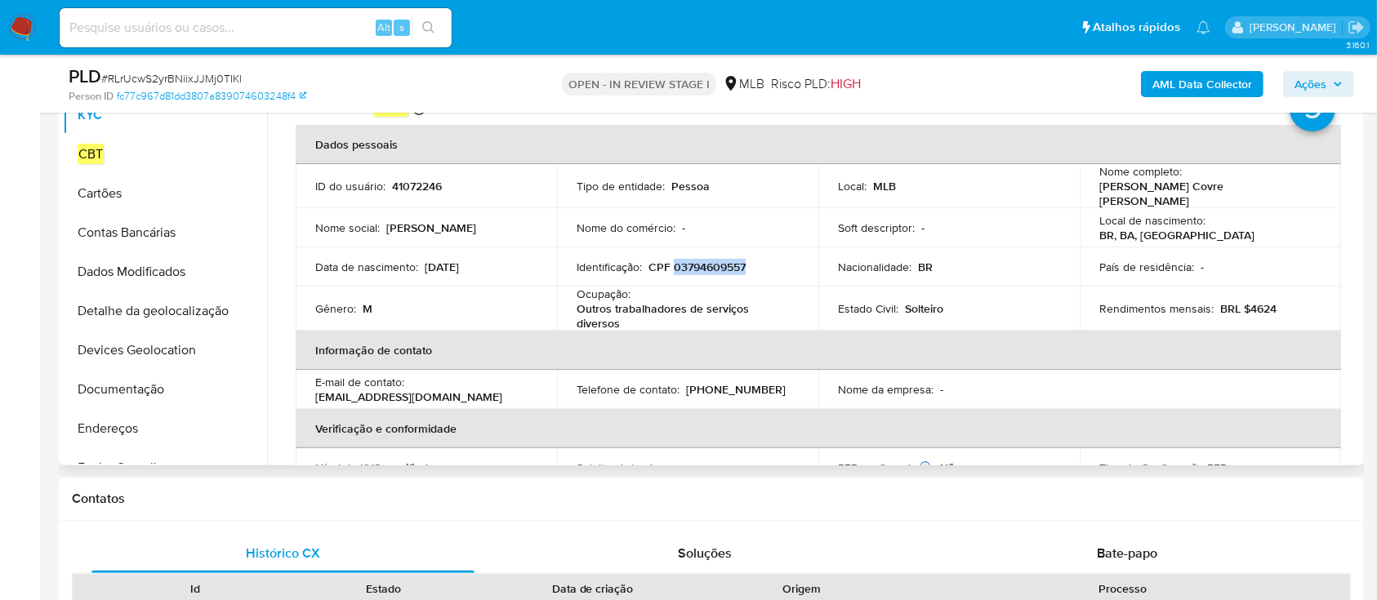
click at [719, 260] on p "CPF 03794609557" at bounding box center [696, 267] width 97 height 15
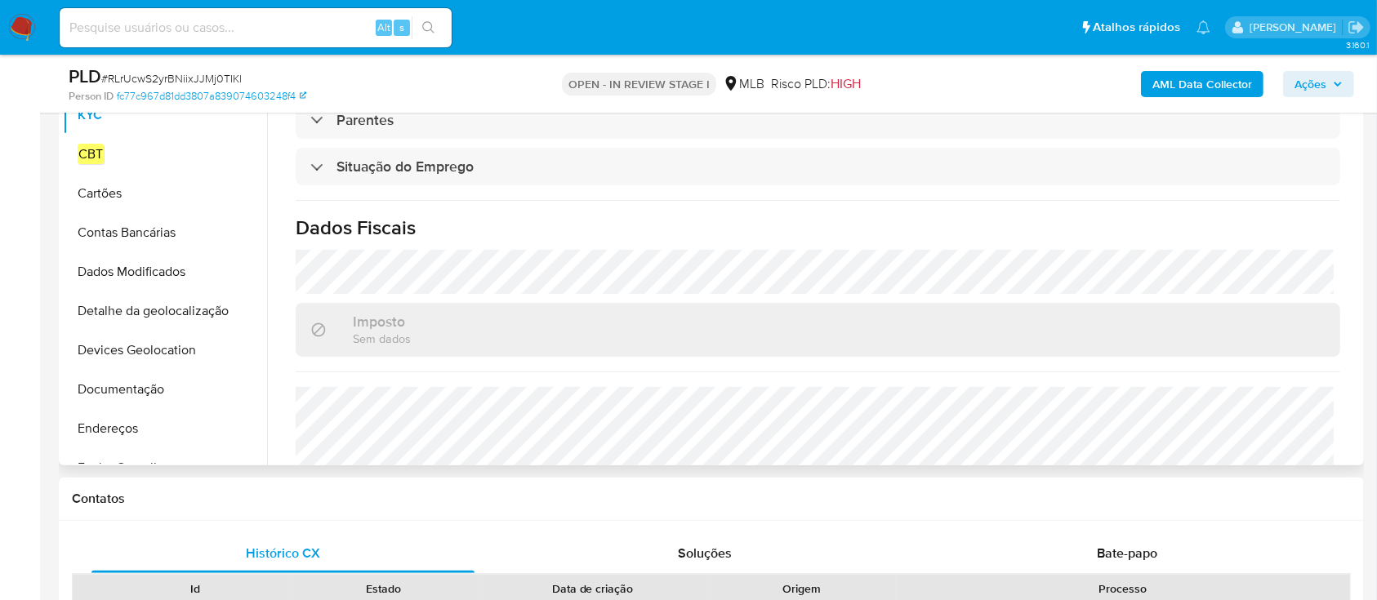
scroll to position [699, 0]
